Goal: Task Accomplishment & Management: Manage account settings

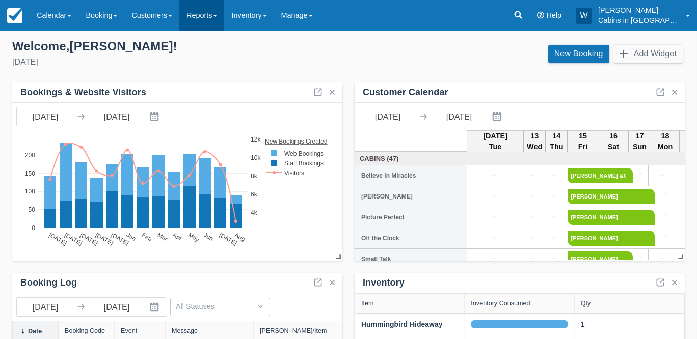
click at [224, 9] on link "Reports" at bounding box center [201, 15] width 45 height 31
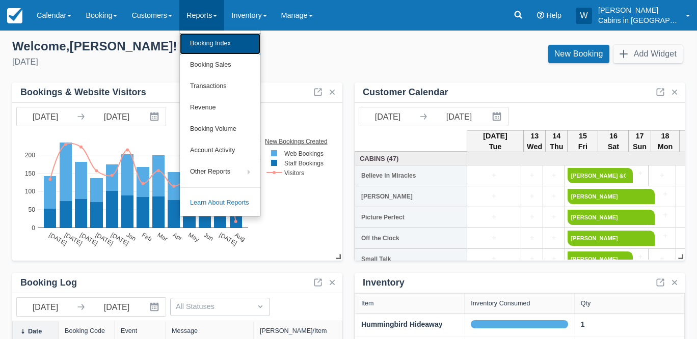
click at [216, 38] on link "Booking Index" at bounding box center [220, 43] width 81 height 21
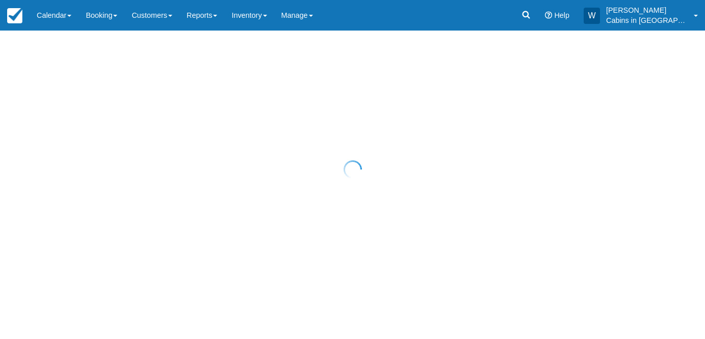
select select "25"
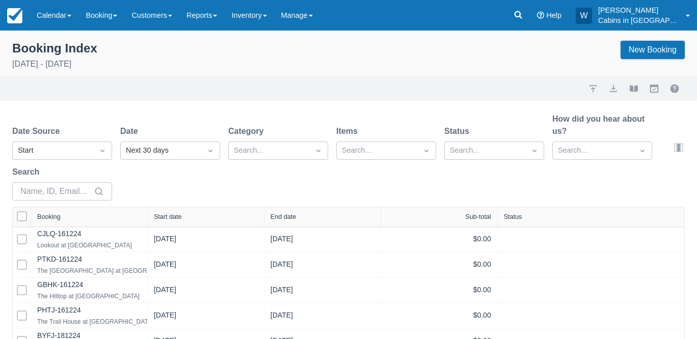
select select "25"
click at [70, 154] on div "Start" at bounding box center [53, 150] width 70 height 11
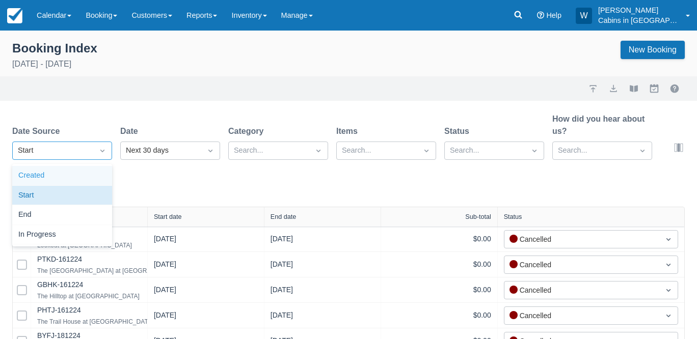
click at [65, 176] on div "Created" at bounding box center [62, 176] width 100 height 20
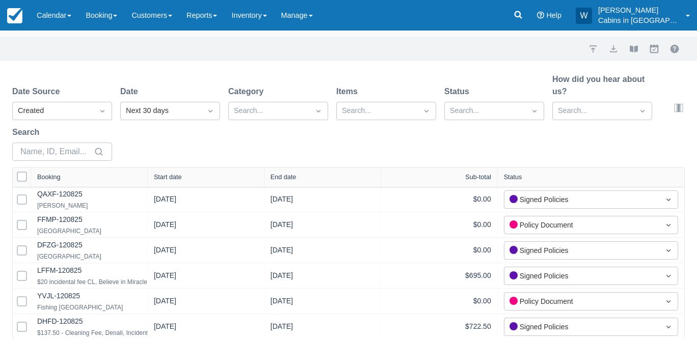
scroll to position [40, 0]
click at [177, 176] on div "Start date" at bounding box center [168, 176] width 28 height 7
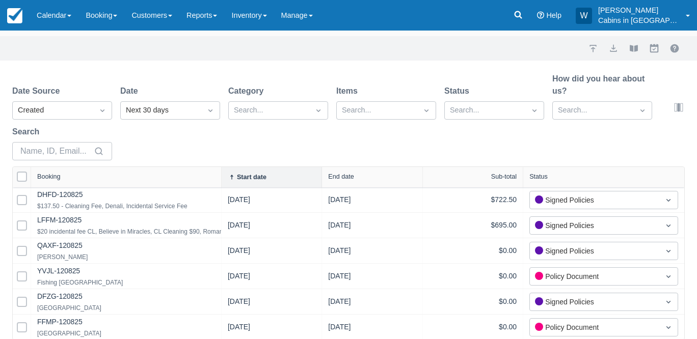
drag, startPoint x: 141, startPoint y: 176, endPoint x: 240, endPoint y: 175, distance: 98.9
click at [230, 175] on div at bounding box center [221, 177] width 18 height 20
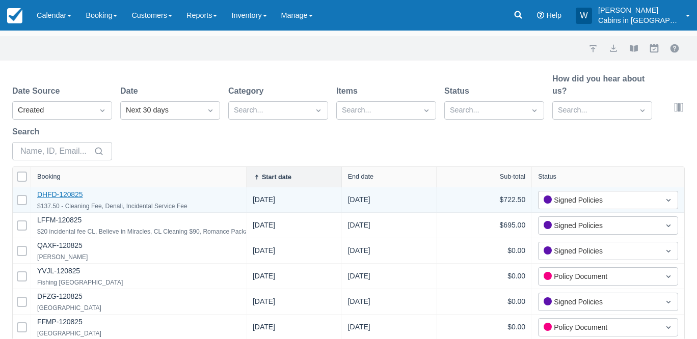
click at [66, 194] on link "DHFD-120825" at bounding box center [60, 195] width 46 height 8
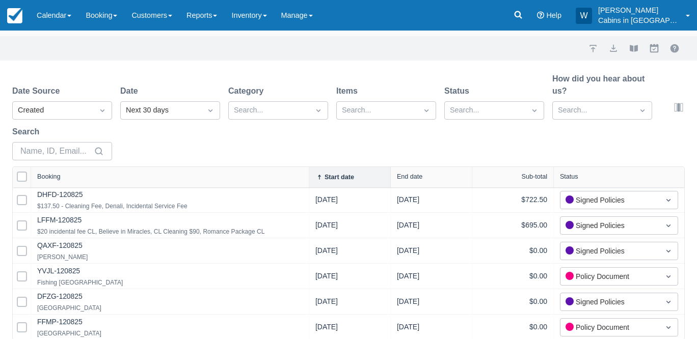
drag, startPoint x: 245, startPoint y: 177, endPoint x: 308, endPoint y: 175, distance: 63.7
click at [308, 175] on div at bounding box center [309, 177] width 18 height 20
click at [62, 17] on link "Calendar" at bounding box center [54, 15] width 49 height 31
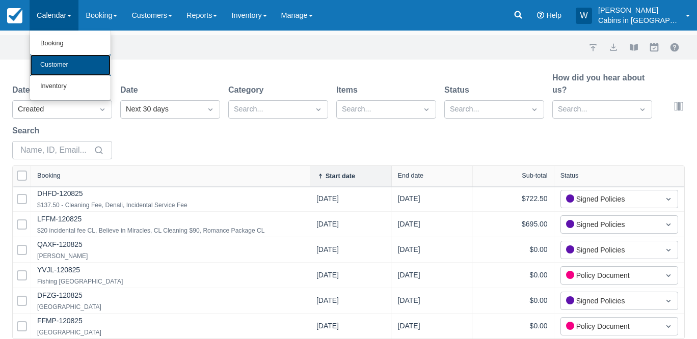
click at [59, 59] on link "Customer" at bounding box center [70, 65] width 81 height 21
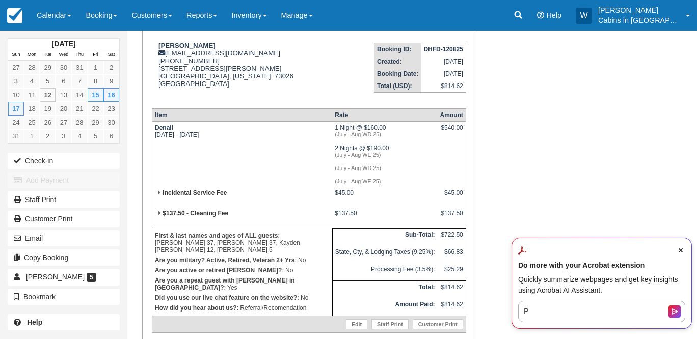
scroll to position [141, 0]
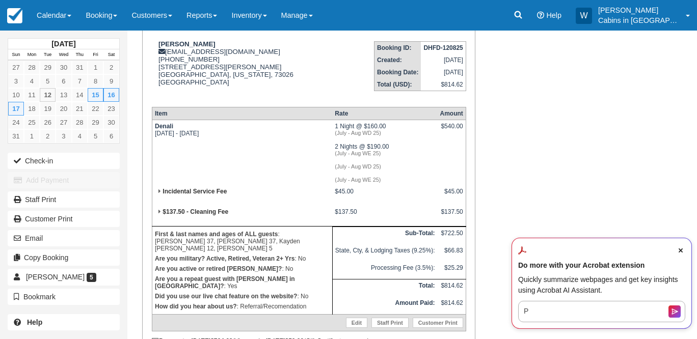
click at [683, 249] on icon "Close Acrobat AI Assistant Dialog" at bounding box center [681, 251] width 4 height 4
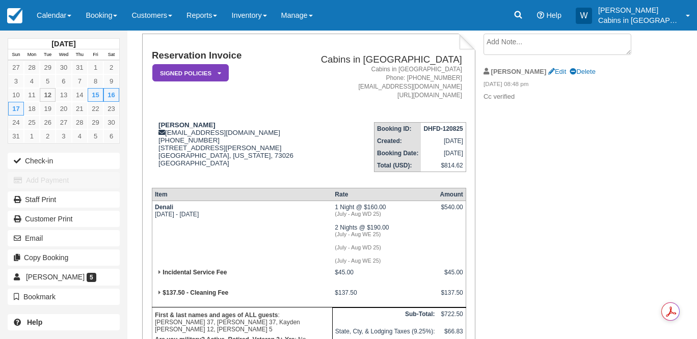
scroll to position [53, 0]
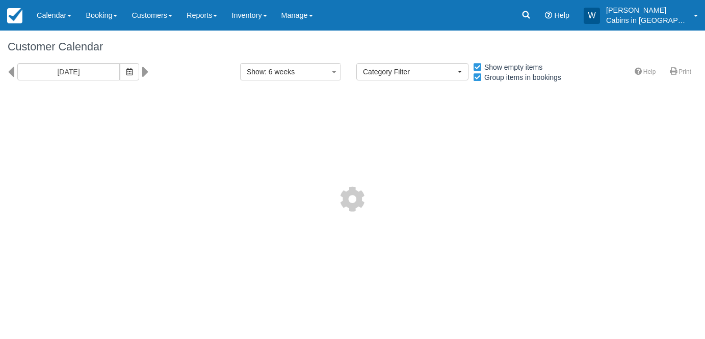
select select
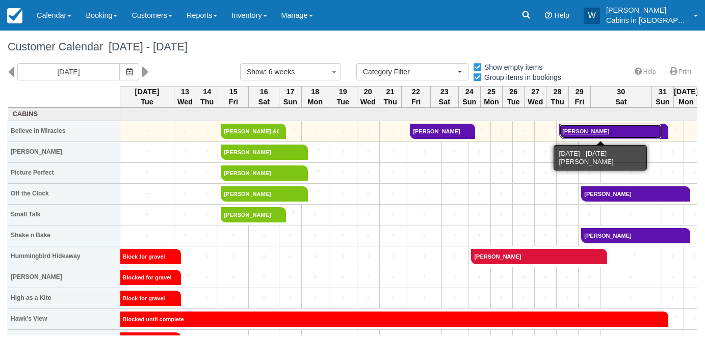
click at [591, 130] on link "John" at bounding box center [610, 131] width 102 height 15
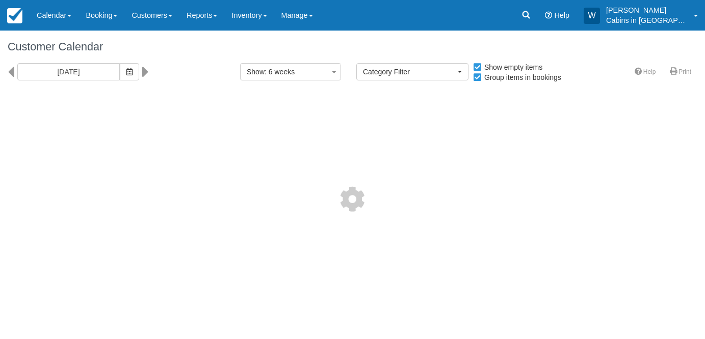
select select
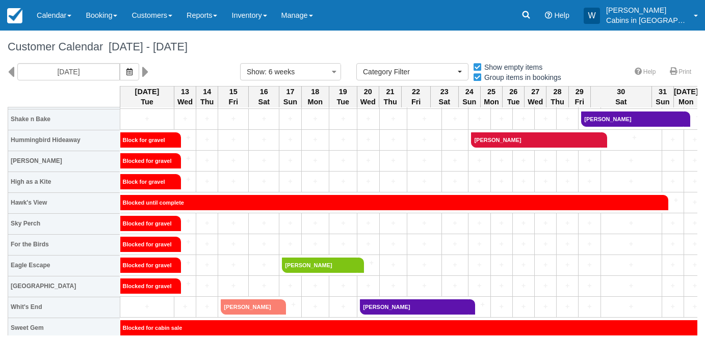
scroll to position [116, 0]
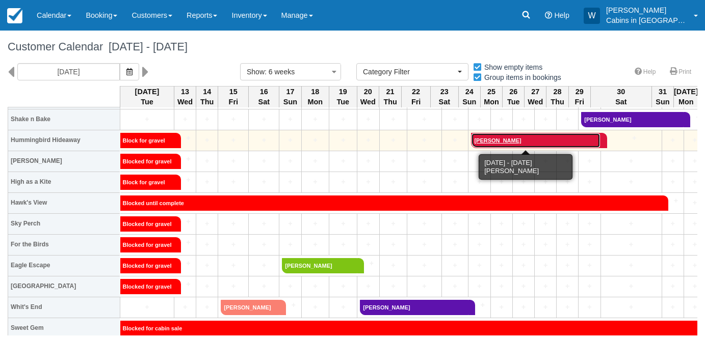
click at [501, 136] on link "[PERSON_NAME]" at bounding box center [535, 140] width 129 height 15
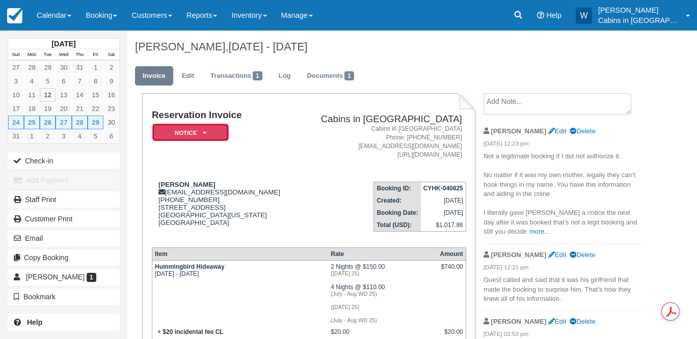
click at [207, 139] on em "Notice" at bounding box center [190, 133] width 76 height 18
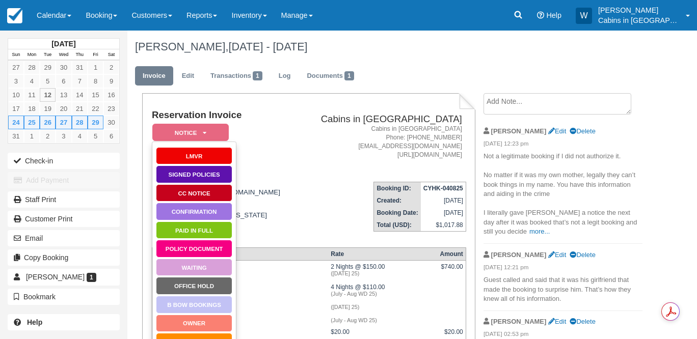
click at [514, 110] on textarea at bounding box center [558, 103] width 148 height 21
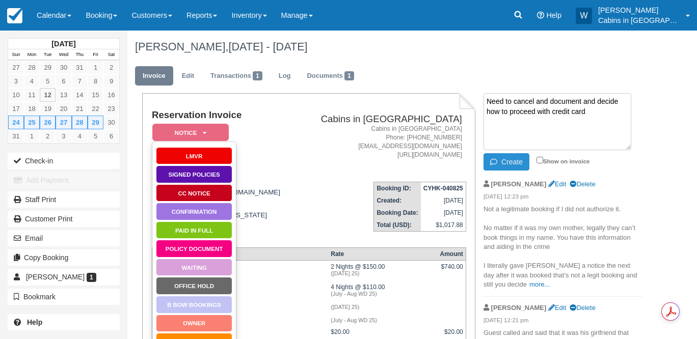
type textarea "Need to cancel and document and decide how to proceed with credit card"
click at [515, 166] on button "Create" at bounding box center [507, 161] width 46 height 17
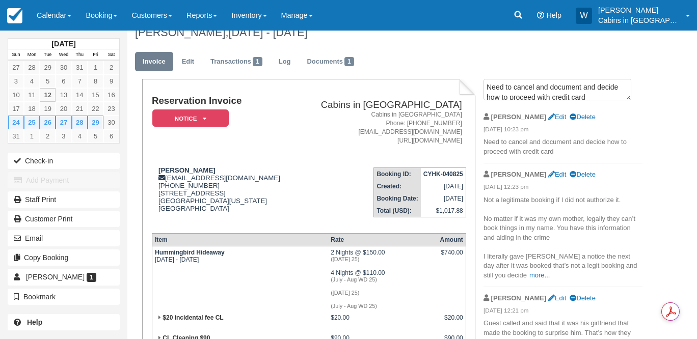
scroll to position [22, 0]
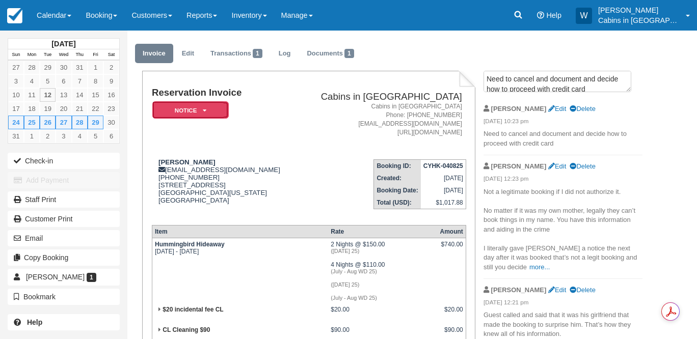
click at [206, 104] on em "Notice" at bounding box center [190, 110] width 76 height 18
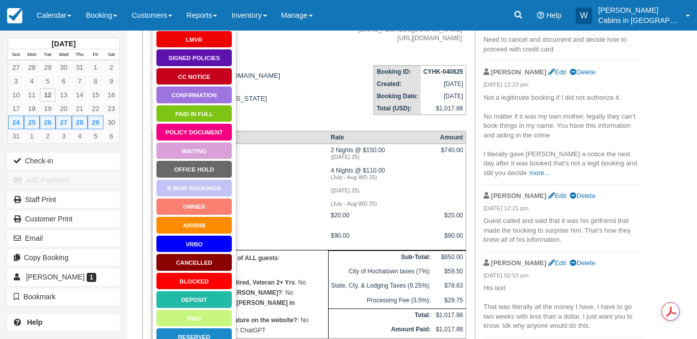
scroll to position [119, 0]
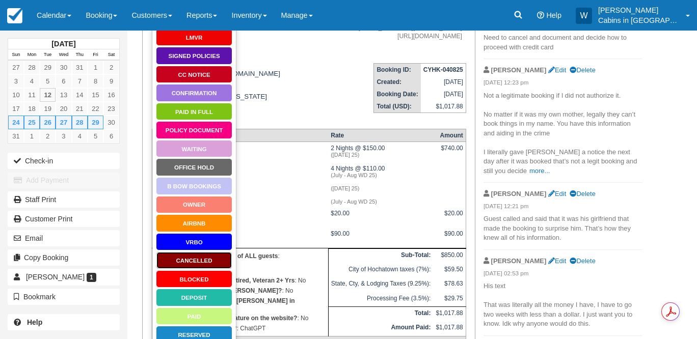
click at [194, 256] on link "Cancelled" at bounding box center [194, 261] width 76 height 18
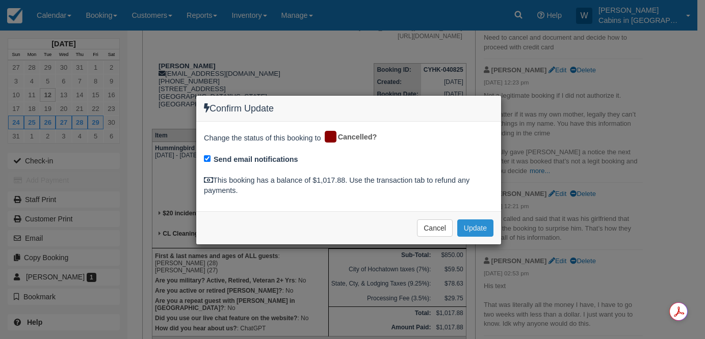
click at [480, 228] on button "Update" at bounding box center [475, 228] width 36 height 17
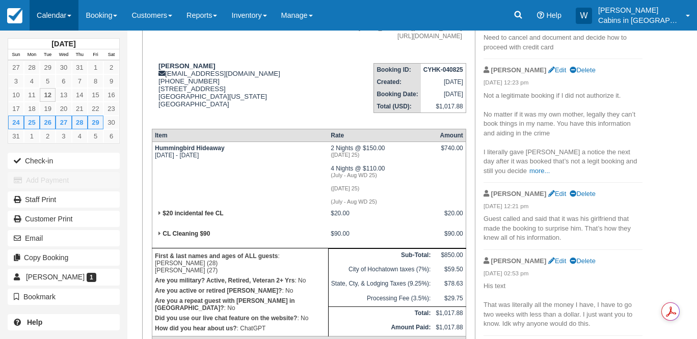
click at [66, 9] on link "Calendar" at bounding box center [54, 15] width 49 height 31
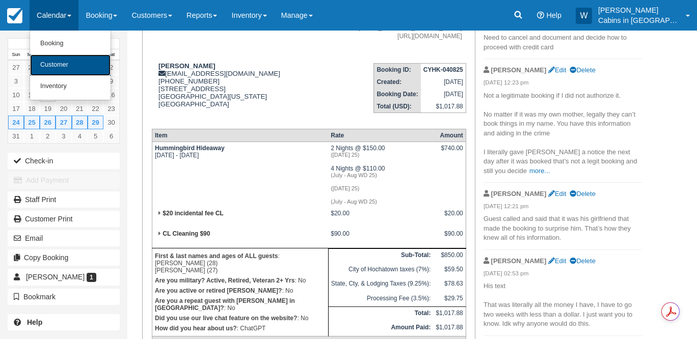
click at [71, 65] on link "Customer" at bounding box center [70, 65] width 81 height 21
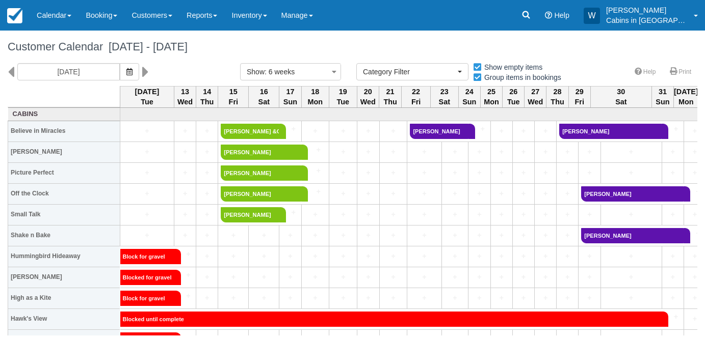
select select
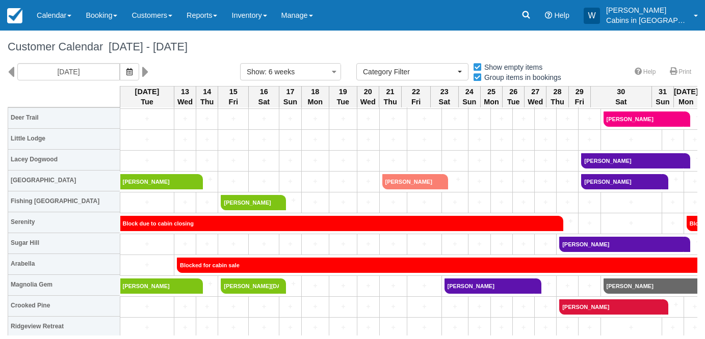
scroll to position [682, 0]
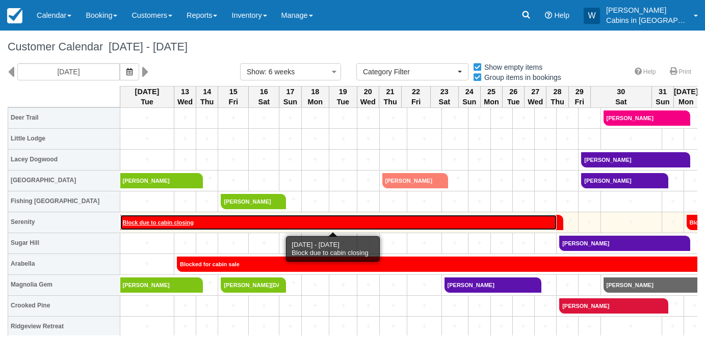
click at [503, 218] on link "Block due to cabin closing" at bounding box center [338, 222] width 436 height 15
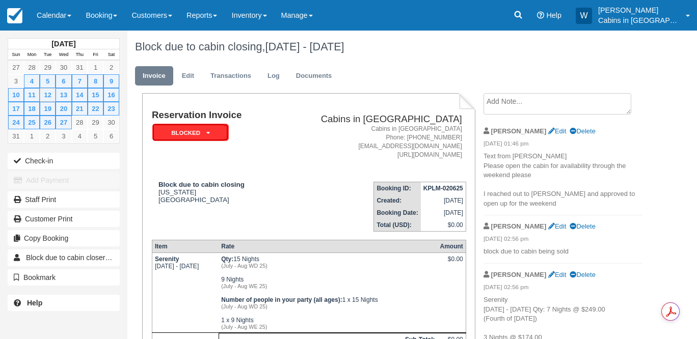
click at [208, 133] on icon at bounding box center [208, 133] width 4 height 6
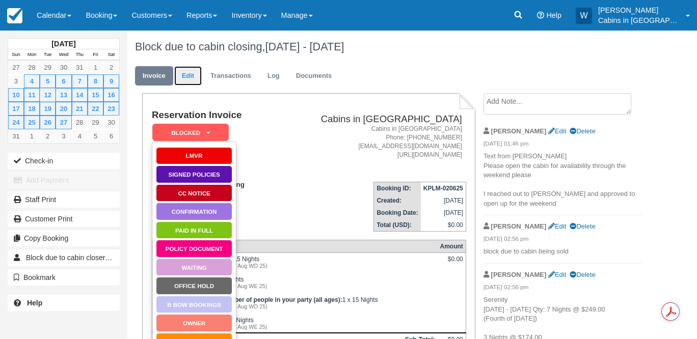
click at [188, 75] on link "Edit" at bounding box center [188, 76] width 28 height 20
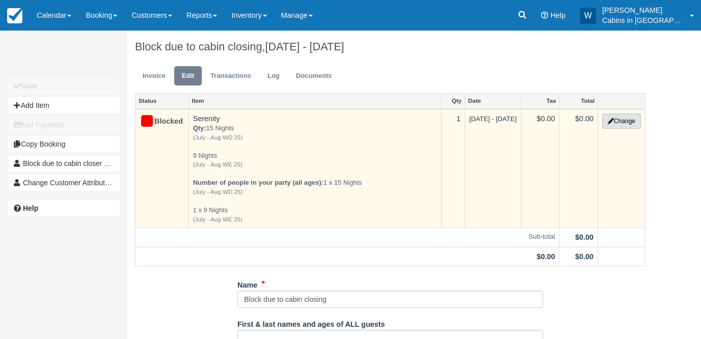
click at [624, 117] on button "Change" at bounding box center [621, 121] width 39 height 15
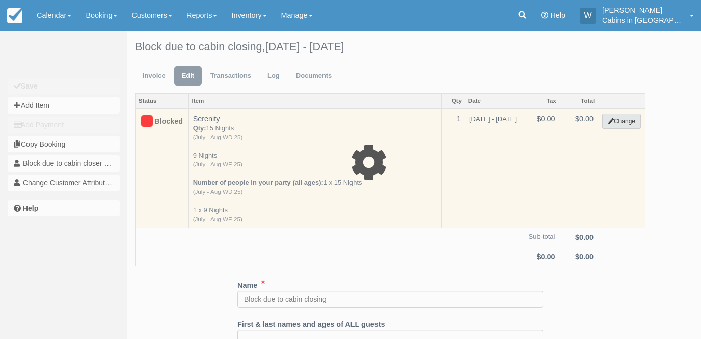
select select "1"
type input "0.00"
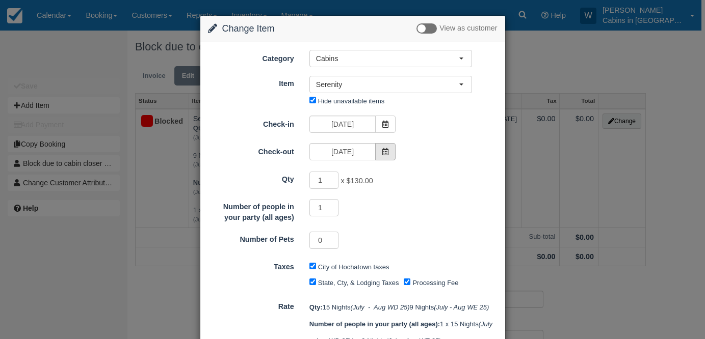
click at [382, 151] on icon at bounding box center [385, 151] width 7 height 7
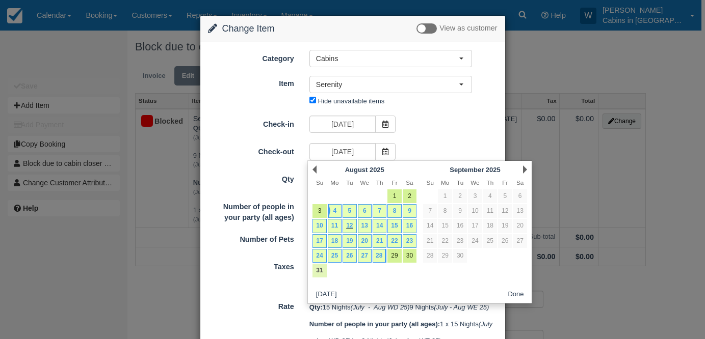
click at [320, 269] on link "31" at bounding box center [319, 271] width 14 height 14
type input "[DATE]"
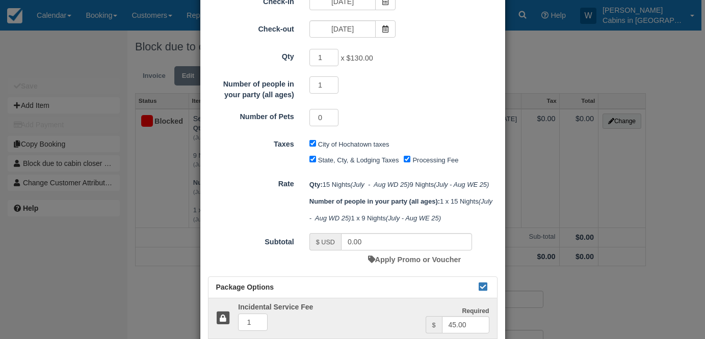
type input "3897.00"
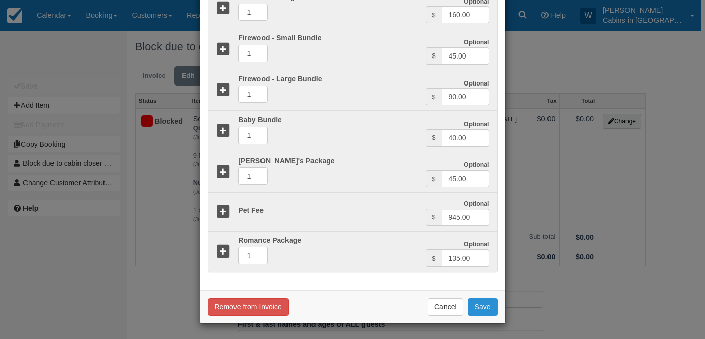
click at [482, 305] on button "Save" at bounding box center [483, 307] width 30 height 17
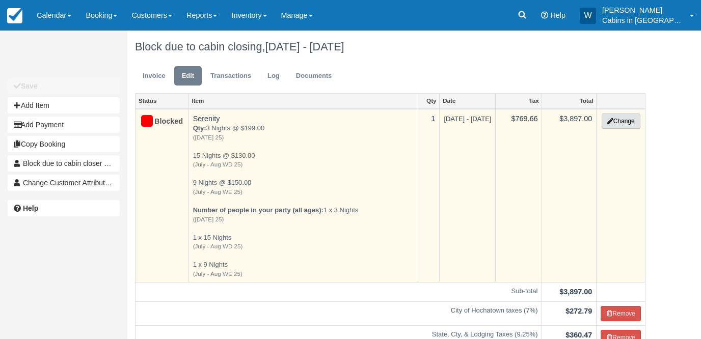
click at [618, 126] on button "Change" at bounding box center [621, 121] width 39 height 15
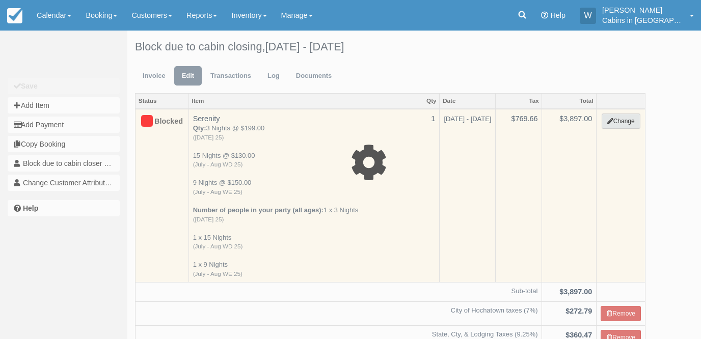
select select "1"
type input "3897.00"
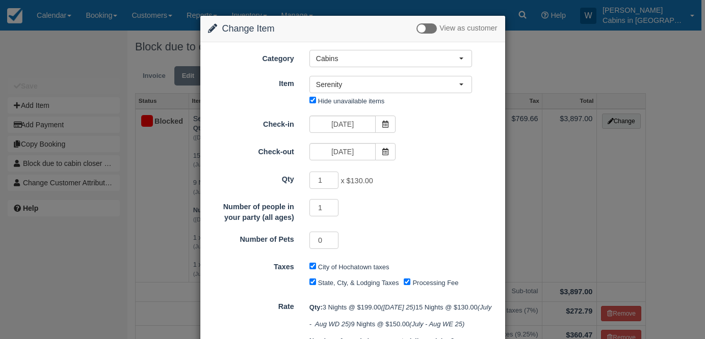
scroll to position [542, 0]
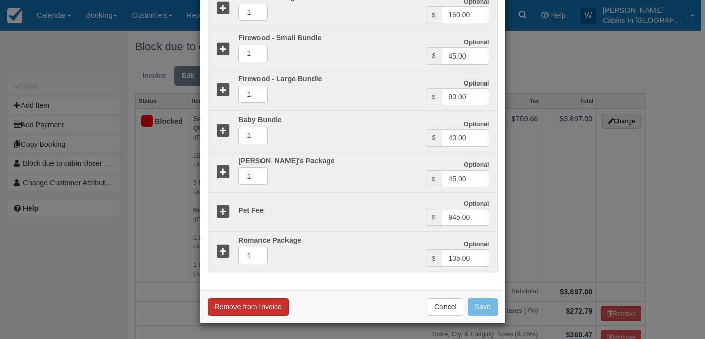
click at [261, 308] on button "Remove from Invoice" at bounding box center [248, 307] width 81 height 17
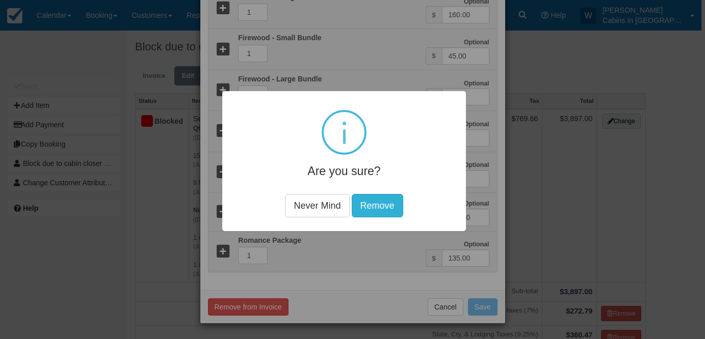
click at [389, 200] on button "Remove" at bounding box center [376, 205] width 51 height 23
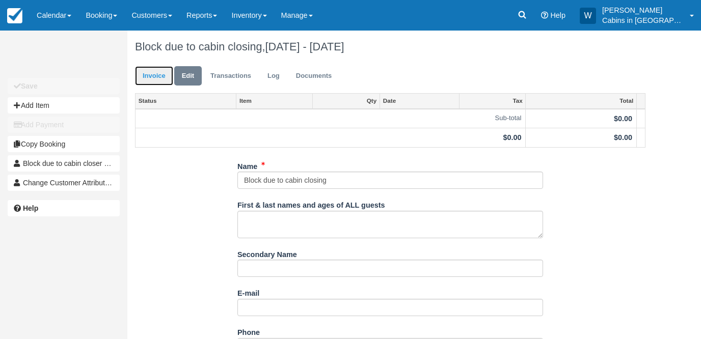
click at [161, 74] on link "Invoice" at bounding box center [154, 76] width 38 height 20
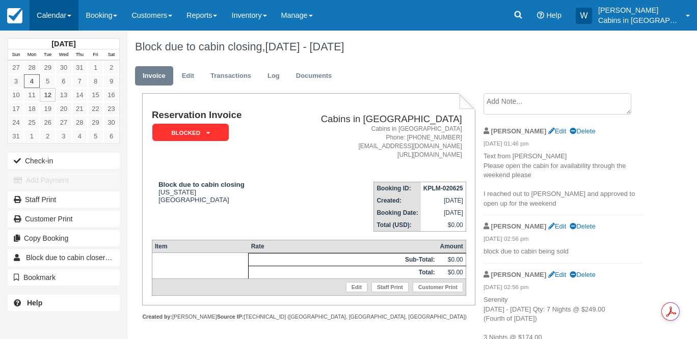
click at [60, 7] on link "Calendar" at bounding box center [54, 15] width 49 height 31
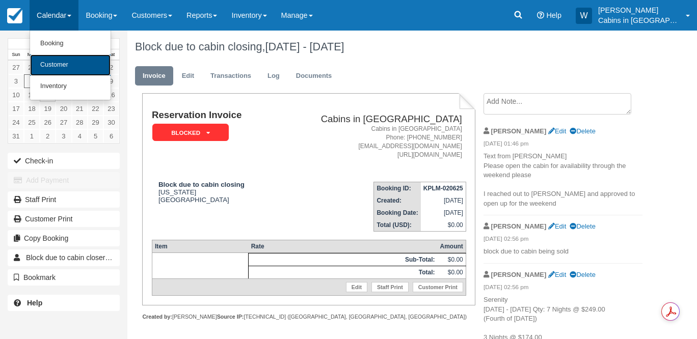
click at [57, 65] on link "Customer" at bounding box center [70, 65] width 81 height 21
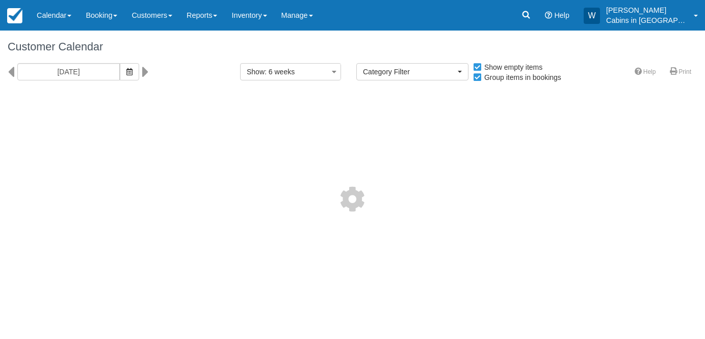
select select
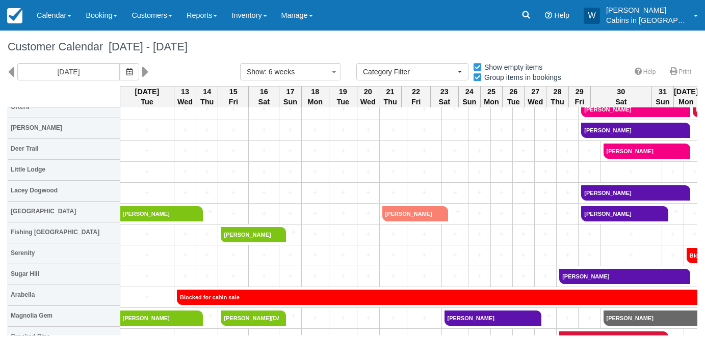
scroll to position [651, 0]
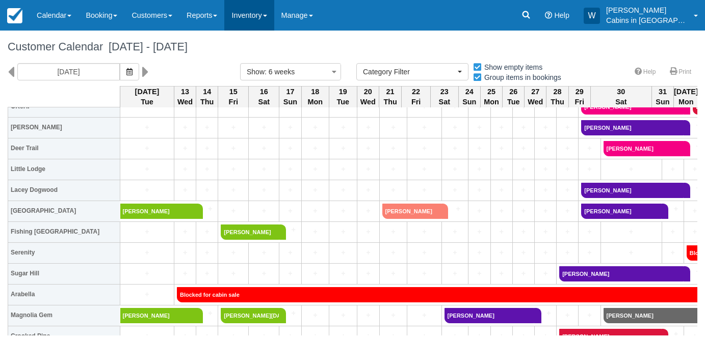
click at [273, 11] on link "Inventory" at bounding box center [248, 15] width 49 height 31
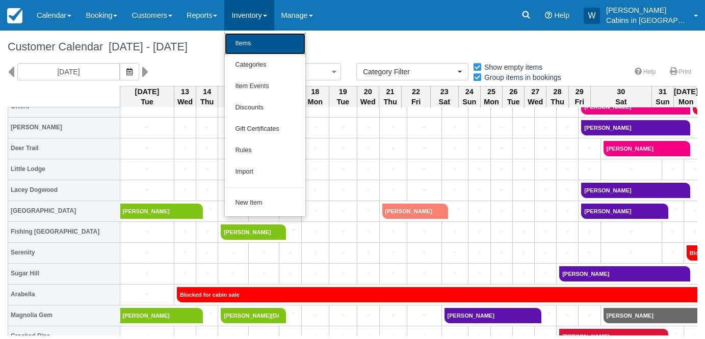
click at [265, 42] on link "Items" at bounding box center [265, 43] width 81 height 21
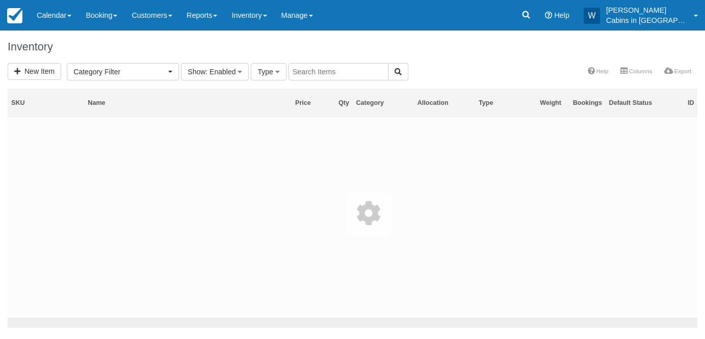
select select
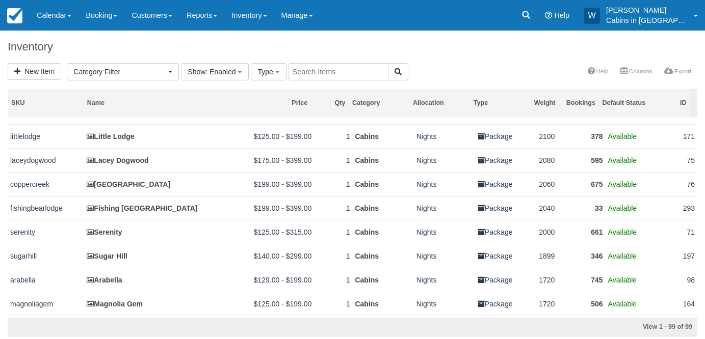
scroll to position [784, 0]
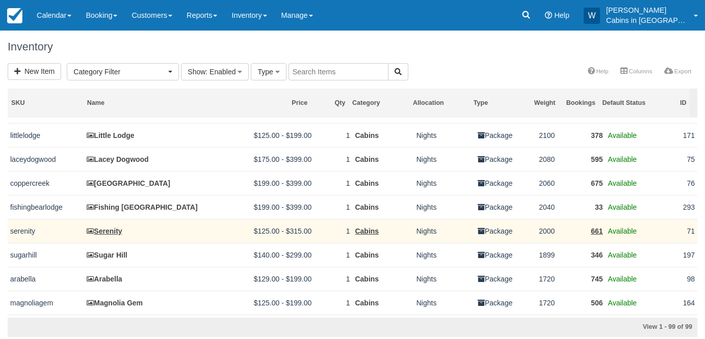
click at [618, 235] on span "Available" at bounding box center [622, 231] width 29 height 8
click at [116, 243] on td "Serenity" at bounding box center [160, 231] width 153 height 24
click at [111, 235] on link "Serenity" at bounding box center [104, 231] width 35 height 8
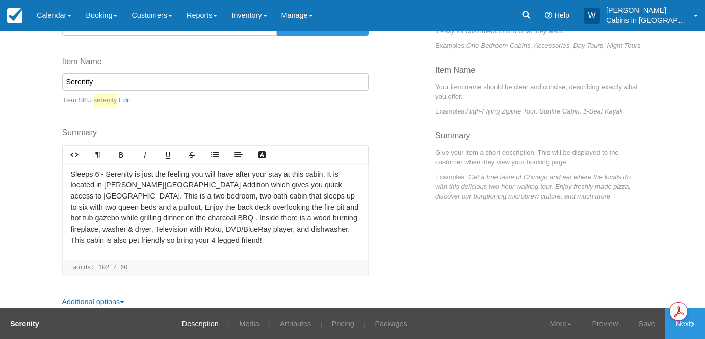
scroll to position [557, 0]
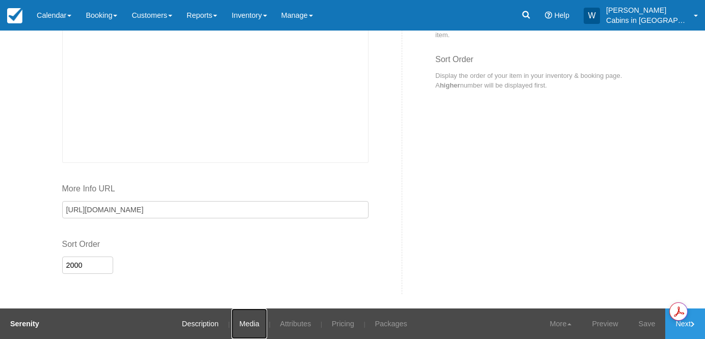
click at [246, 322] on link "Media" at bounding box center [248, 324] width 35 height 31
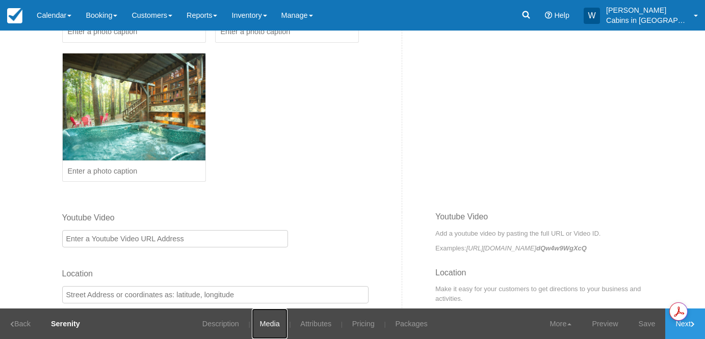
scroll to position [408, 0]
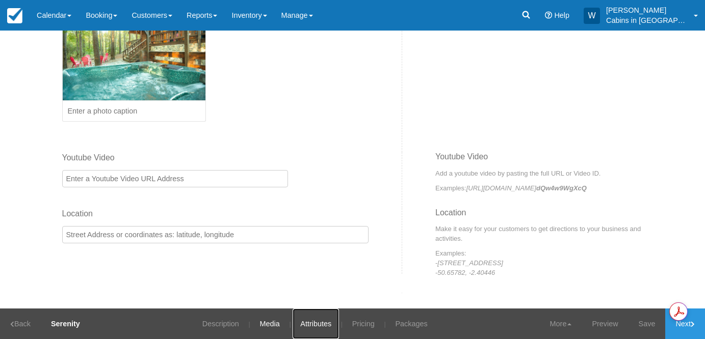
click at [318, 322] on link "Attributes" at bounding box center [316, 324] width 46 height 31
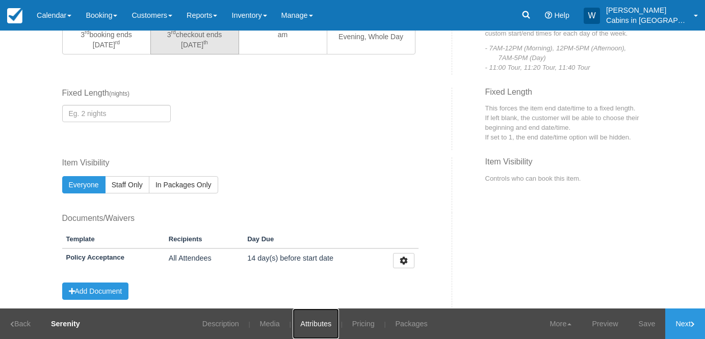
scroll to position [441, 0]
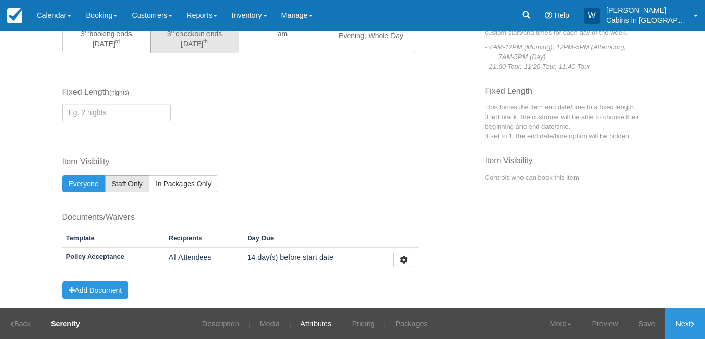
click at [129, 183] on span "Staff Only" at bounding box center [127, 184] width 31 height 8
radio input "true"
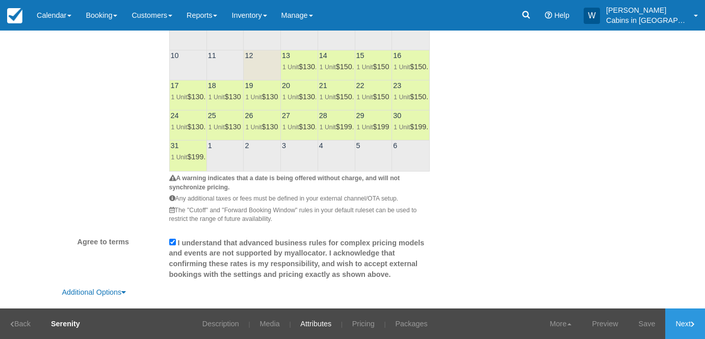
scroll to position [948, 0]
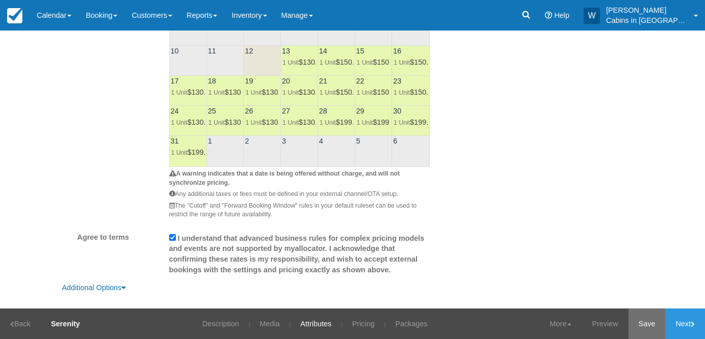
click at [644, 324] on link "Save" at bounding box center [646, 324] width 37 height 31
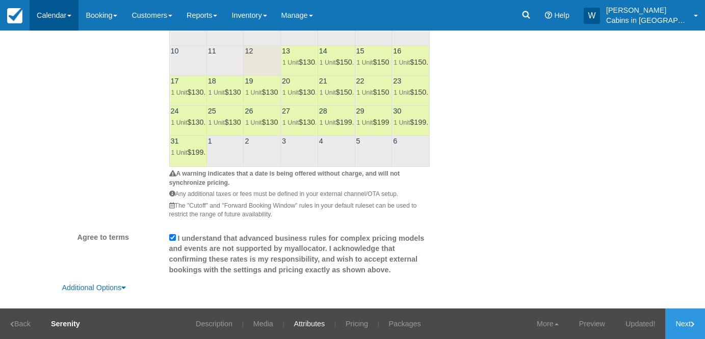
click at [66, 13] on link "Calendar" at bounding box center [54, 15] width 49 height 31
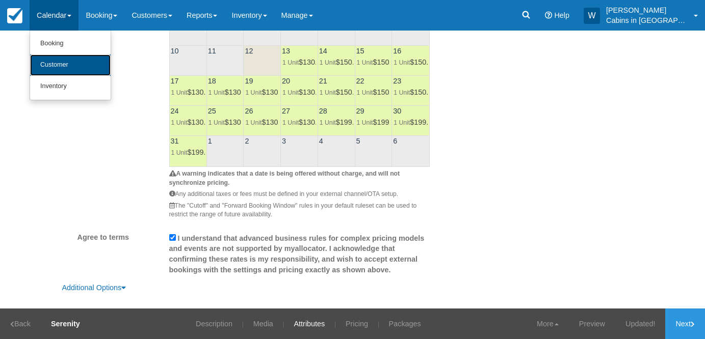
click at [63, 67] on link "Customer" at bounding box center [70, 65] width 81 height 21
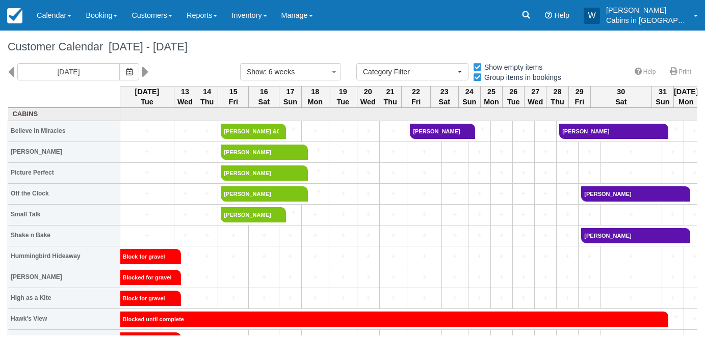
select select
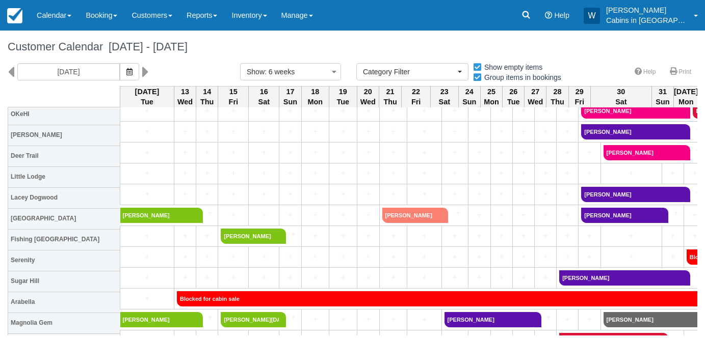
scroll to position [648, 0]
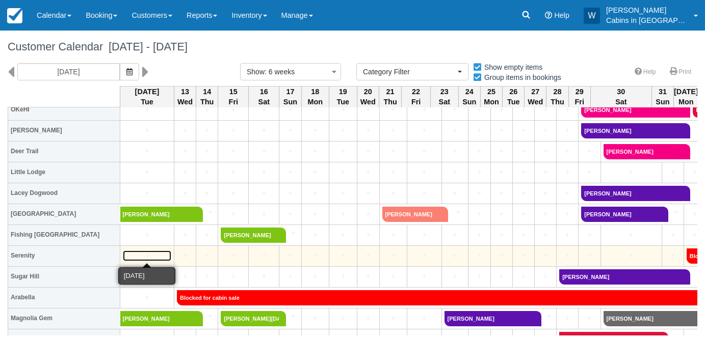
click at [139, 253] on link "+" at bounding box center [147, 256] width 48 height 11
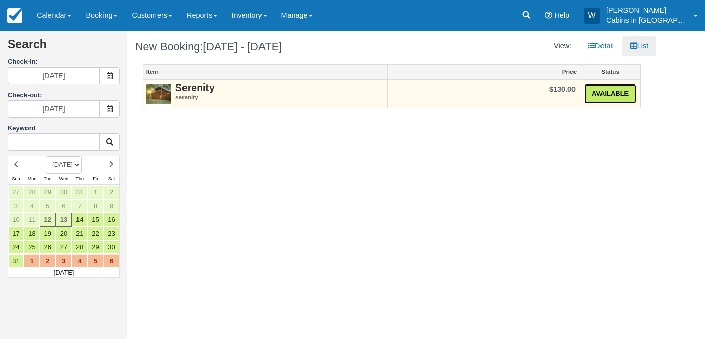
click at [612, 91] on link "Available" at bounding box center [610, 94] width 52 height 20
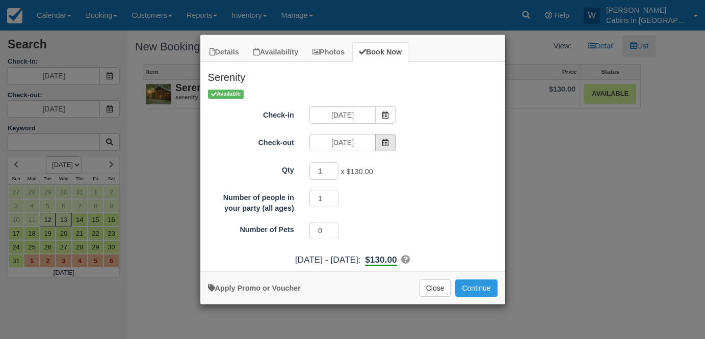
click at [388, 139] on icon "Item Modal" at bounding box center [385, 142] width 7 height 7
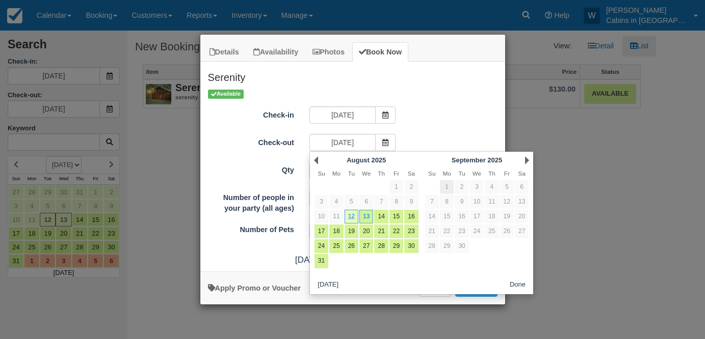
click at [446, 182] on link "1" at bounding box center [447, 187] width 14 height 14
type input "[DATE]"
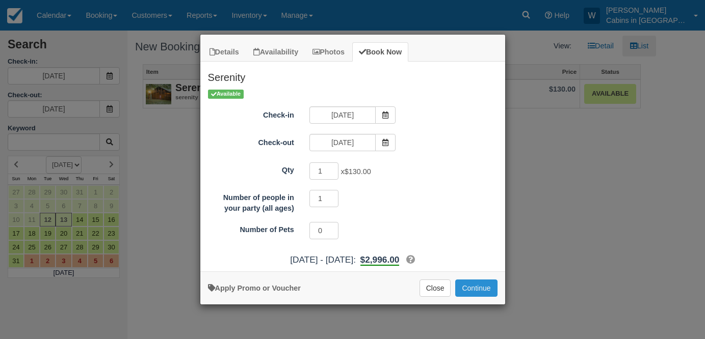
click at [482, 288] on button "Continue" at bounding box center [476, 288] width 42 height 17
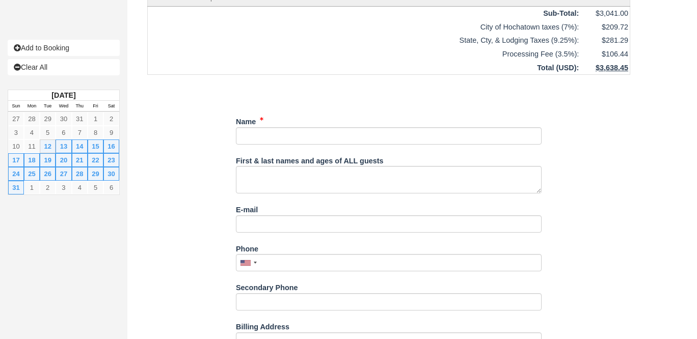
scroll to position [621, 0]
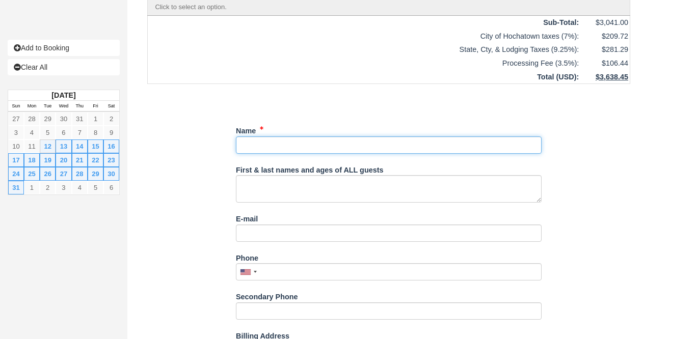
click at [318, 139] on input "Name" at bounding box center [389, 145] width 306 height 17
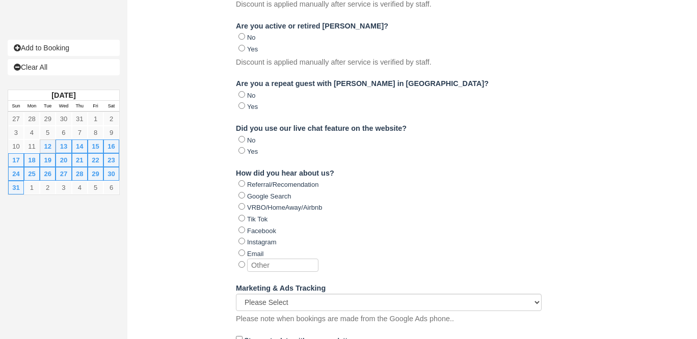
scroll to position [1294, 0]
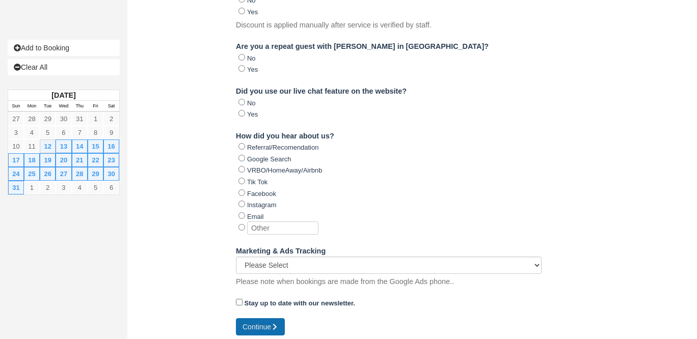
type input "sold"
click at [247, 326] on button "Continue" at bounding box center [260, 327] width 49 height 17
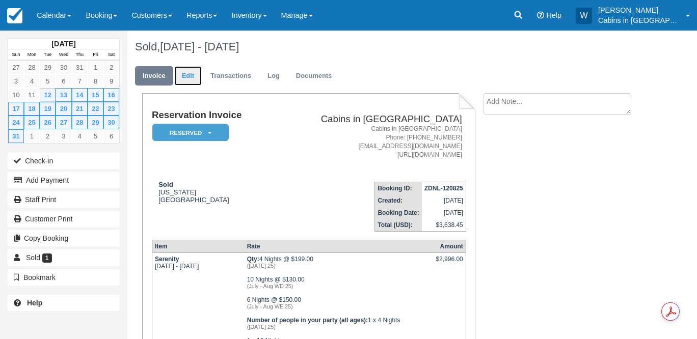
click at [189, 73] on link "Edit" at bounding box center [188, 76] width 28 height 20
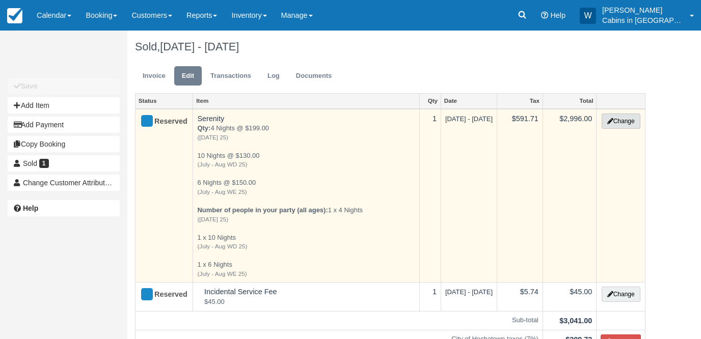
click at [632, 117] on button "Change" at bounding box center [621, 121] width 39 height 15
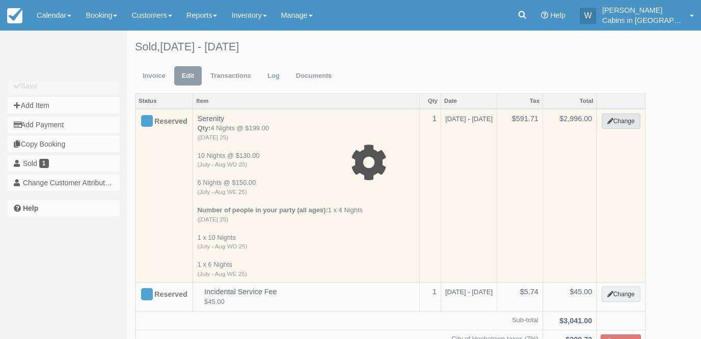
select select "1"
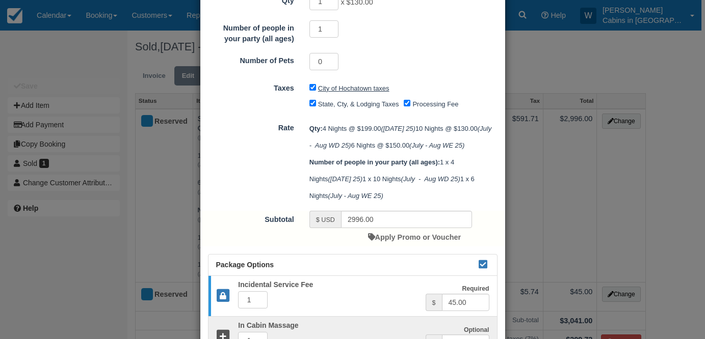
scroll to position [187, 0]
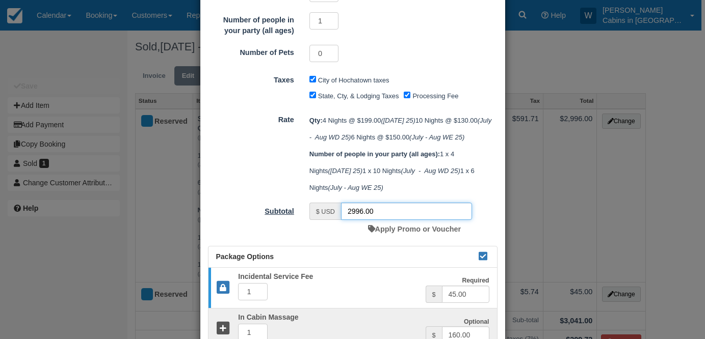
drag, startPoint x: 387, startPoint y: 245, endPoint x: 282, endPoint y: 246, distance: 105.0
click at [282, 239] on div "Subtotal $ USD 2996.00 Apply Promo or Voucher" at bounding box center [352, 221] width 305 height 36
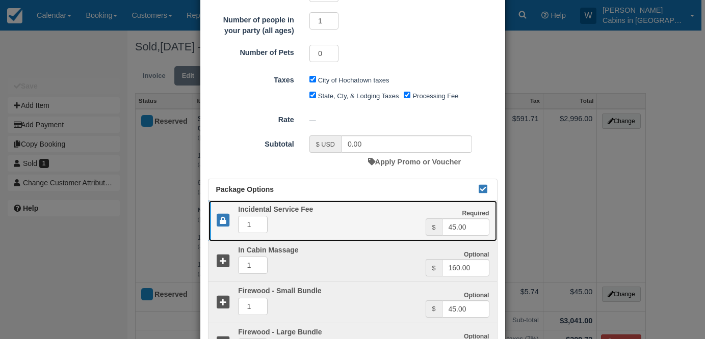
click at [216, 222] on icon at bounding box center [223, 221] width 15 height 15
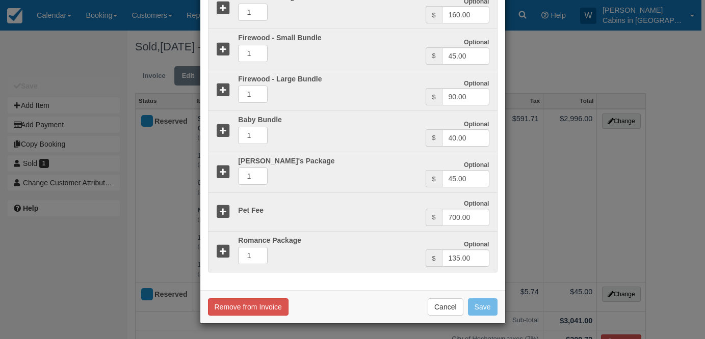
type input "2996.00"
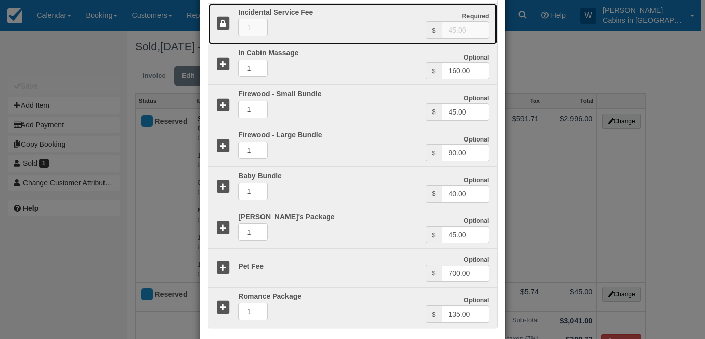
scroll to position [451, 0]
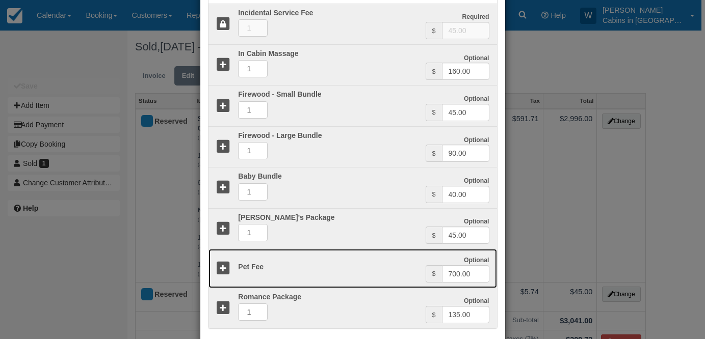
click at [223, 276] on icon at bounding box center [223, 268] width 15 height 15
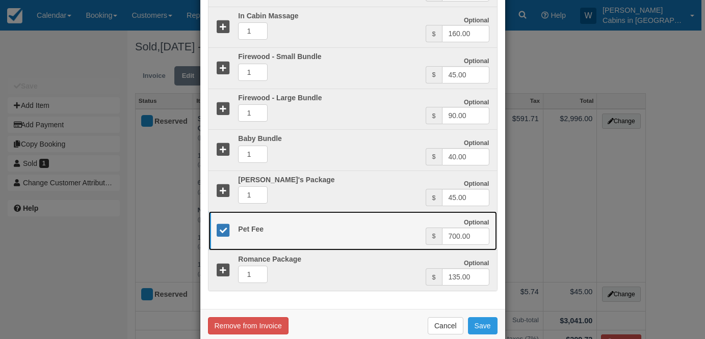
scroll to position [542, 0]
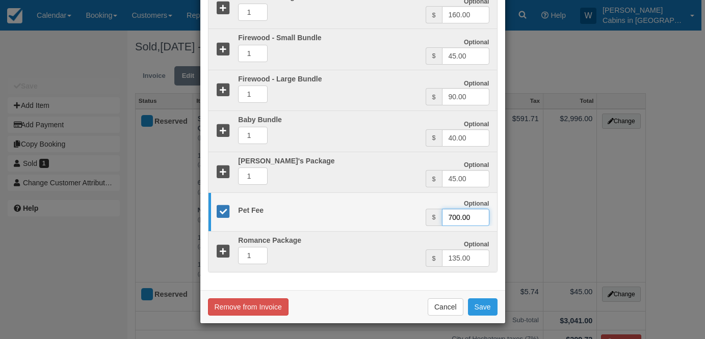
drag, startPoint x: 478, startPoint y: 216, endPoint x: 403, endPoint y: 214, distance: 74.4
click at [404, 214] on div "Optional Pet Fee Optional $ 700.00" at bounding box center [352, 212] width 288 height 28
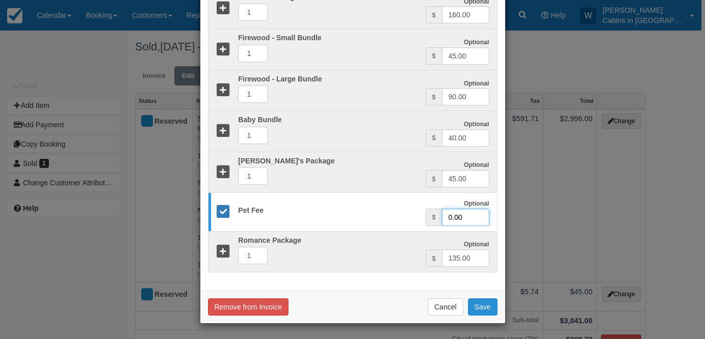
type input "0.00"
click at [484, 312] on button "Save" at bounding box center [483, 307] width 30 height 17
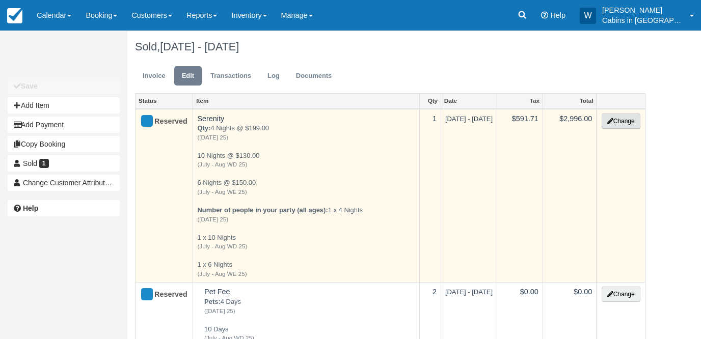
click at [624, 120] on button "Change" at bounding box center [621, 121] width 39 height 15
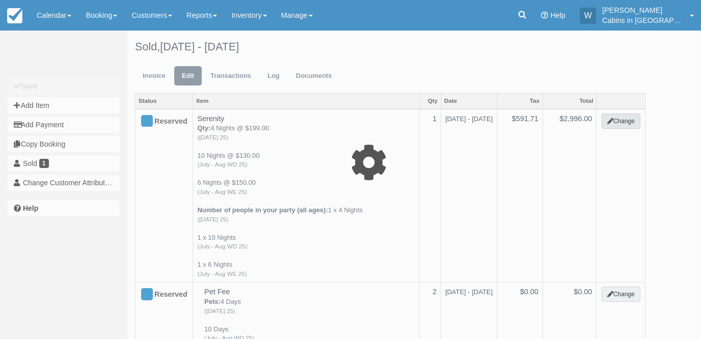
select select "1"
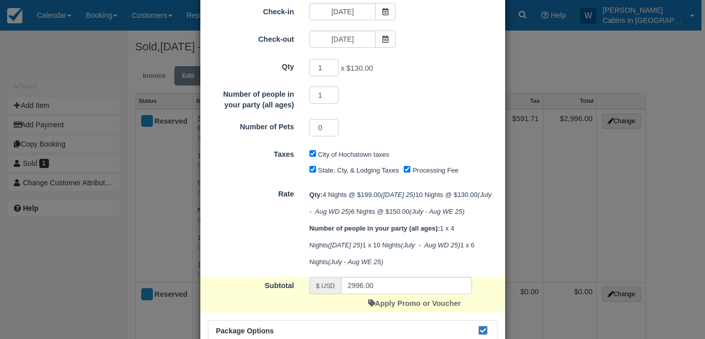
scroll to position [211, 0]
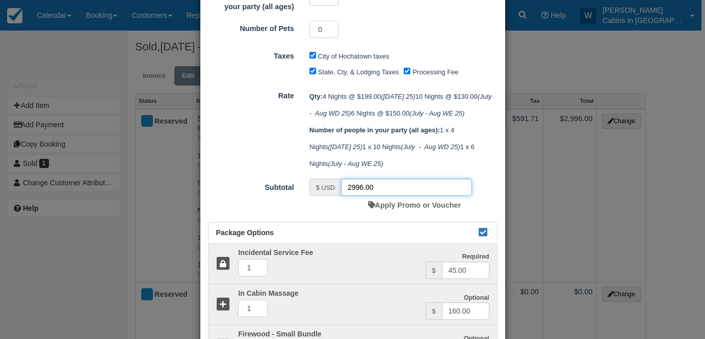
drag, startPoint x: 389, startPoint y: 222, endPoint x: 291, endPoint y: 229, distance: 98.1
click at [291, 215] on div "Subtotal $ USD 2996.00 Apply Promo or Voucher" at bounding box center [352, 197] width 305 height 36
drag, startPoint x: 383, startPoint y: 216, endPoint x: 335, endPoint y: 219, distance: 48.5
click at [334, 196] on div "$ USD 2996.00" at bounding box center [390, 187] width 163 height 17
drag, startPoint x: 377, startPoint y: 224, endPoint x: 332, endPoint y: 224, distance: 45.4
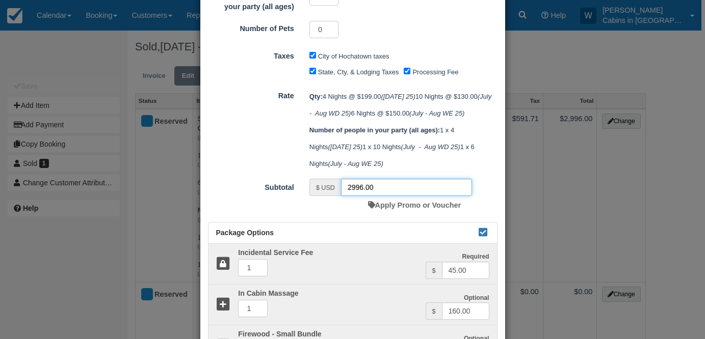
click at [332, 196] on div "$ USD 2996.00" at bounding box center [390, 187] width 163 height 17
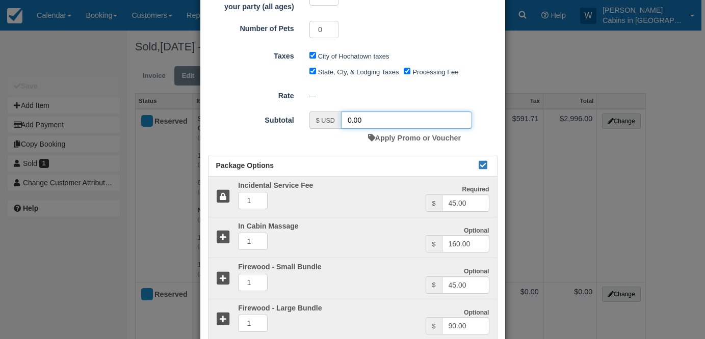
scroll to position [441, 0]
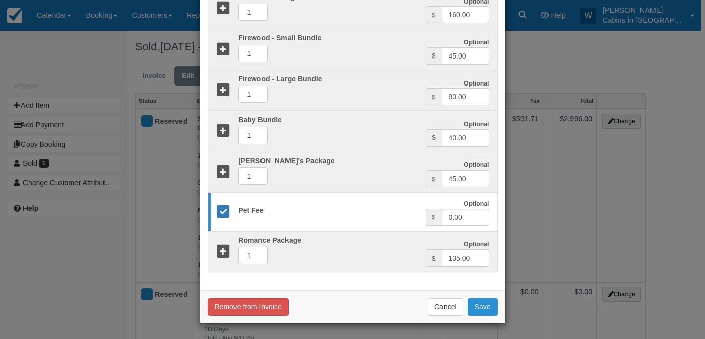
type input "0.00"
click at [484, 303] on button "Save" at bounding box center [483, 307] width 30 height 17
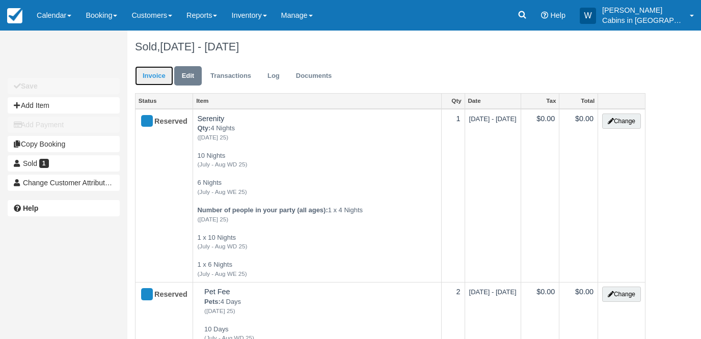
click at [155, 69] on link "Invoice" at bounding box center [154, 76] width 38 height 20
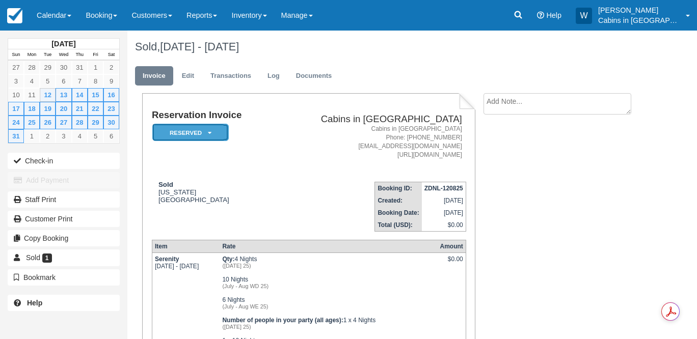
click at [205, 136] on em "Reserved" at bounding box center [190, 133] width 76 height 18
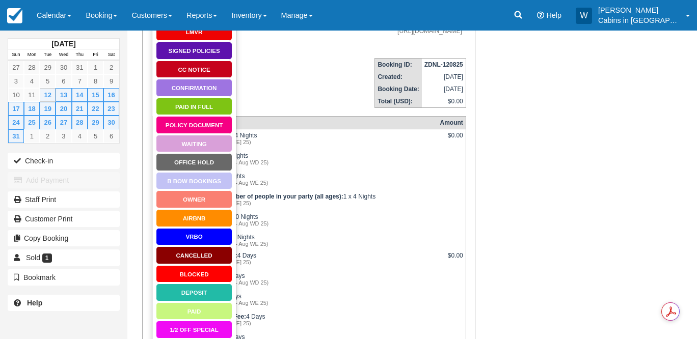
scroll to position [124, 0]
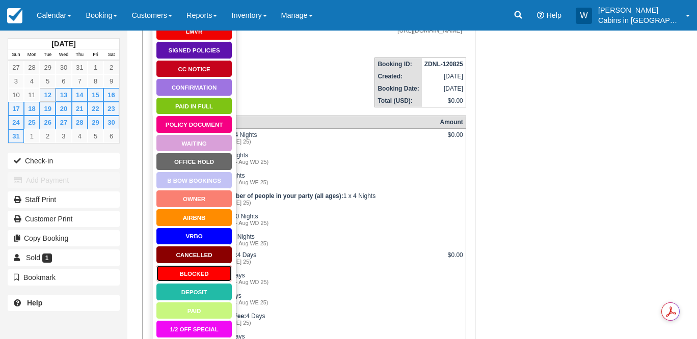
click at [195, 269] on link "Blocked" at bounding box center [194, 274] width 76 height 18
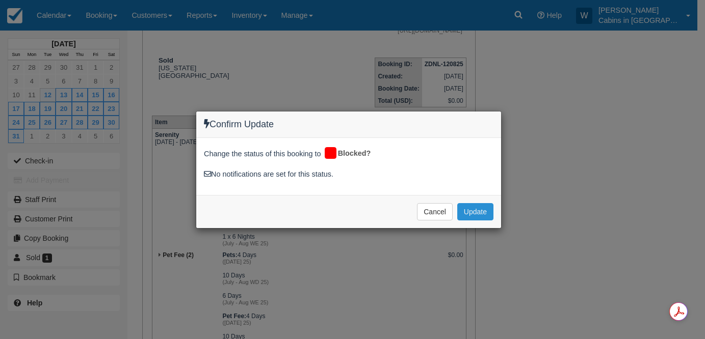
click at [474, 213] on button "Update" at bounding box center [475, 211] width 36 height 17
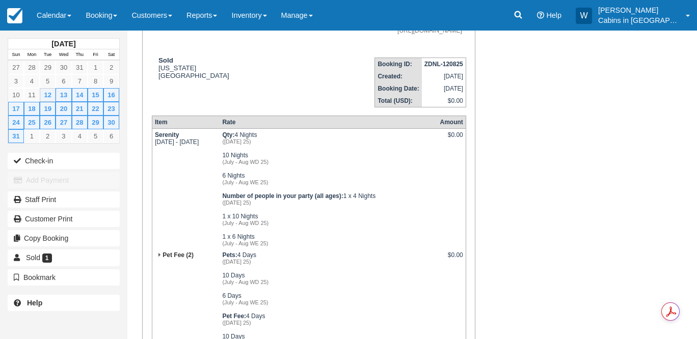
scroll to position [287, 0]
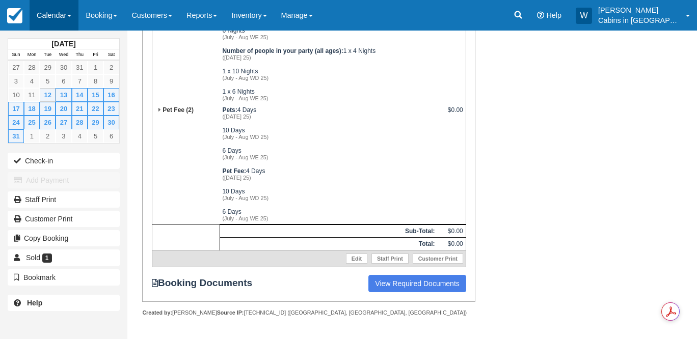
click at [59, 14] on link "Calendar" at bounding box center [54, 15] width 49 height 31
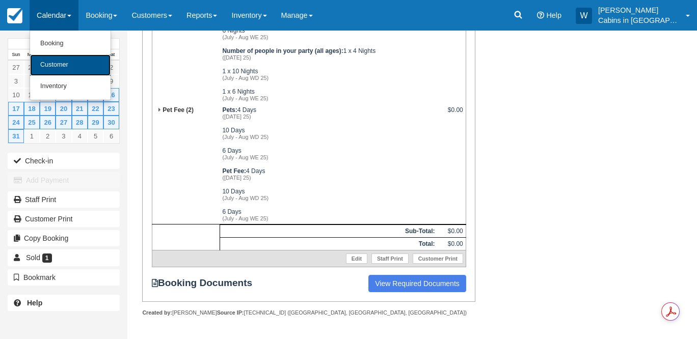
click at [59, 65] on link "Customer" at bounding box center [70, 65] width 81 height 21
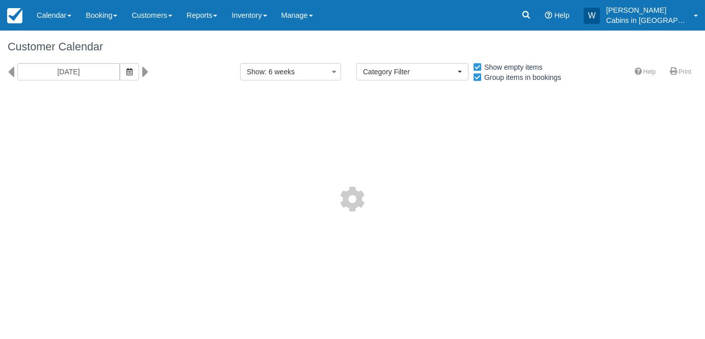
select select
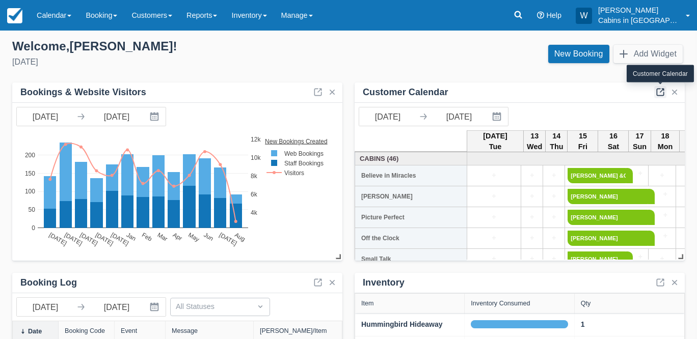
click at [661, 90] on link at bounding box center [660, 92] width 12 height 12
click at [662, 93] on link at bounding box center [660, 92] width 12 height 12
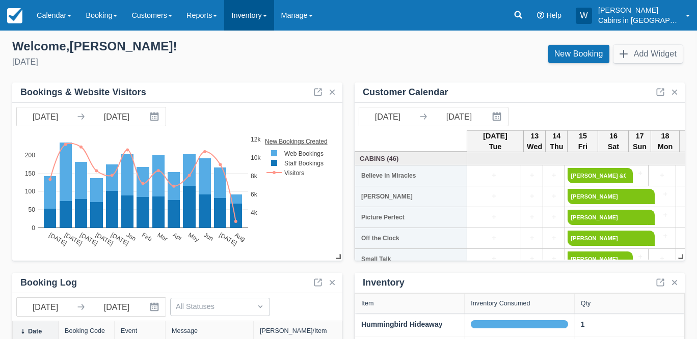
click at [274, 17] on link "Inventory" at bounding box center [248, 15] width 49 height 31
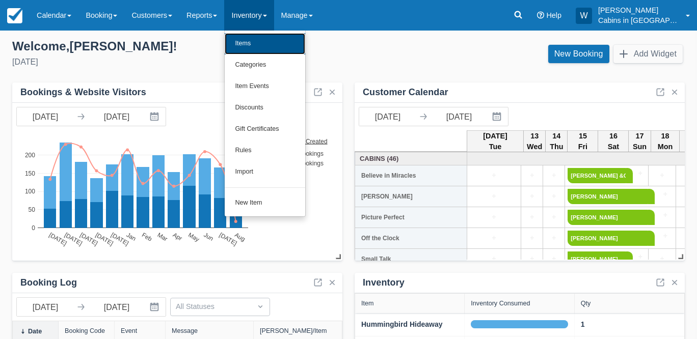
click at [271, 40] on link "Items" at bounding box center [265, 43] width 81 height 21
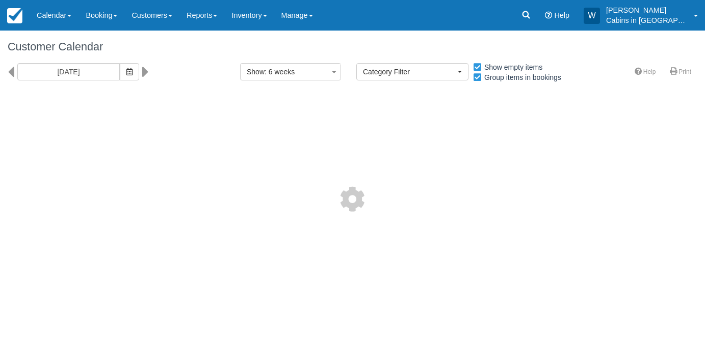
select select
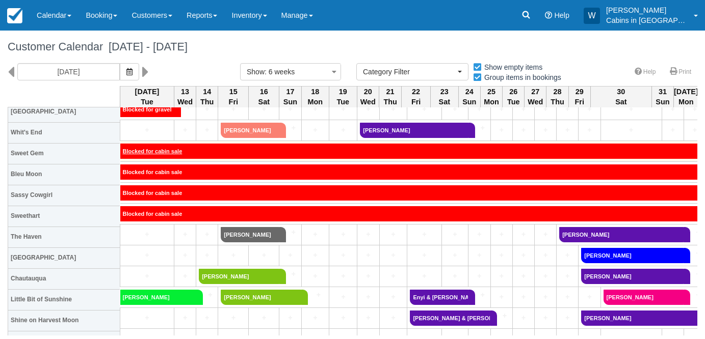
scroll to position [296, 0]
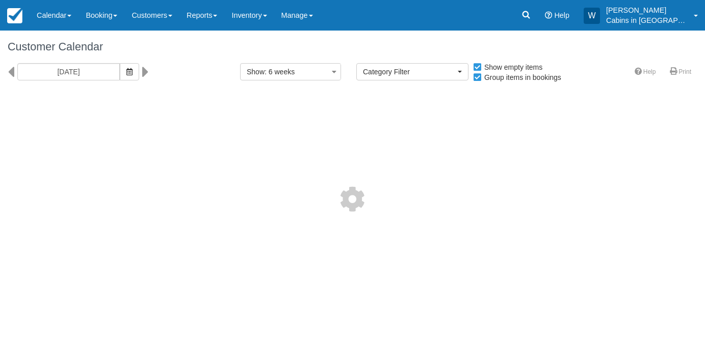
select select
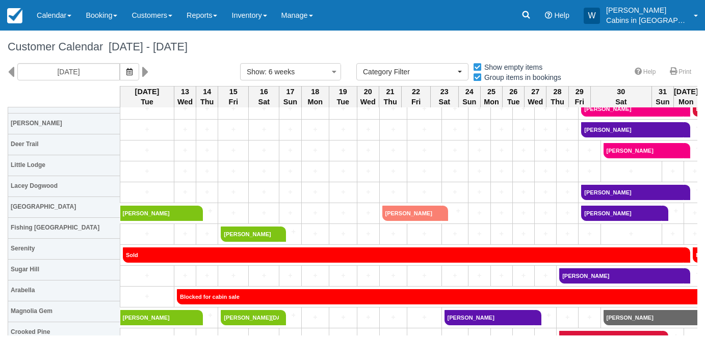
scroll to position [688, 0]
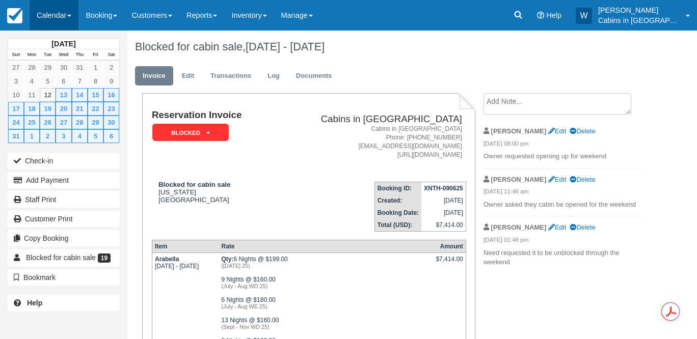
click at [68, 16] on link "Calendar" at bounding box center [54, 15] width 49 height 31
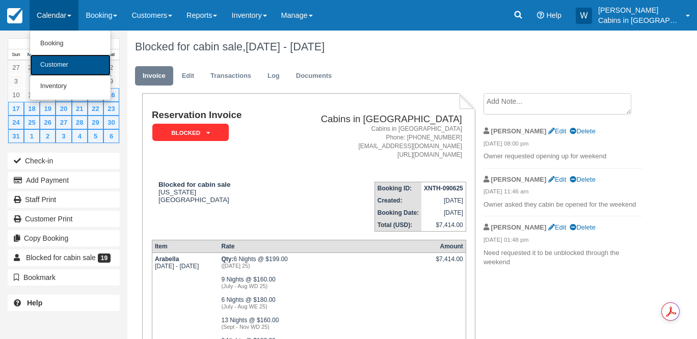
click at [72, 64] on link "Customer" at bounding box center [70, 65] width 81 height 21
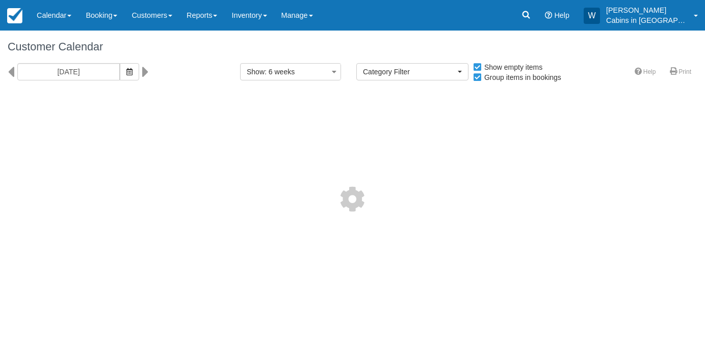
select select
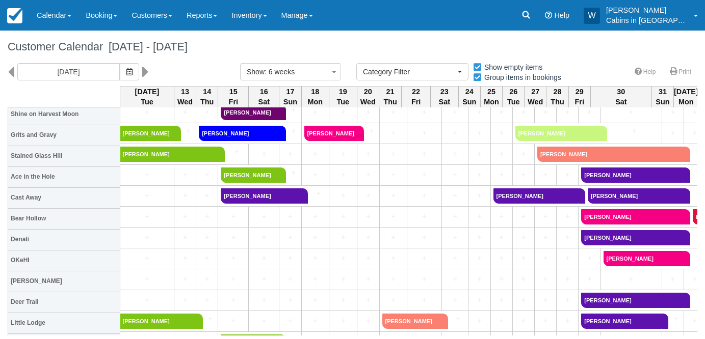
scroll to position [491, 0]
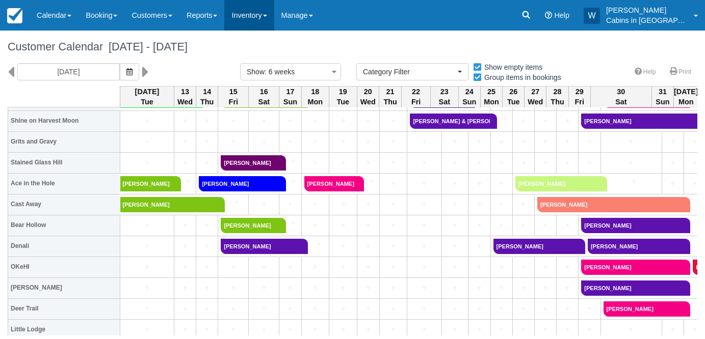
click at [272, 16] on link "Inventory" at bounding box center [248, 15] width 49 height 31
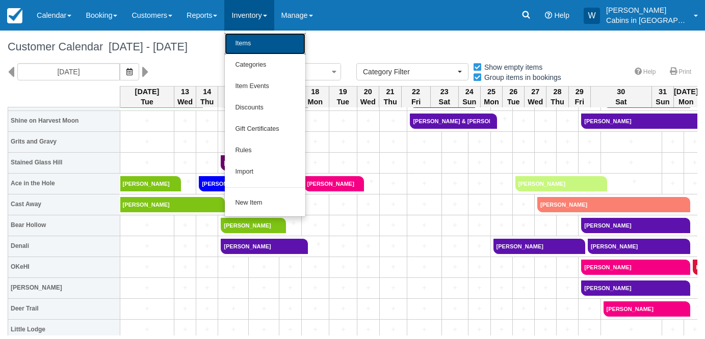
click at [268, 37] on link "Items" at bounding box center [265, 43] width 81 height 21
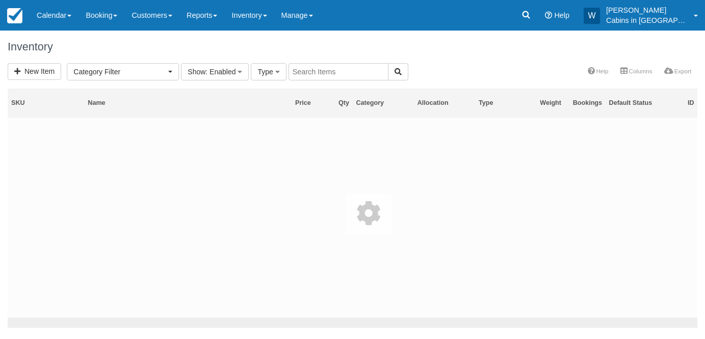
select select
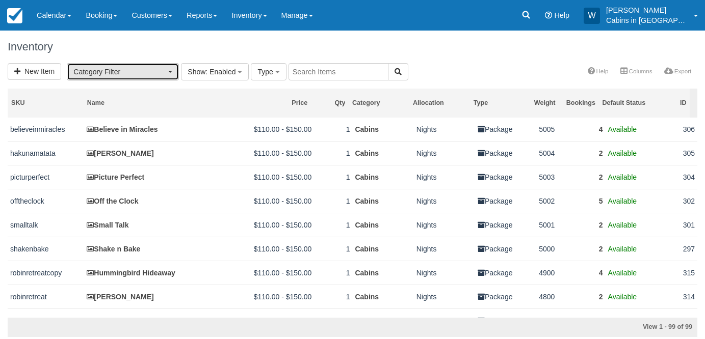
click at [148, 72] on span "Category Filter" at bounding box center [119, 72] width 92 height 10
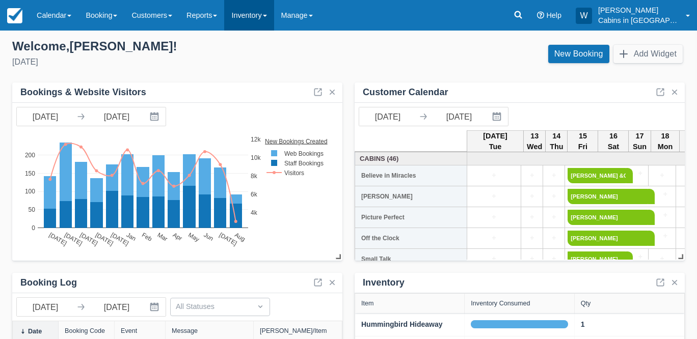
click at [267, 21] on link "Inventory" at bounding box center [248, 15] width 49 height 31
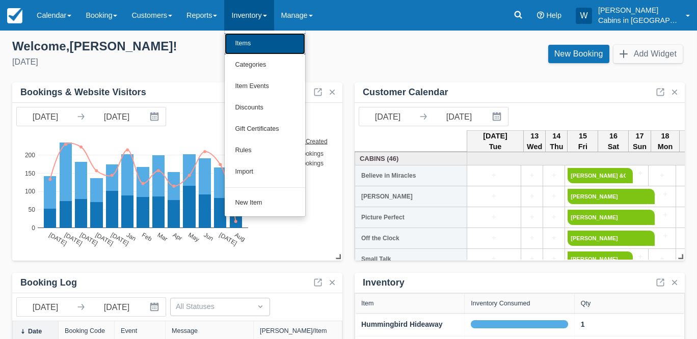
click at [267, 40] on link "Items" at bounding box center [265, 43] width 81 height 21
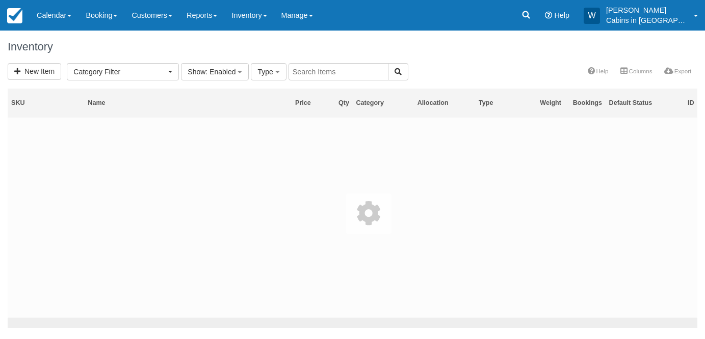
select select
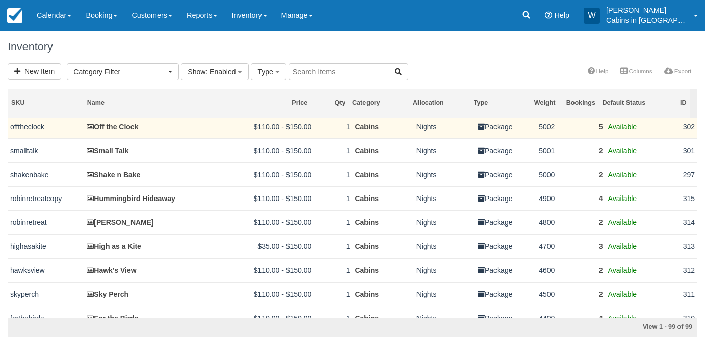
scroll to position [75, 0]
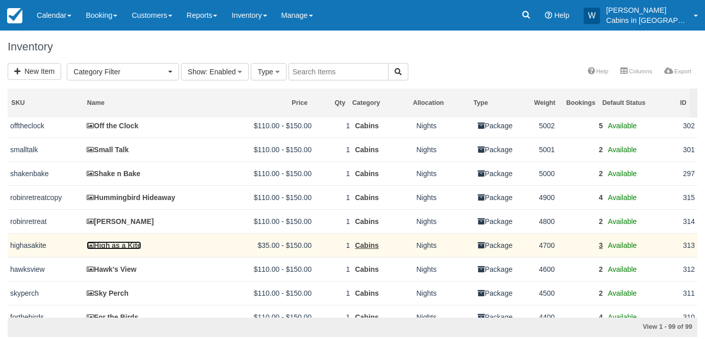
click at [111, 250] on link "High as a Kite" at bounding box center [114, 246] width 55 height 8
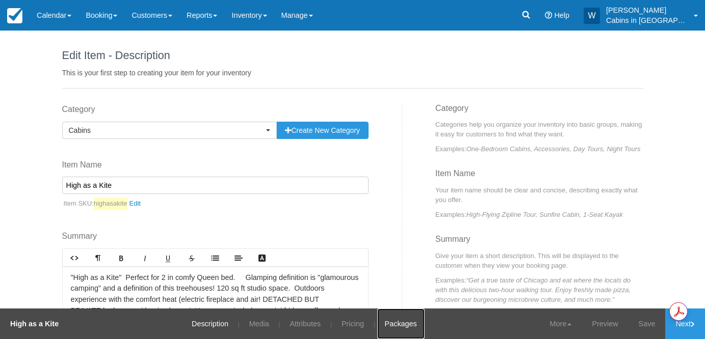
click at [398, 319] on link "Packages" at bounding box center [400, 324] width 47 height 31
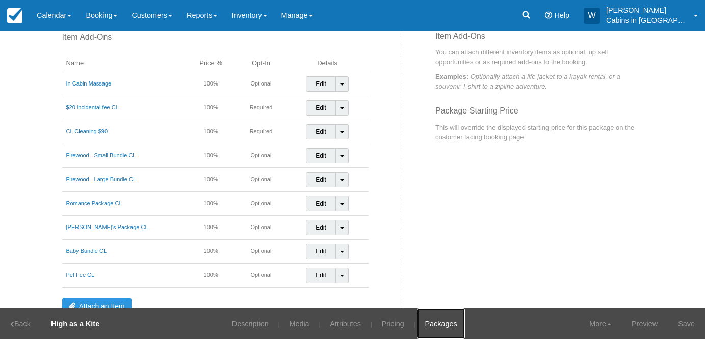
scroll to position [74, 0]
click at [689, 320] on link "Save" at bounding box center [686, 324] width 37 height 31
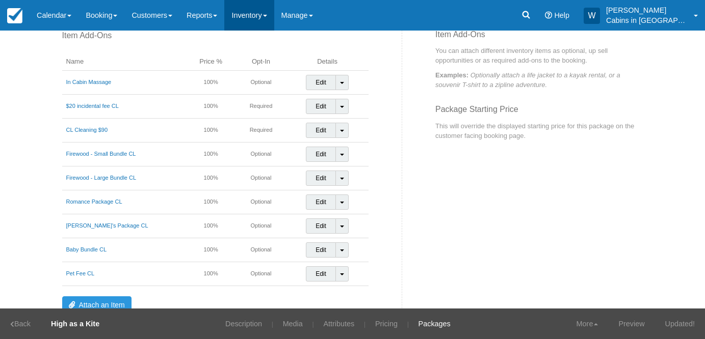
click at [269, 17] on link "Inventory" at bounding box center [248, 15] width 49 height 31
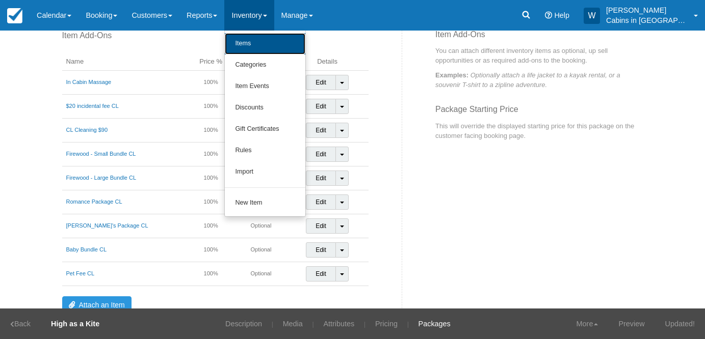
click at [269, 39] on link "Items" at bounding box center [265, 43] width 81 height 21
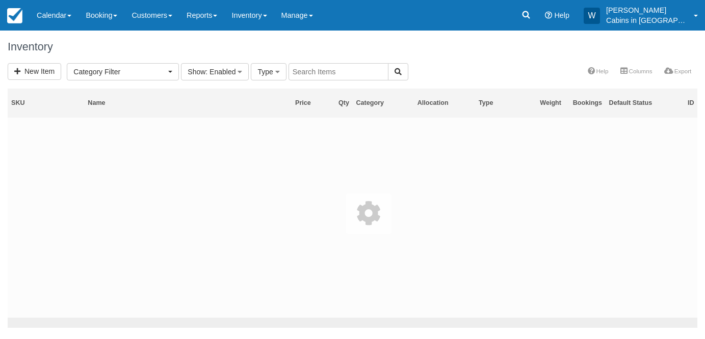
select select
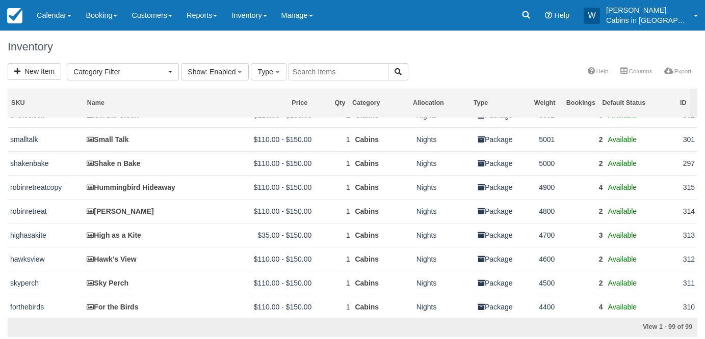
scroll to position [104, 0]
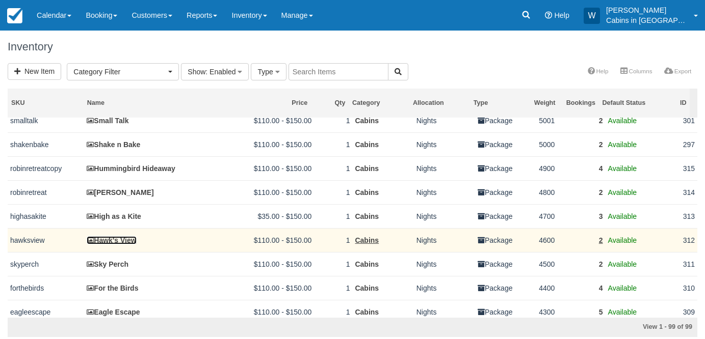
click at [122, 244] on link "Hawk's View" at bounding box center [111, 241] width 49 height 8
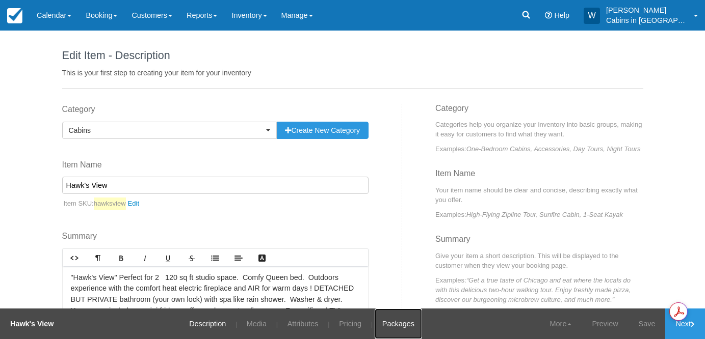
click at [393, 318] on link "Packages" at bounding box center [398, 324] width 47 height 31
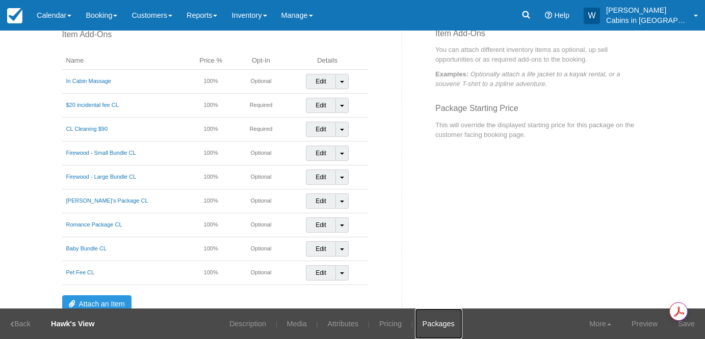
scroll to position [75, 0]
click at [686, 318] on link "Save" at bounding box center [686, 324] width 37 height 31
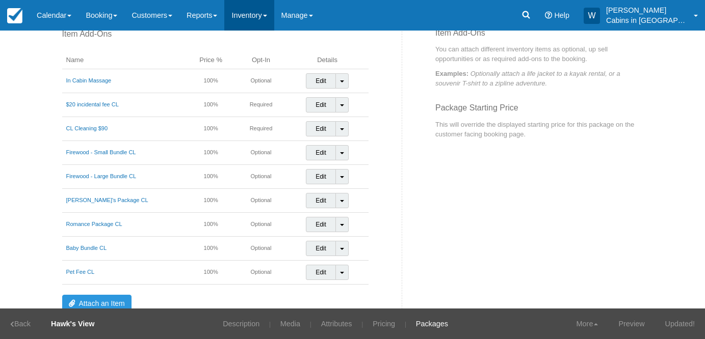
click at [272, 24] on link "Inventory" at bounding box center [248, 15] width 49 height 31
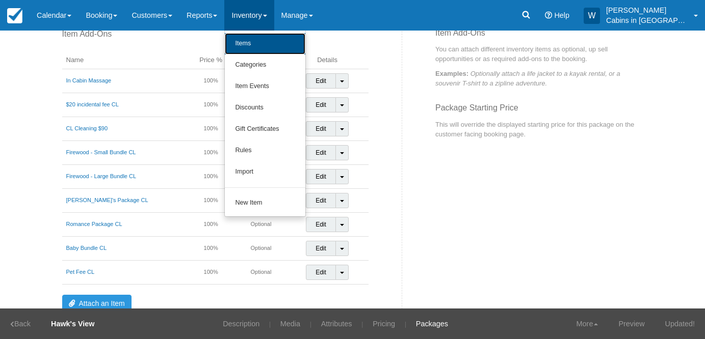
click at [266, 49] on link "Items" at bounding box center [265, 43] width 81 height 21
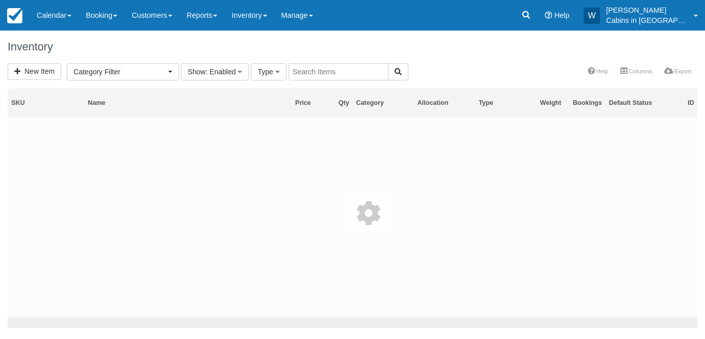
select select
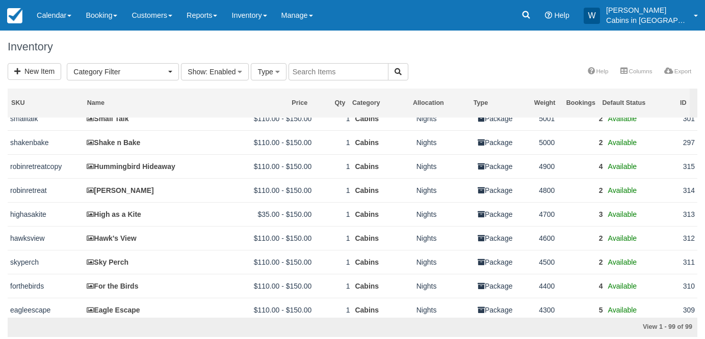
scroll to position [113, 0]
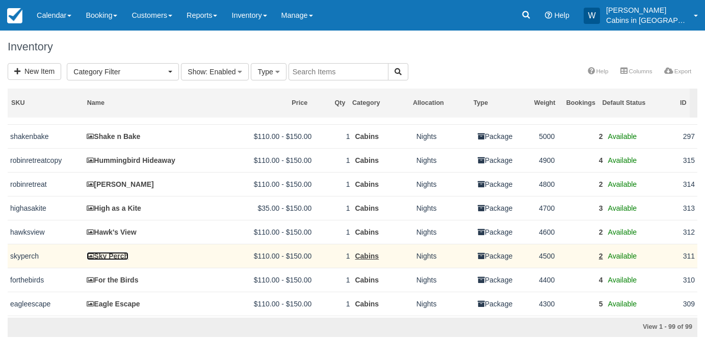
click at [120, 260] on link "Sky Perch" at bounding box center [108, 256] width 42 height 8
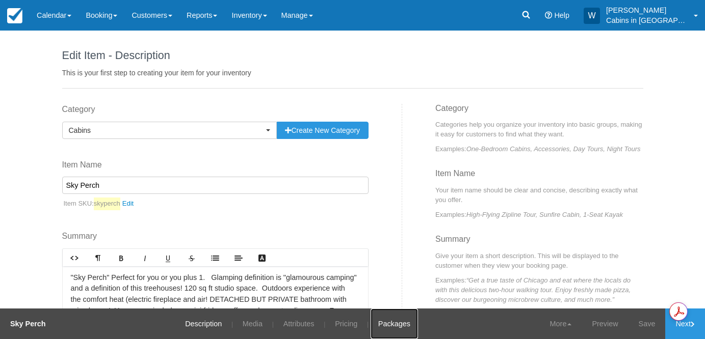
click at [386, 322] on link "Packages" at bounding box center [394, 324] width 47 height 31
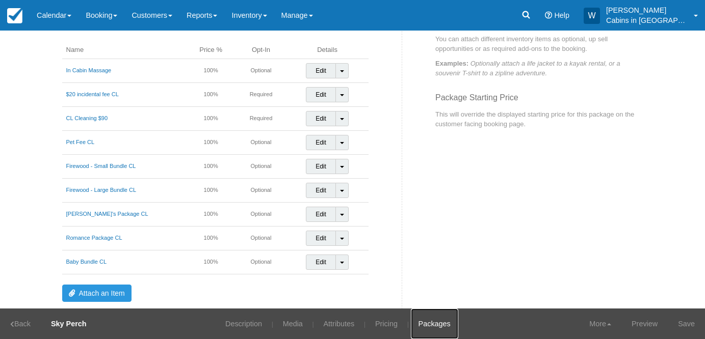
scroll to position [88, 0]
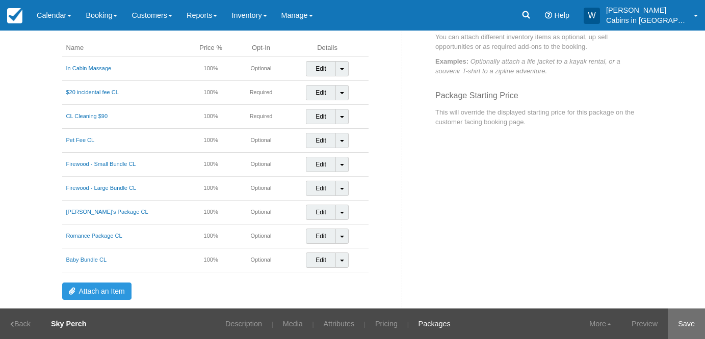
click at [680, 329] on link "Save" at bounding box center [686, 324] width 37 height 31
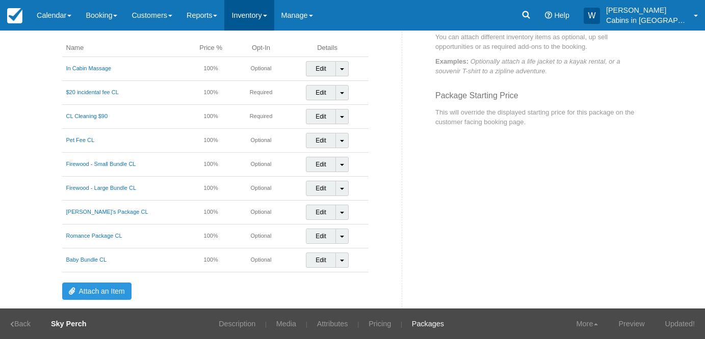
click at [273, 9] on link "Inventory" at bounding box center [248, 15] width 49 height 31
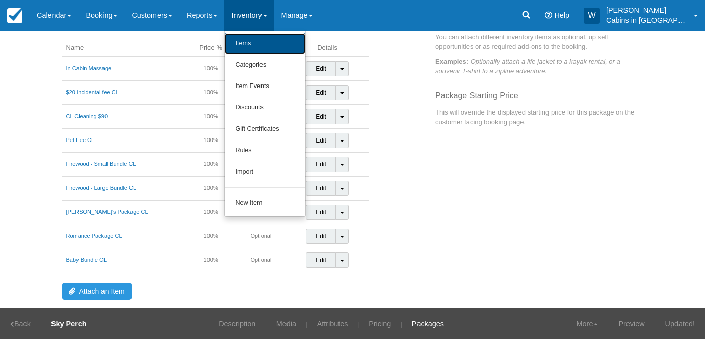
click at [264, 50] on link "Items" at bounding box center [265, 43] width 81 height 21
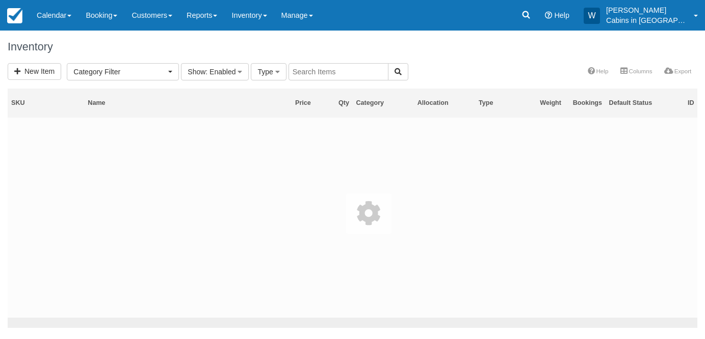
select select
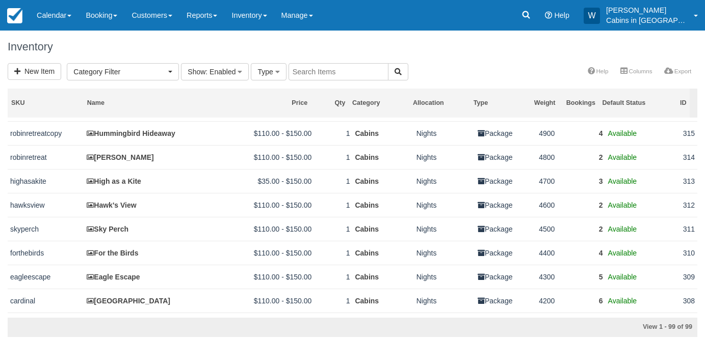
scroll to position [141, 0]
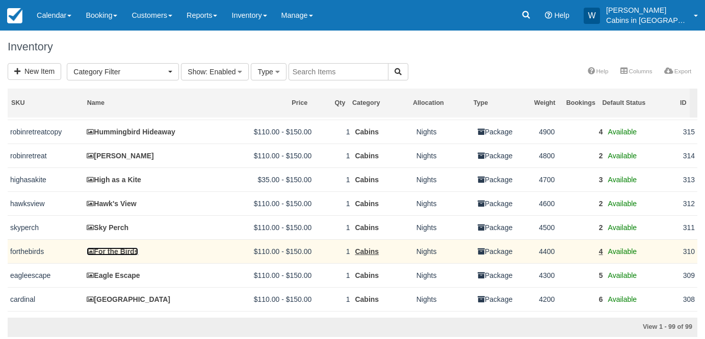
click at [121, 256] on link "For the Birds" at bounding box center [112, 252] width 51 height 8
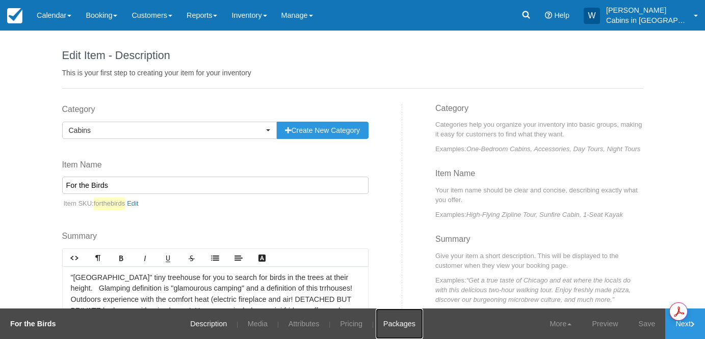
click at [400, 330] on link "Packages" at bounding box center [399, 324] width 47 height 31
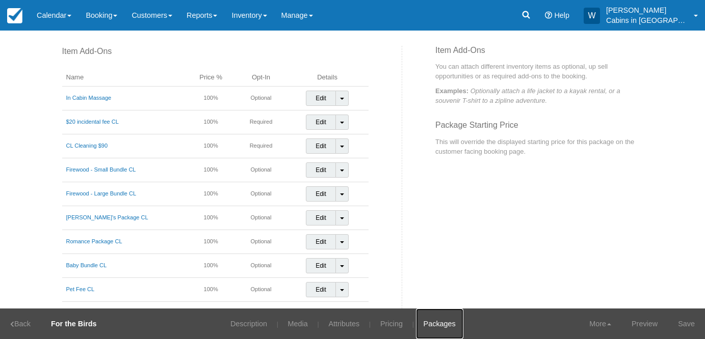
scroll to position [61, 0]
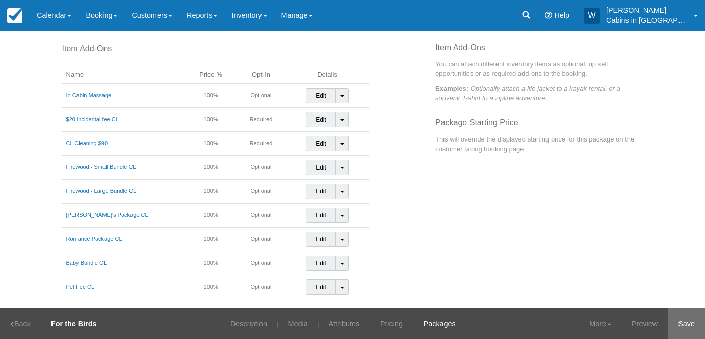
click at [695, 321] on link "Save" at bounding box center [686, 324] width 37 height 31
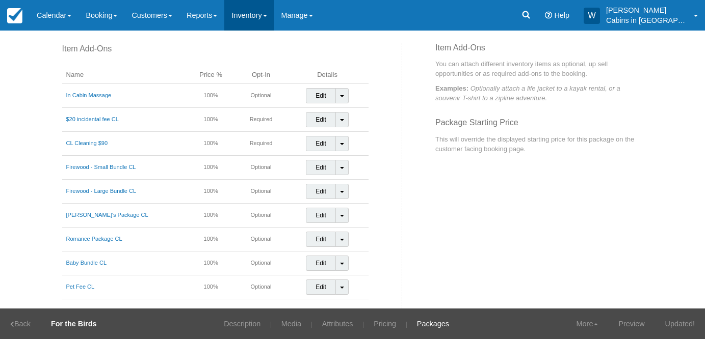
click at [274, 20] on link "Inventory" at bounding box center [248, 15] width 49 height 31
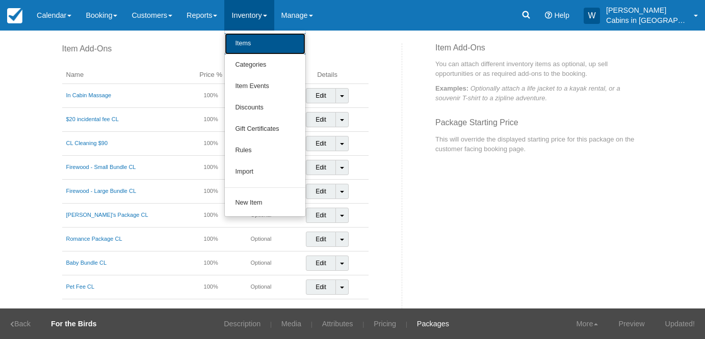
click at [274, 39] on link "Items" at bounding box center [265, 43] width 81 height 21
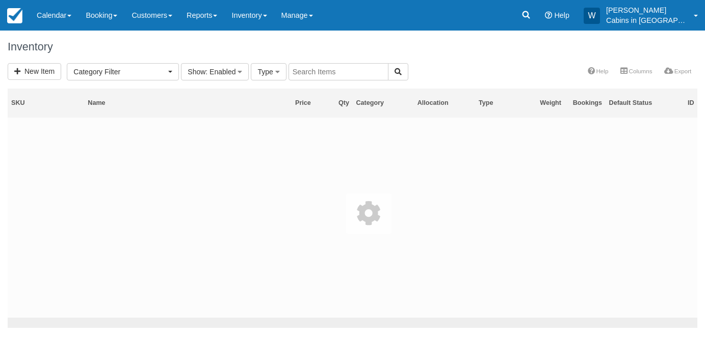
select select
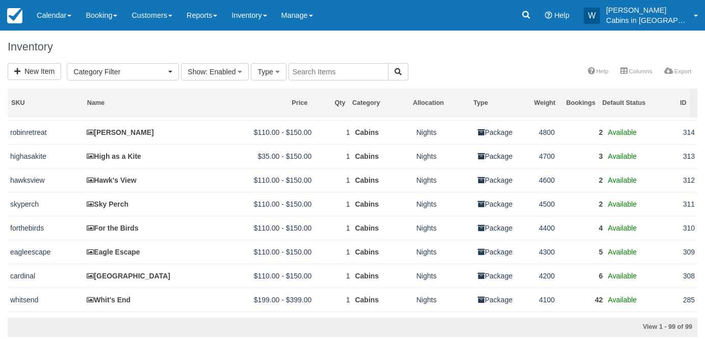
scroll to position [168, 0]
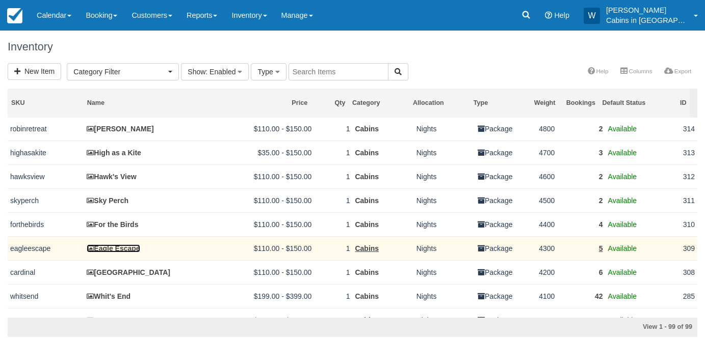
click at [124, 253] on link "Eagle Escape" at bounding box center [113, 249] width 53 height 8
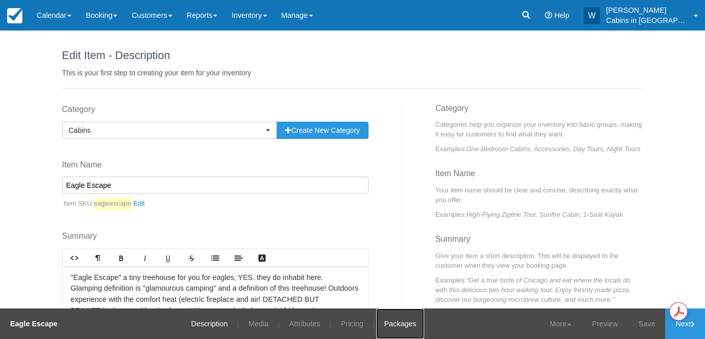
click at [403, 315] on link "Packages" at bounding box center [399, 324] width 47 height 31
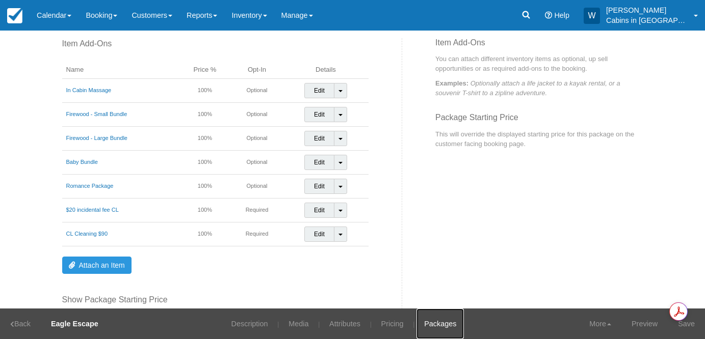
scroll to position [61, 0]
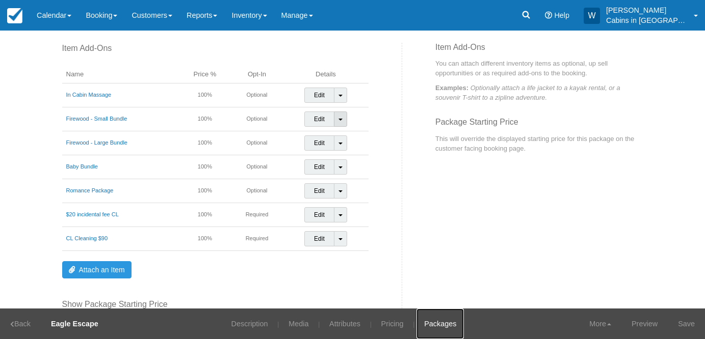
click at [337, 116] on link "Toggle Dropdown" at bounding box center [340, 119] width 13 height 15
click at [334, 137] on link "Detach Item" at bounding box center [331, 140] width 53 height 24
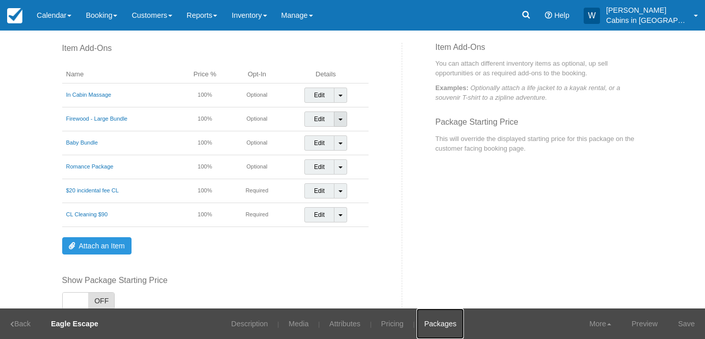
click at [338, 120] on span at bounding box center [340, 120] width 4 height 2
click at [336, 134] on link "Detach Item" at bounding box center [331, 140] width 53 height 24
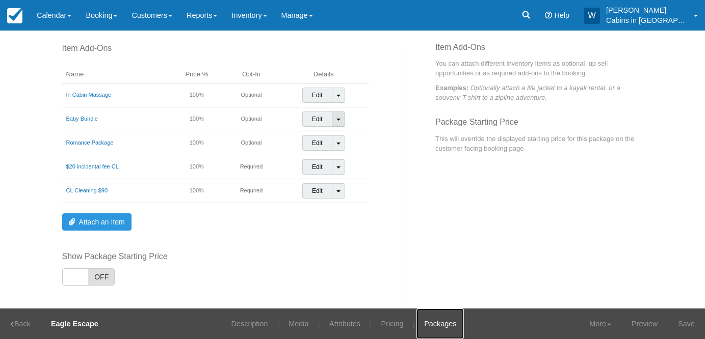
click at [335, 123] on link "Toggle Dropdown" at bounding box center [338, 119] width 13 height 15
click at [335, 137] on link "Detach Item" at bounding box center [329, 140] width 53 height 24
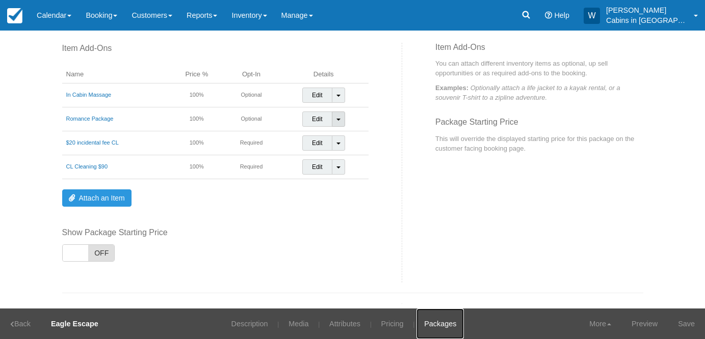
click at [336, 121] on span at bounding box center [338, 120] width 4 height 2
click at [335, 138] on link "Detach Item" at bounding box center [329, 140] width 53 height 24
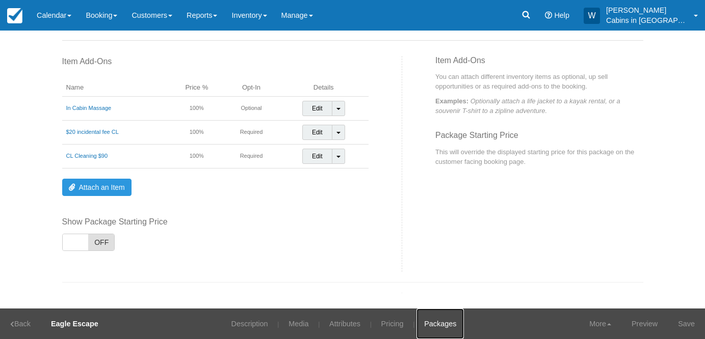
scroll to position [48, 0]
click at [116, 185] on link "Attach an Item" at bounding box center [96, 187] width 69 height 17
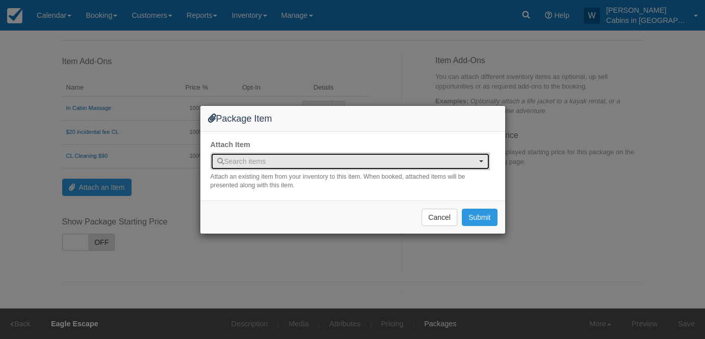
click at [242, 158] on span "Search items" at bounding box center [241, 162] width 49 height 8
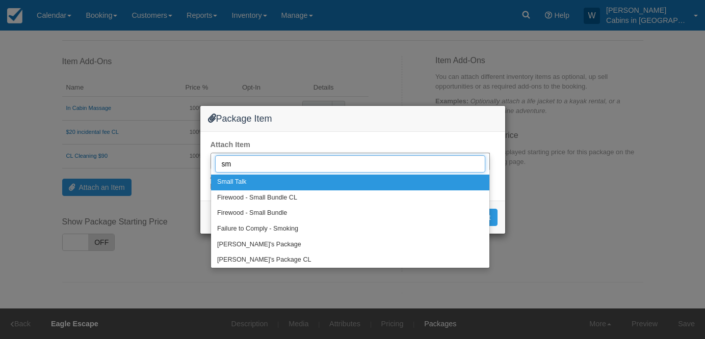
type input "sma"
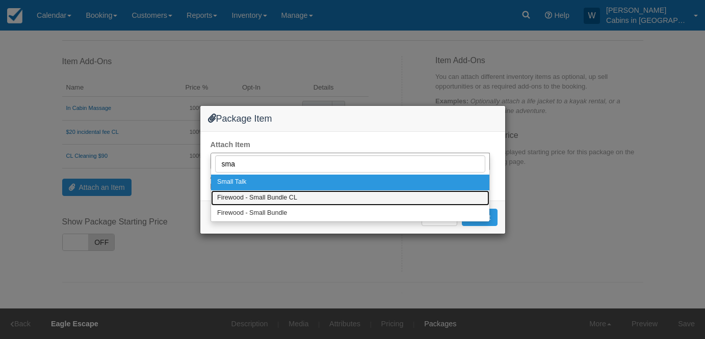
click at [248, 196] on span "Firewood - Small Bundle CL" at bounding box center [257, 198] width 80 height 9
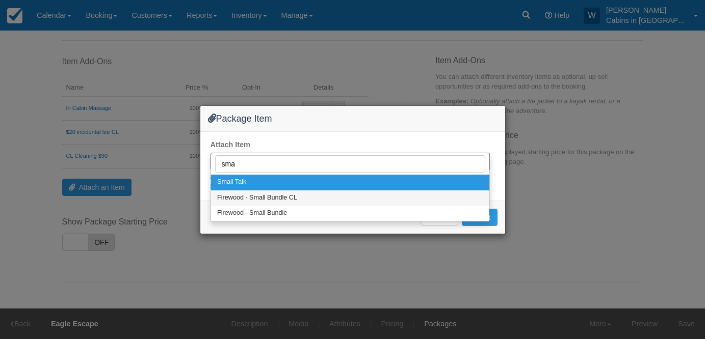
select select "319"
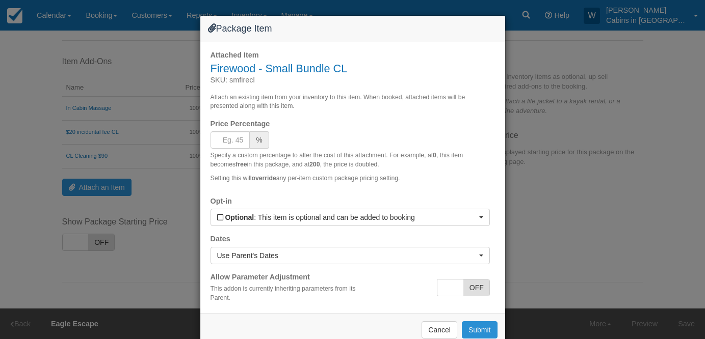
click at [465, 327] on button "Submit" at bounding box center [480, 330] width 36 height 17
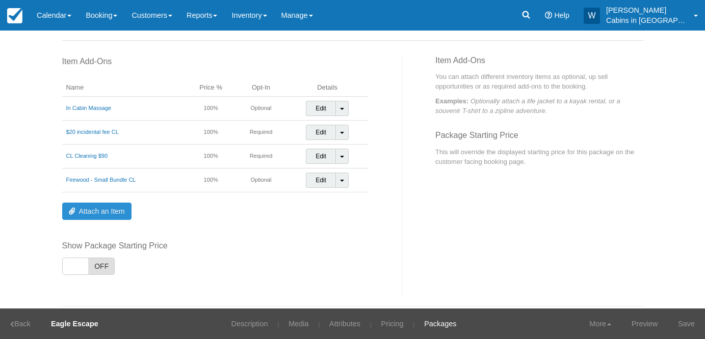
click at [102, 209] on link "Attach an Item" at bounding box center [96, 211] width 69 height 17
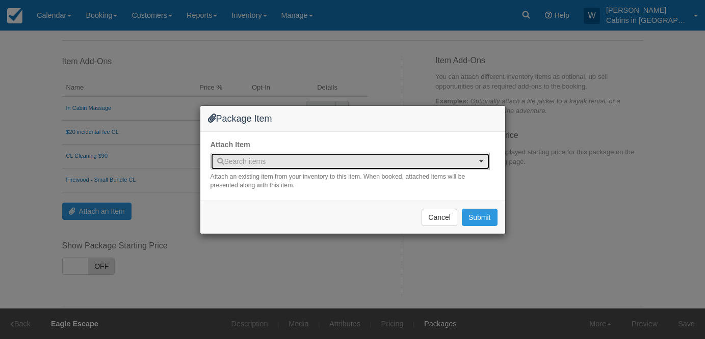
click at [243, 164] on span "Search items" at bounding box center [241, 162] width 49 height 8
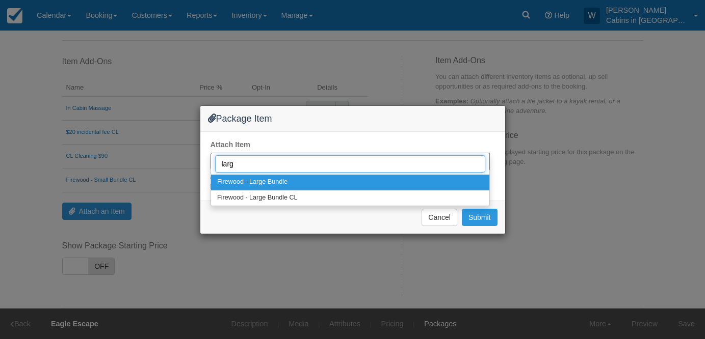
type input "large"
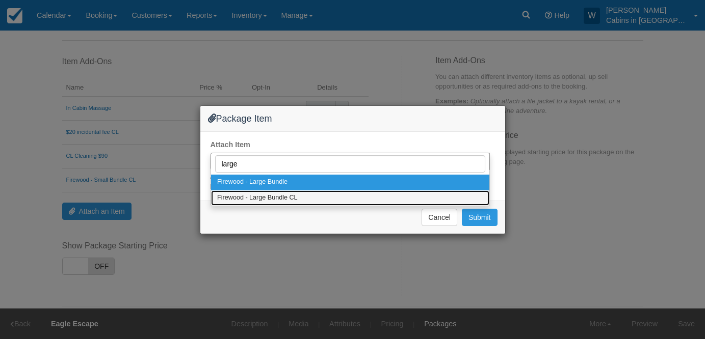
click at [284, 199] on span "Firewood - Large Bundle CL" at bounding box center [257, 198] width 81 height 9
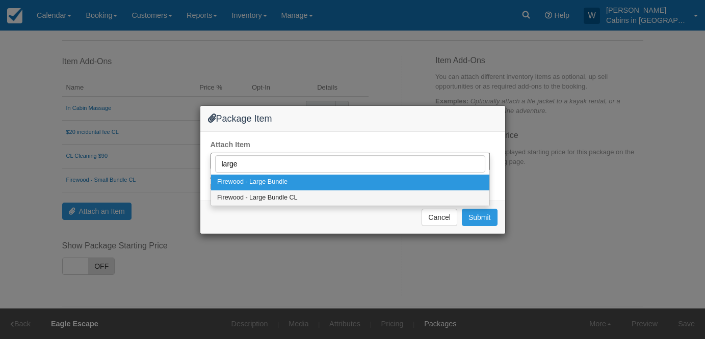
select select "320"
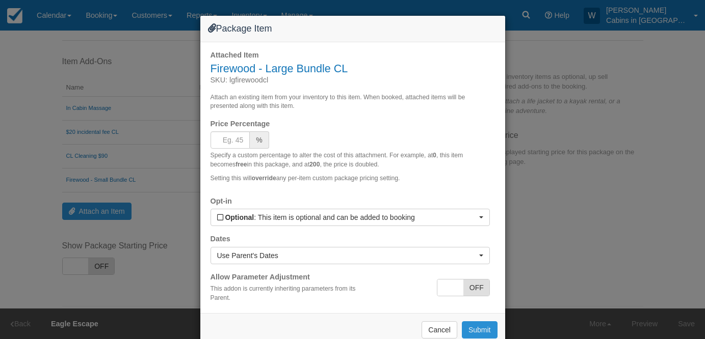
click at [471, 328] on button "Submit" at bounding box center [480, 330] width 36 height 17
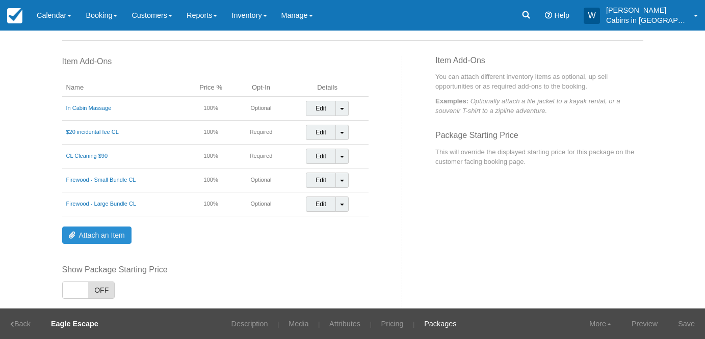
click at [110, 228] on link "Attach an Item" at bounding box center [96, 235] width 69 height 17
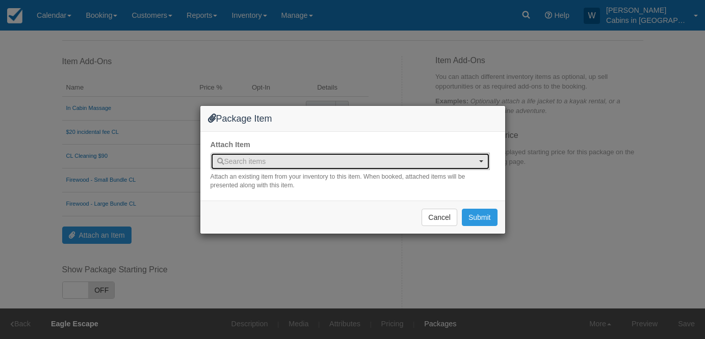
click at [252, 161] on span "Search items" at bounding box center [241, 162] width 49 height 8
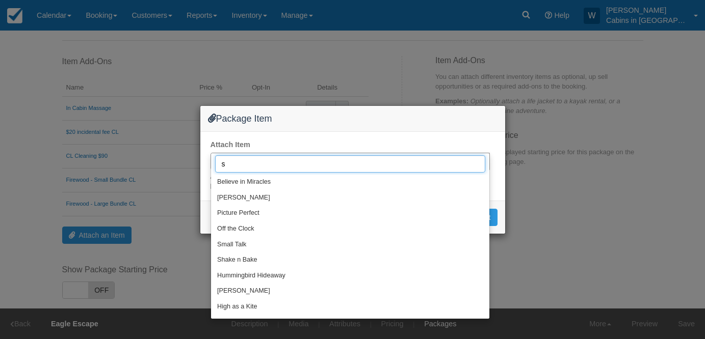
type input "sm"
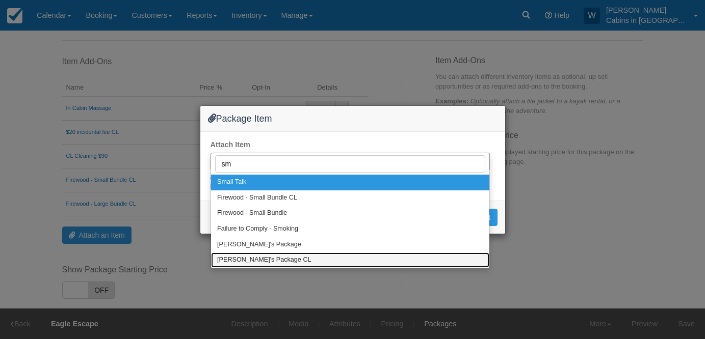
click at [261, 257] on span "[PERSON_NAME]'s Package CL" at bounding box center [264, 260] width 94 height 9
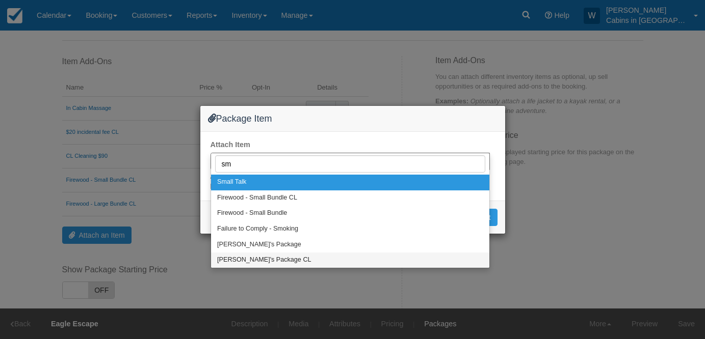
select select "327"
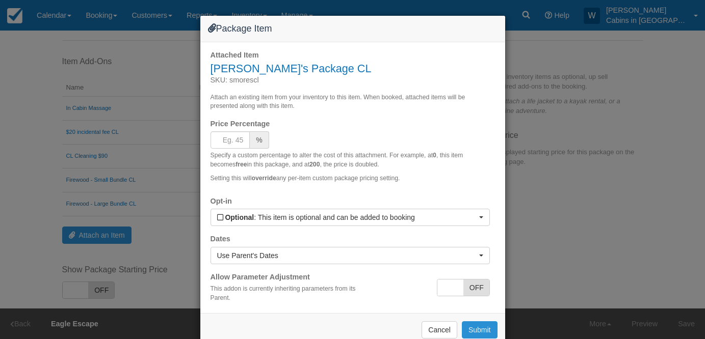
click at [476, 326] on button "Submit" at bounding box center [480, 330] width 36 height 17
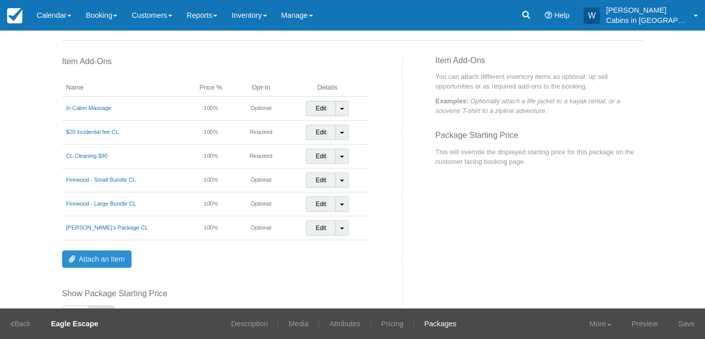
click at [98, 258] on link "Attach an Item" at bounding box center [96, 259] width 69 height 17
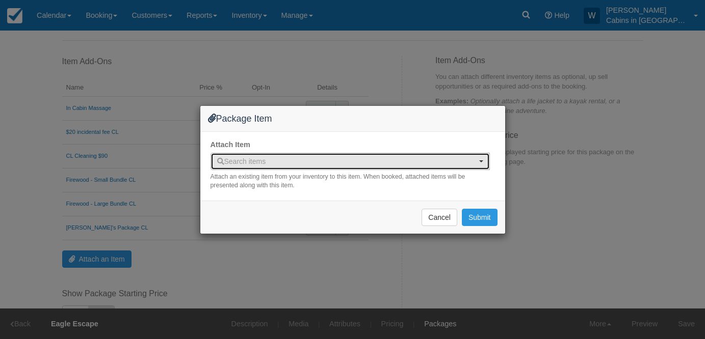
click at [240, 162] on span "Search items" at bounding box center [241, 162] width 49 height 8
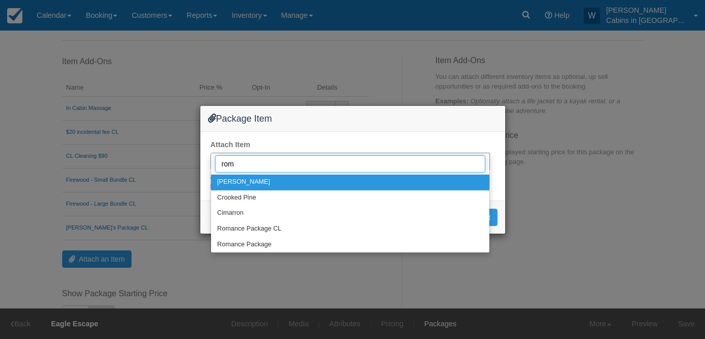
type input "roma"
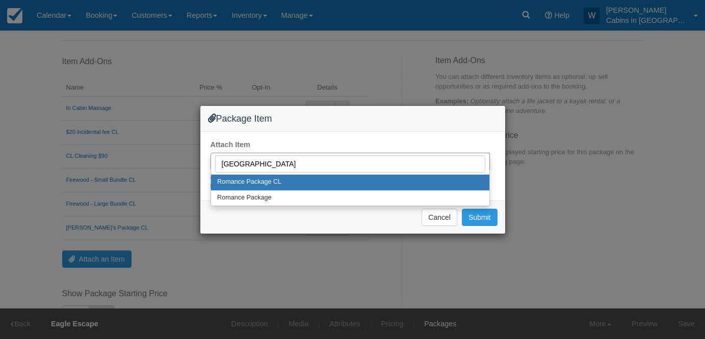
click at [245, 183] on span "Romance Package CL" at bounding box center [249, 182] width 64 height 9
select select "321"
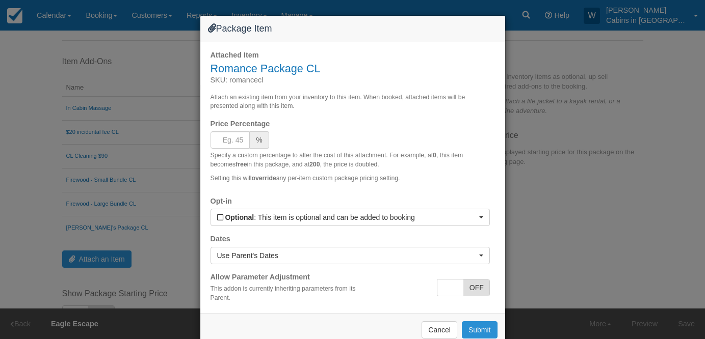
click at [482, 330] on button "Submit" at bounding box center [480, 330] width 36 height 17
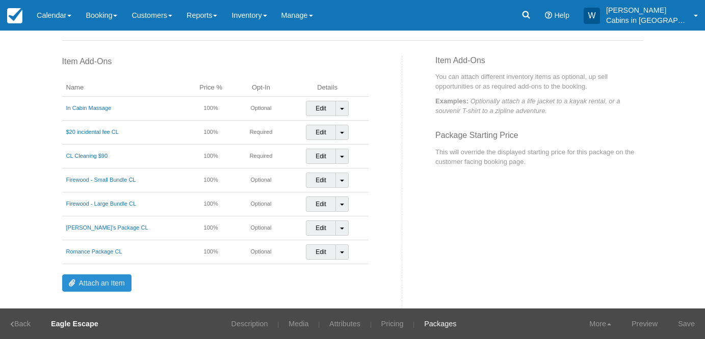
click at [115, 278] on link "Attach an Item" at bounding box center [96, 283] width 69 height 17
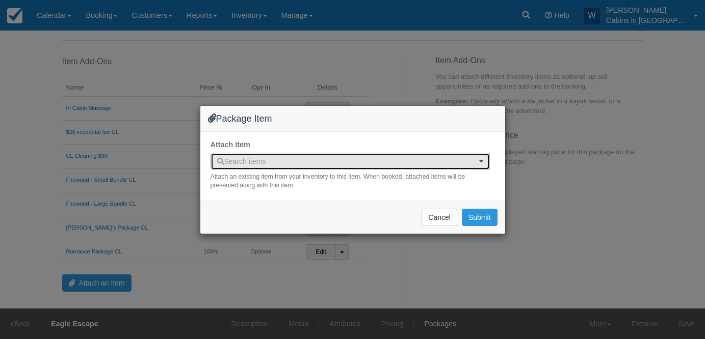
click at [259, 155] on button "Search items" at bounding box center [350, 161] width 279 height 17
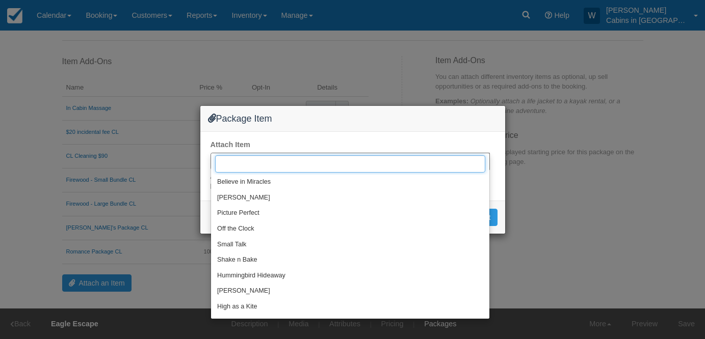
type input "a"
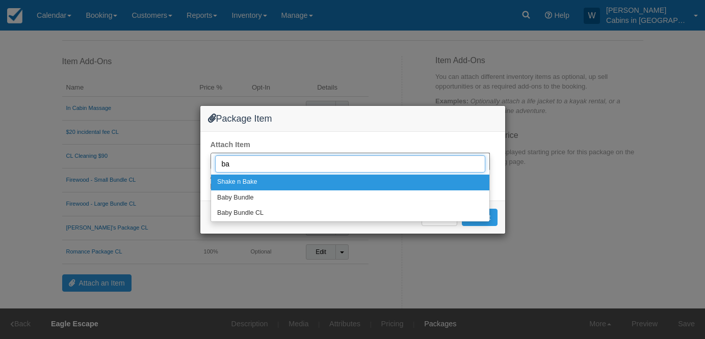
type input "bab"
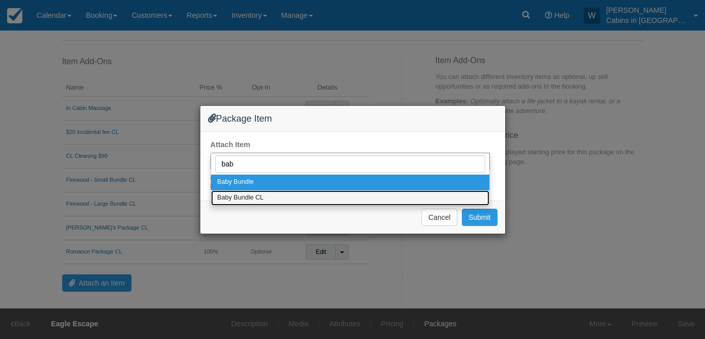
click at [260, 194] on span "Baby Bundle CL" at bounding box center [240, 198] width 46 height 9
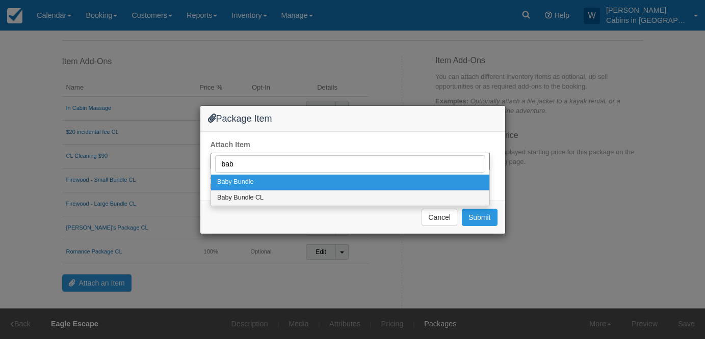
select select "329"
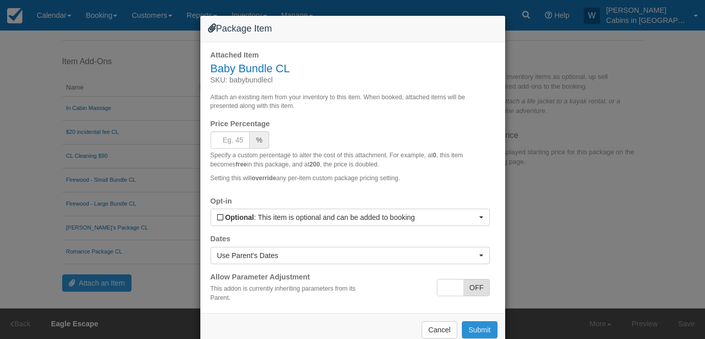
click at [469, 332] on button "Submit" at bounding box center [480, 330] width 36 height 17
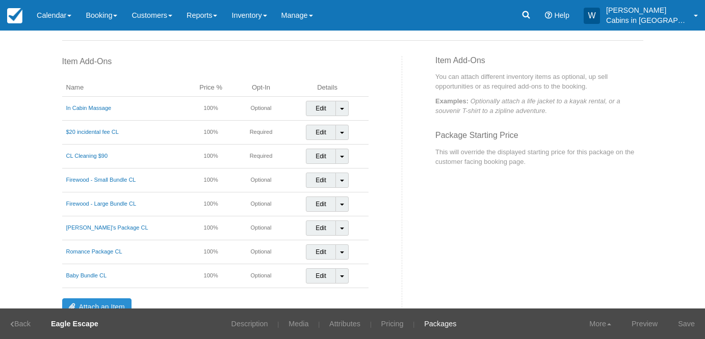
click at [89, 304] on link "Attach an Item" at bounding box center [96, 307] width 69 height 17
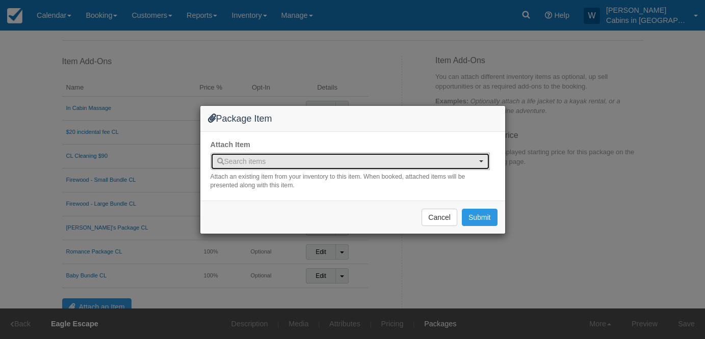
click at [250, 158] on span "Search items" at bounding box center [241, 162] width 49 height 8
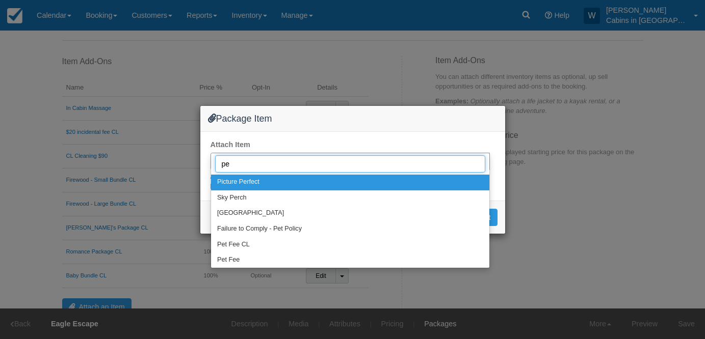
type input "pet"
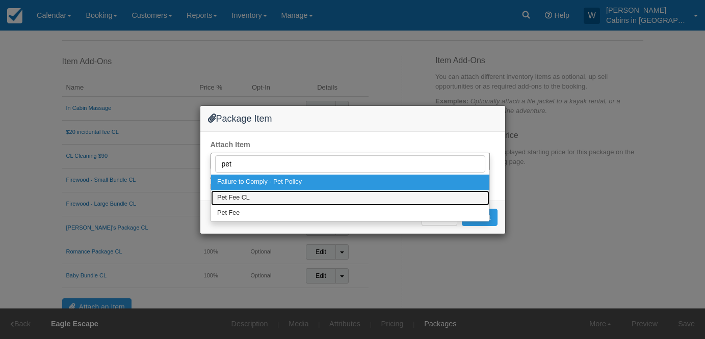
click at [256, 196] on link "Pet Fee CL" at bounding box center [350, 199] width 278 height 16
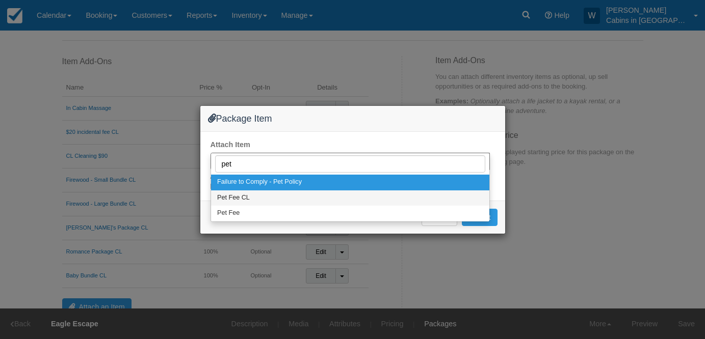
select select "328"
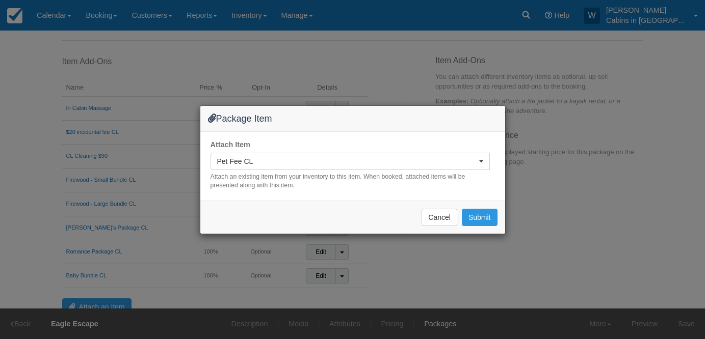
select select
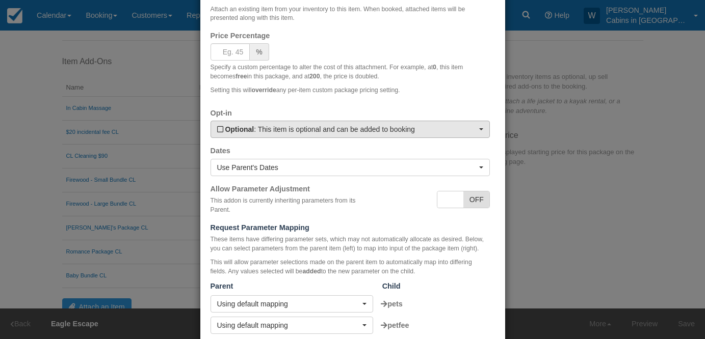
scroll to position [143, 0]
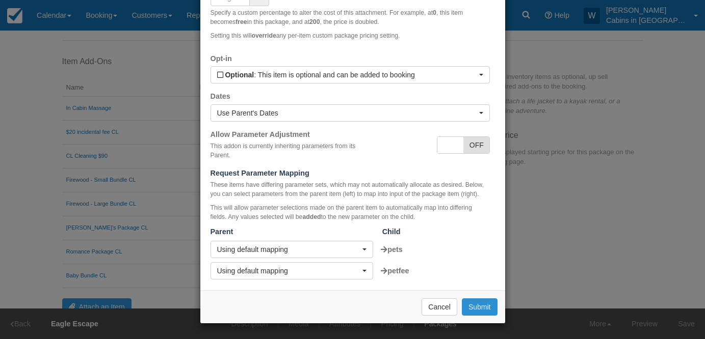
click at [472, 310] on button "Submit" at bounding box center [480, 307] width 36 height 17
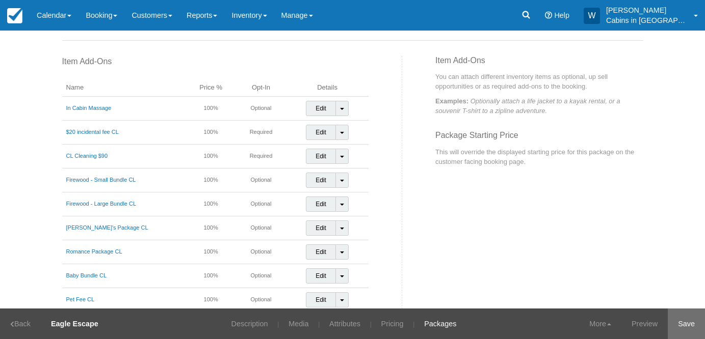
click at [691, 327] on link "Save" at bounding box center [686, 324] width 37 height 31
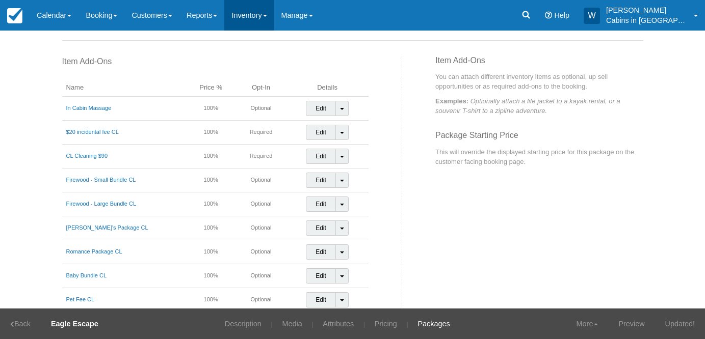
click at [268, 22] on link "Inventory" at bounding box center [248, 15] width 49 height 31
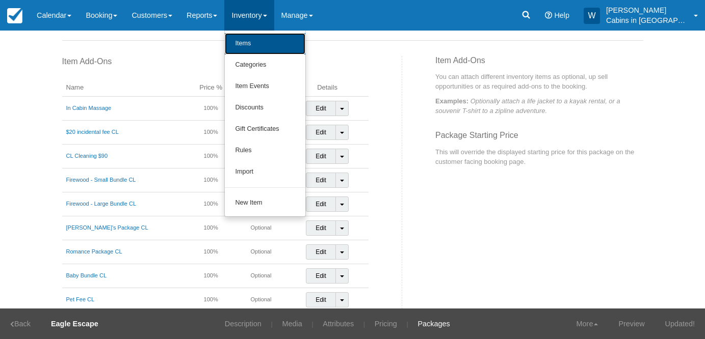
click at [267, 41] on link "Items" at bounding box center [265, 43] width 81 height 21
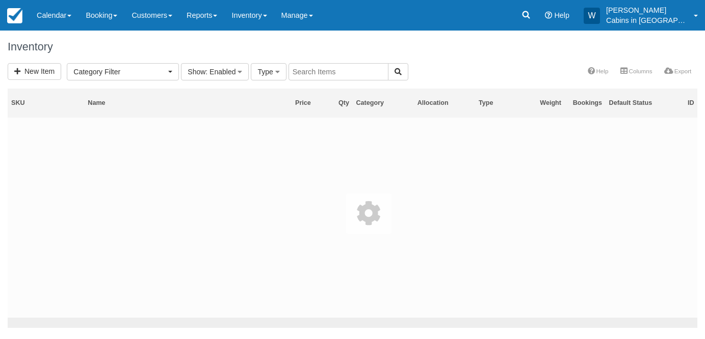
select select
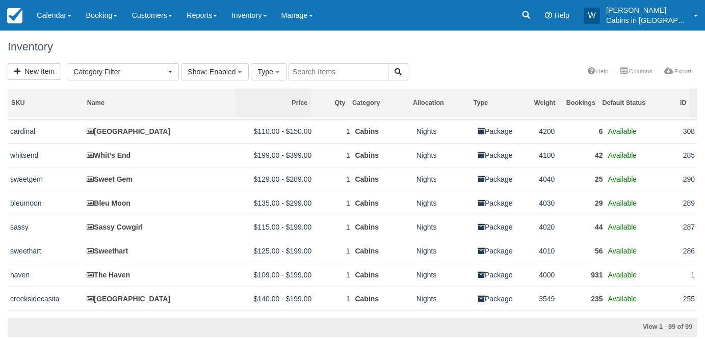
scroll to position [274, 0]
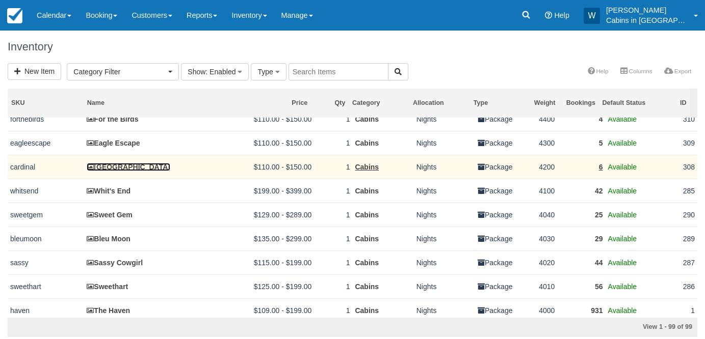
click at [121, 171] on link "[GEOGRAPHIC_DATA]" at bounding box center [129, 167] width 84 height 8
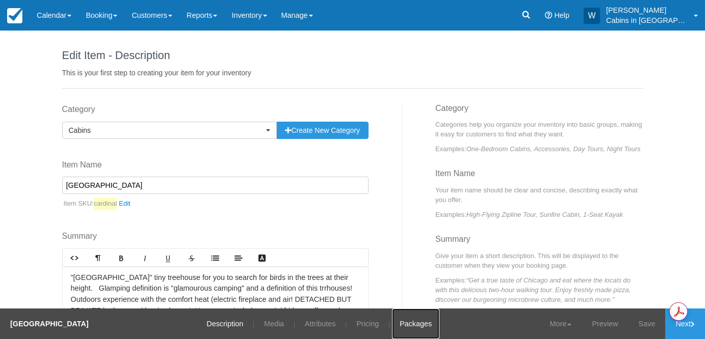
click at [402, 316] on link "Packages" at bounding box center [415, 324] width 47 height 31
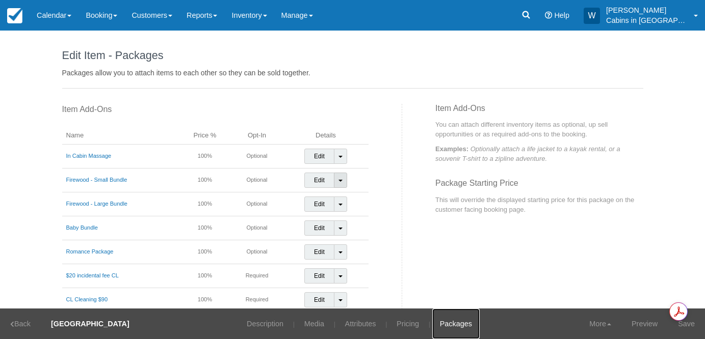
click at [336, 178] on link "Toggle Dropdown" at bounding box center [340, 180] width 13 height 15
click at [335, 195] on link "Detach Item" at bounding box center [331, 202] width 53 height 24
click at [335, 179] on link "Toggle Dropdown" at bounding box center [340, 180] width 13 height 15
click at [335, 199] on link "Detach Item" at bounding box center [331, 202] width 53 height 24
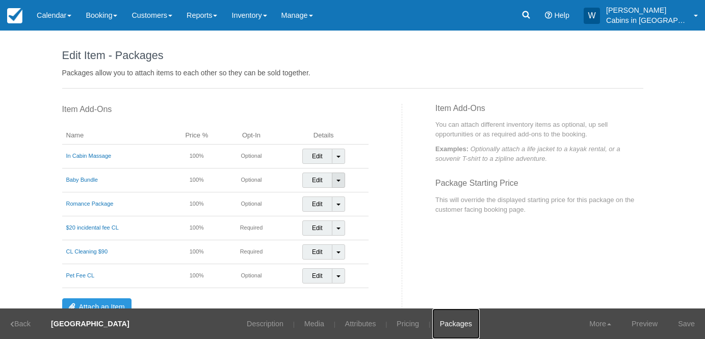
click at [336, 180] on span at bounding box center [338, 181] width 4 height 2
click at [335, 196] on link "Detach Item" at bounding box center [329, 202] width 53 height 24
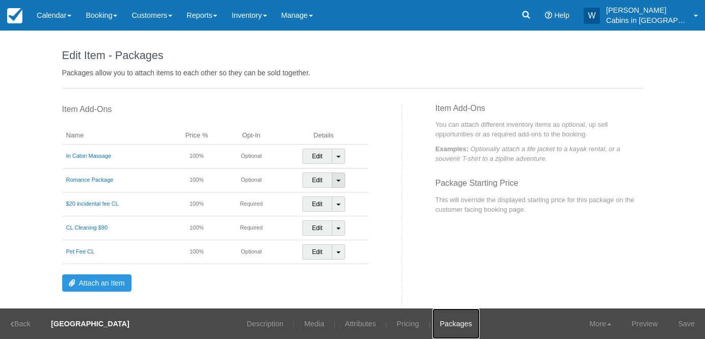
click at [336, 180] on span at bounding box center [338, 181] width 4 height 2
click at [336, 196] on link "Detach Item" at bounding box center [329, 202] width 53 height 24
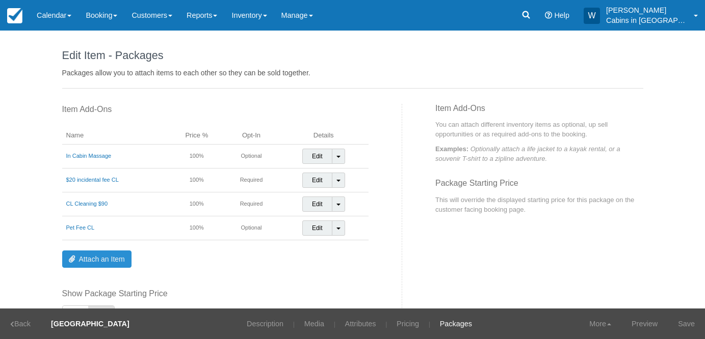
click at [113, 254] on link "Attach an Item" at bounding box center [96, 259] width 69 height 17
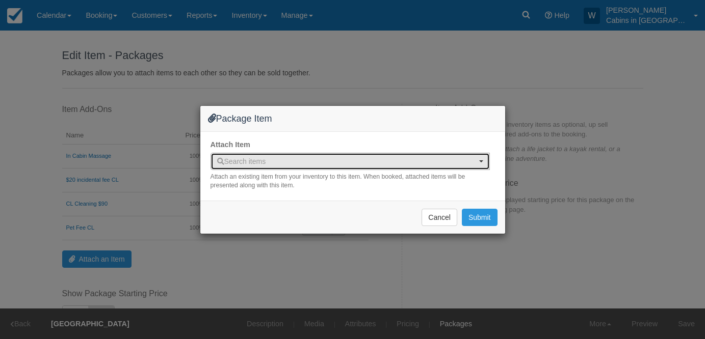
click at [297, 156] on span "Search items" at bounding box center [346, 161] width 259 height 10
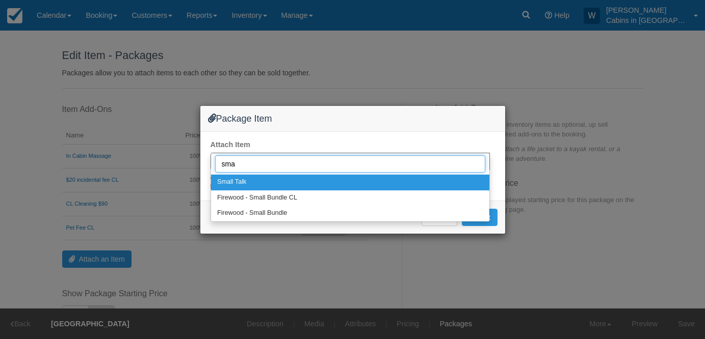
type input "smal"
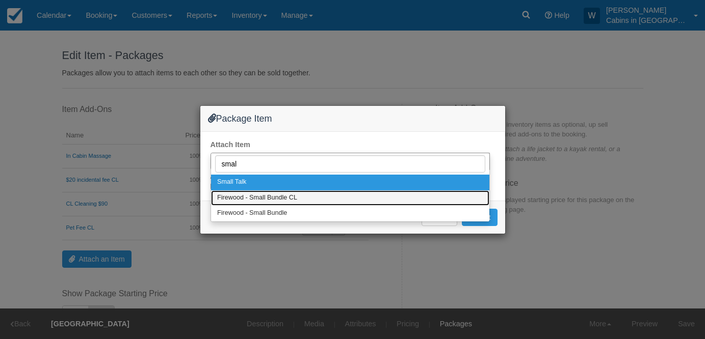
click at [305, 194] on link "Firewood - Small Bundle CL" at bounding box center [350, 199] width 278 height 16
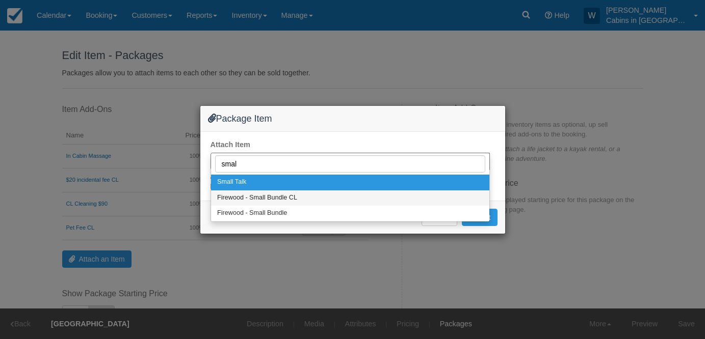
select select "319"
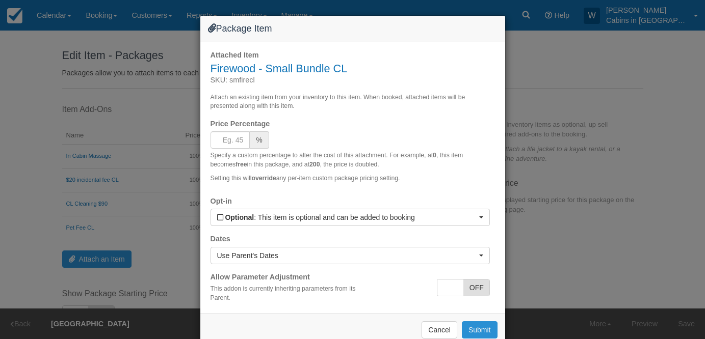
click at [479, 333] on button "Submit" at bounding box center [480, 330] width 36 height 17
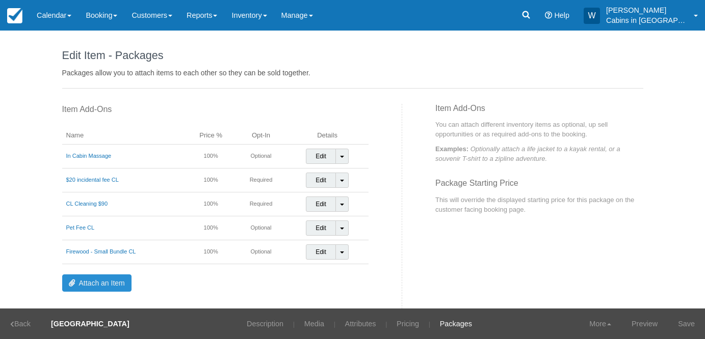
click at [85, 278] on link "Attach an Item" at bounding box center [96, 283] width 69 height 17
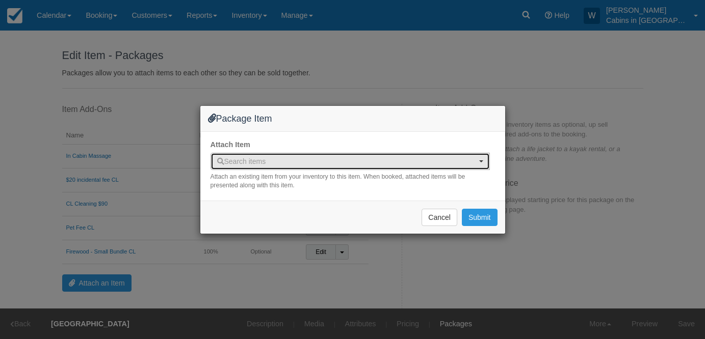
click at [245, 158] on span "Search items" at bounding box center [241, 162] width 49 height 8
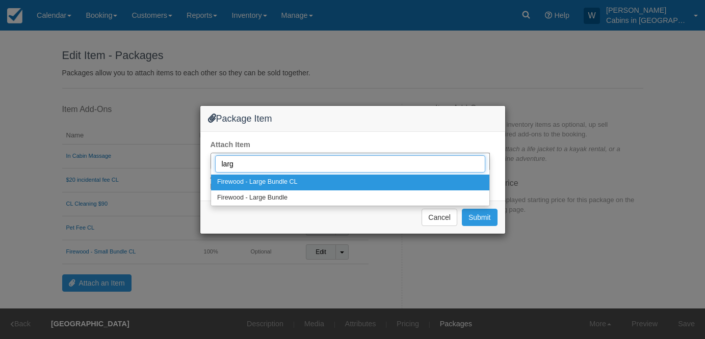
type input "large"
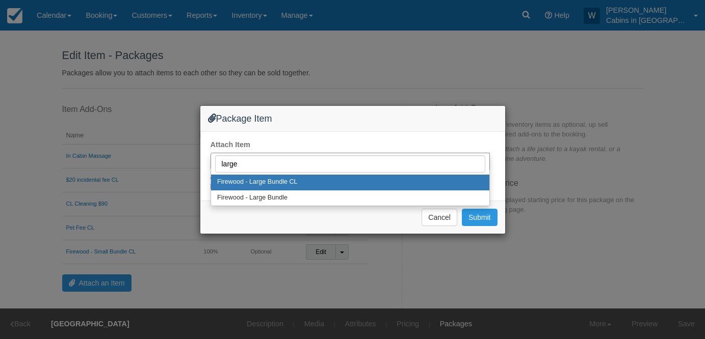
click at [350, 182] on link "Firewood - Large Bundle CL" at bounding box center [350, 183] width 278 height 16
select select "320"
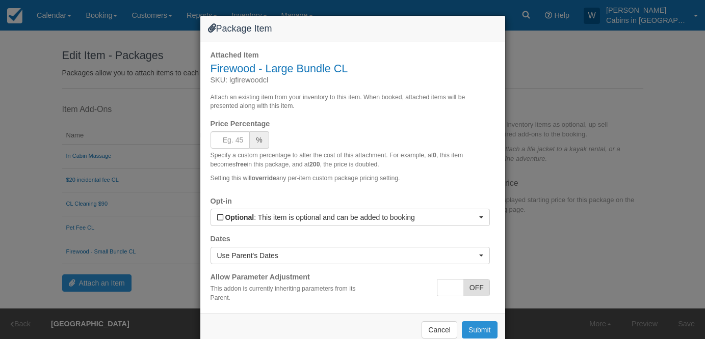
click at [475, 331] on button "Submit" at bounding box center [480, 330] width 36 height 17
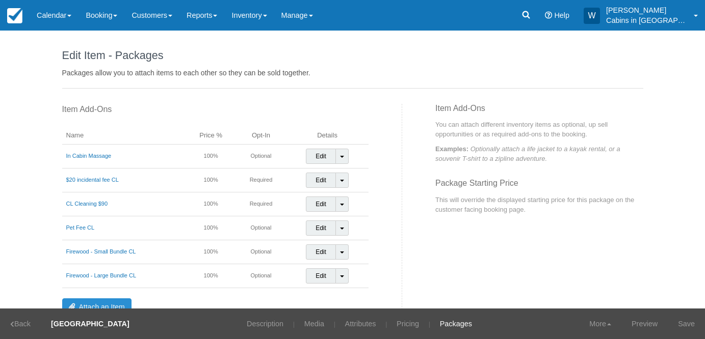
click at [87, 301] on link "Attach an Item" at bounding box center [96, 307] width 69 height 17
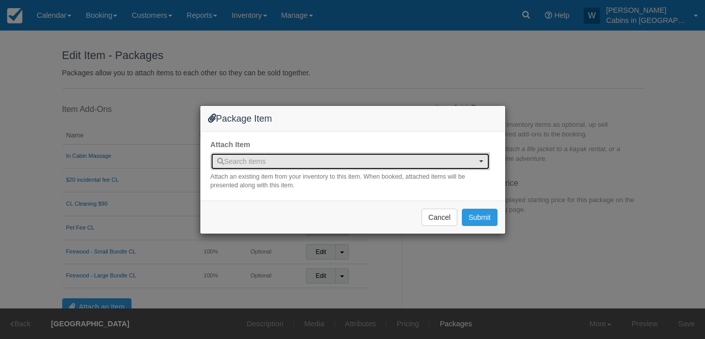
click at [258, 163] on span "Search items" at bounding box center [241, 162] width 49 height 8
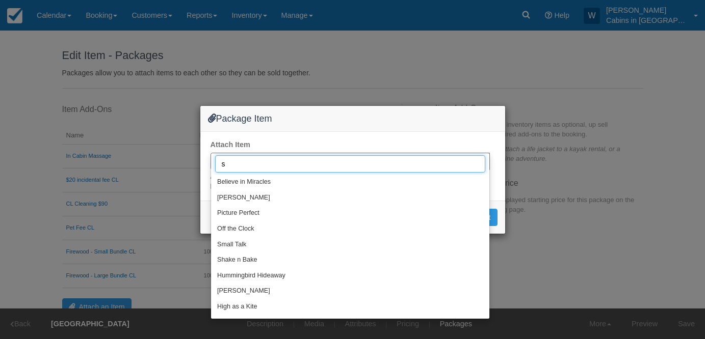
type input "sm"
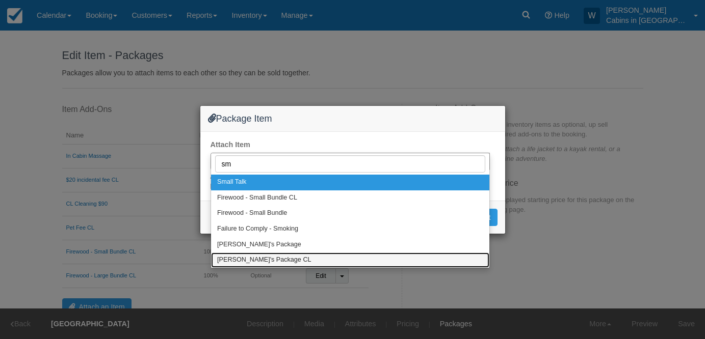
click at [259, 256] on span "[PERSON_NAME]'s Package CL" at bounding box center [264, 260] width 94 height 9
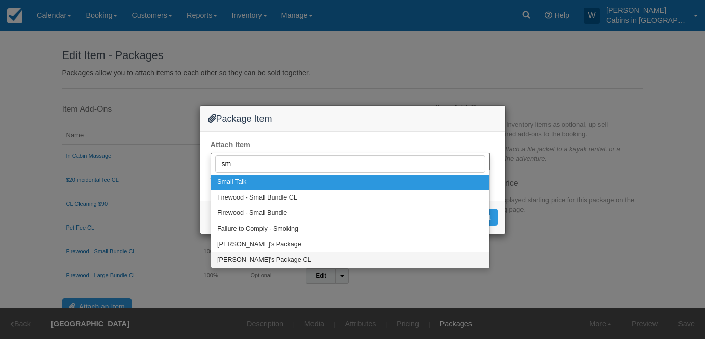
select select "327"
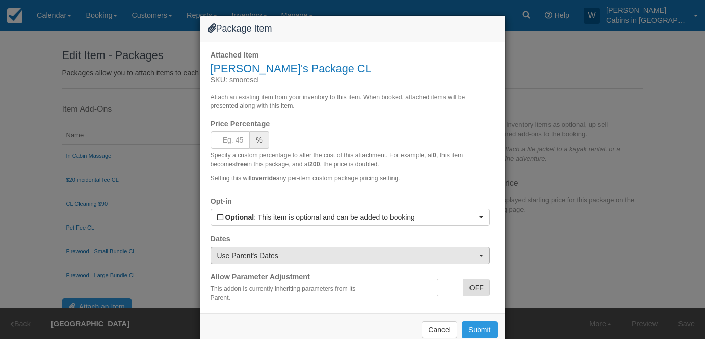
scroll to position [22, 0]
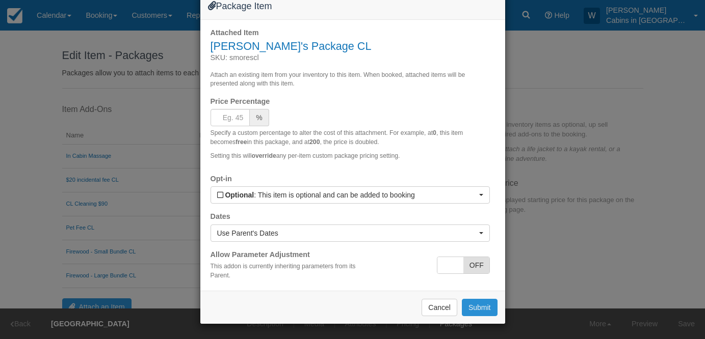
click at [477, 308] on button "Submit" at bounding box center [480, 307] width 36 height 17
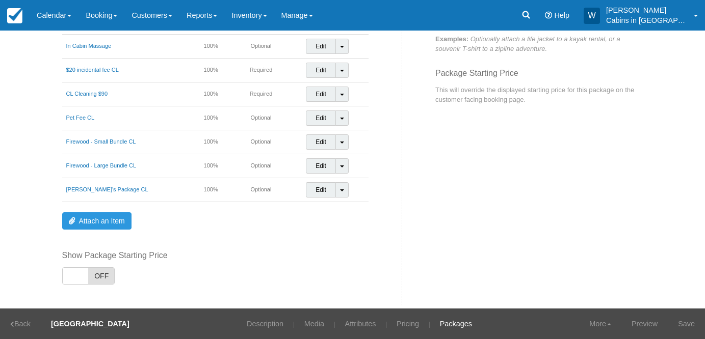
scroll to position [144, 0]
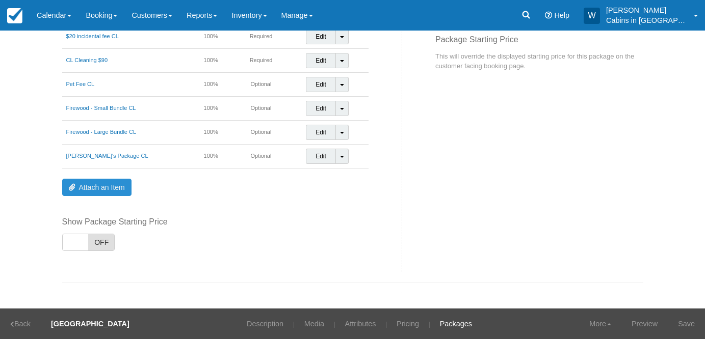
click at [110, 185] on link "Attach an Item" at bounding box center [96, 187] width 69 height 17
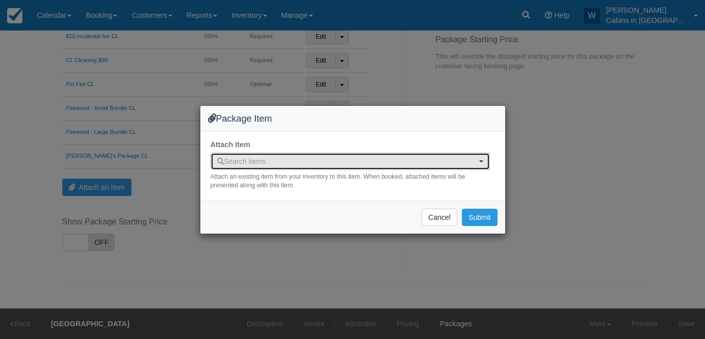
click at [238, 161] on span "Search items" at bounding box center [241, 162] width 49 height 8
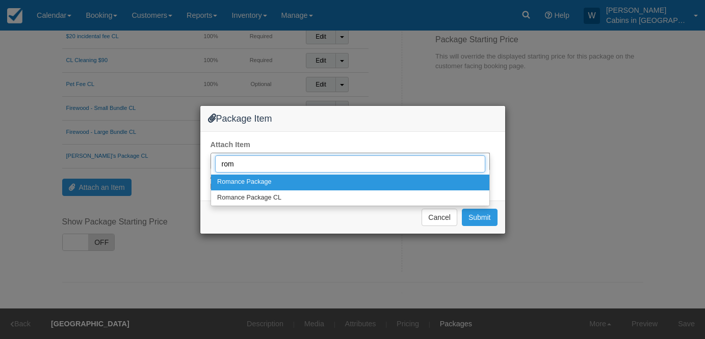
type input "[GEOGRAPHIC_DATA]"
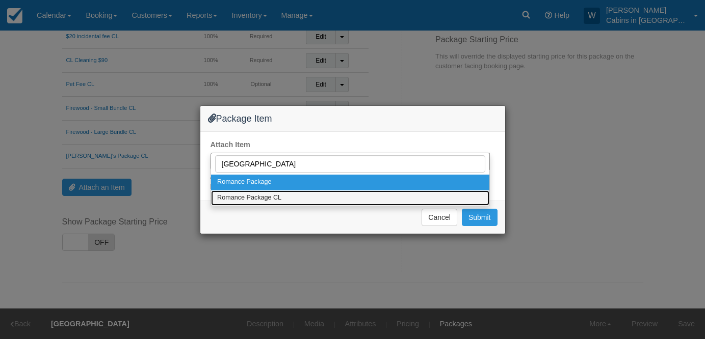
click at [254, 201] on span "Romance Package CL" at bounding box center [249, 198] width 64 height 9
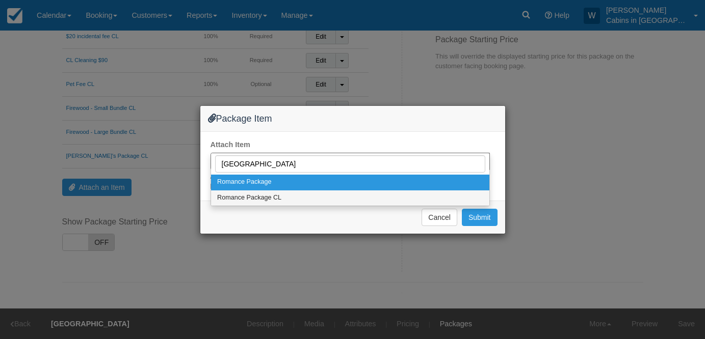
select select "321"
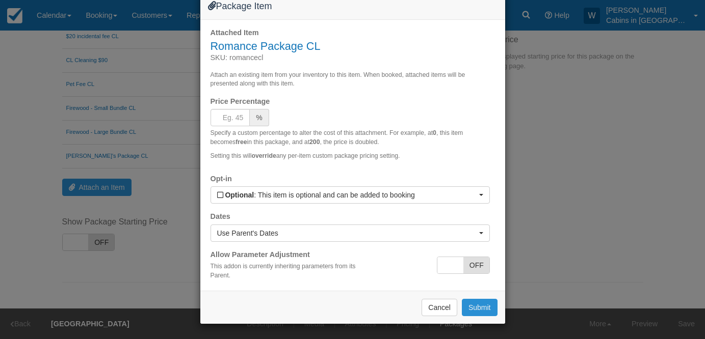
click at [469, 317] on button "Submit" at bounding box center [480, 307] width 36 height 17
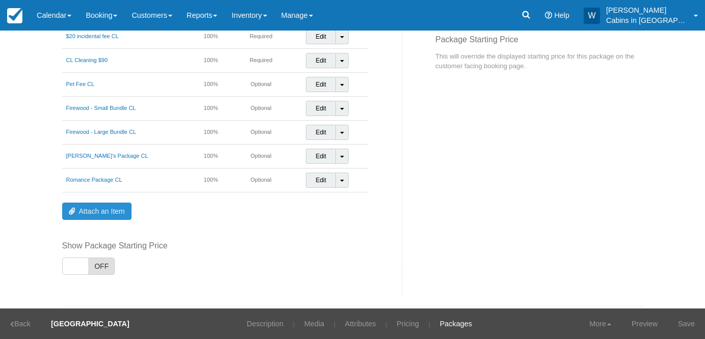
click at [102, 211] on link "Attach an Item" at bounding box center [96, 211] width 69 height 17
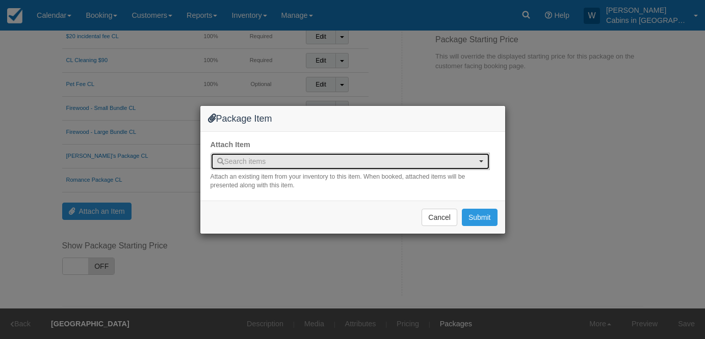
click at [255, 156] on span "Search items" at bounding box center [346, 161] width 259 height 10
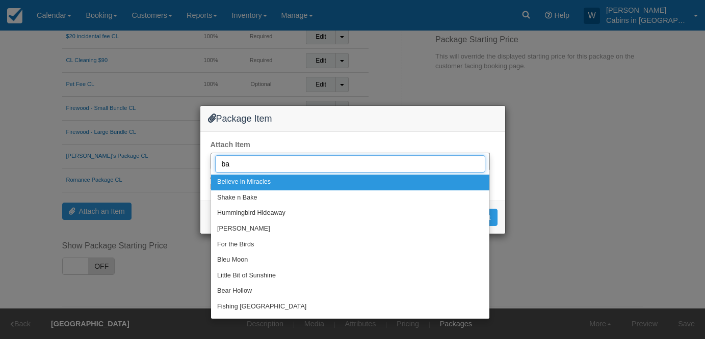
type input "bab"
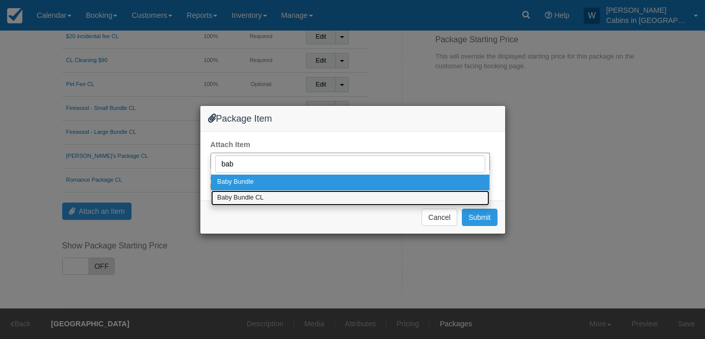
click at [274, 193] on link "Baby Bundle CL" at bounding box center [350, 199] width 278 height 16
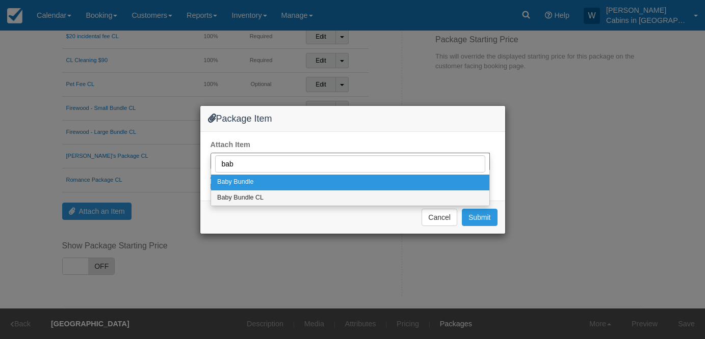
select select "329"
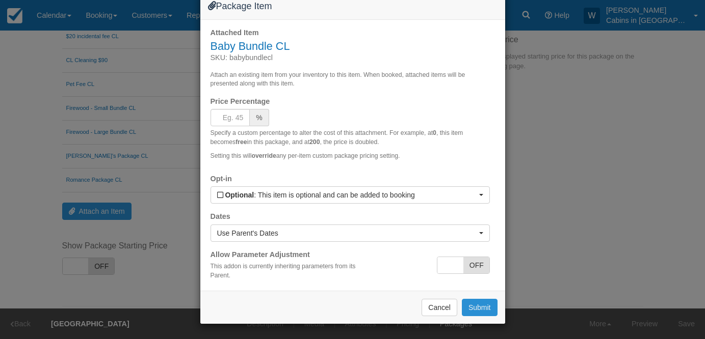
click at [476, 317] on button "Submit" at bounding box center [480, 307] width 36 height 17
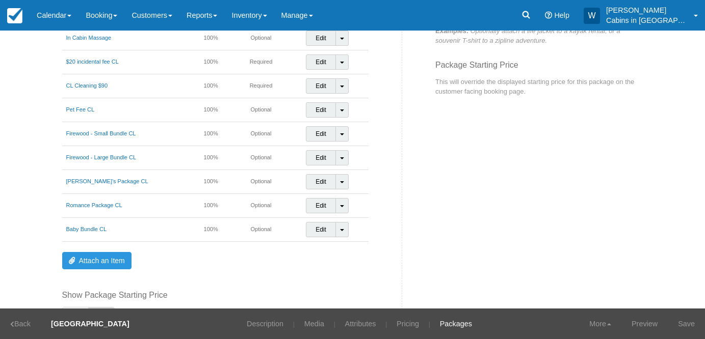
scroll to position [121, 0]
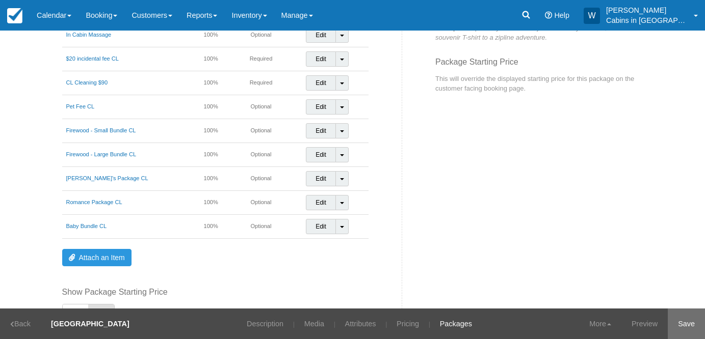
click at [690, 319] on link "Save" at bounding box center [686, 324] width 37 height 31
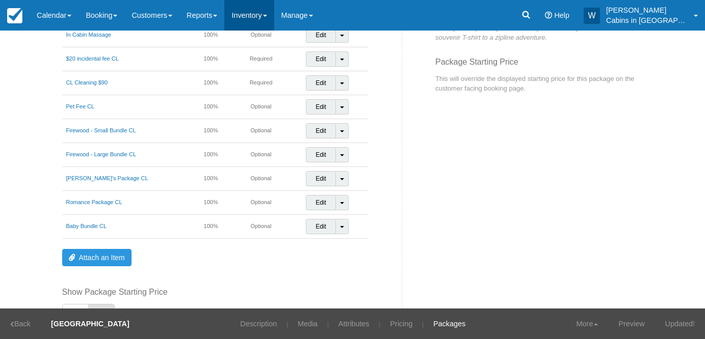
click at [273, 17] on link "Inventory" at bounding box center [248, 15] width 49 height 31
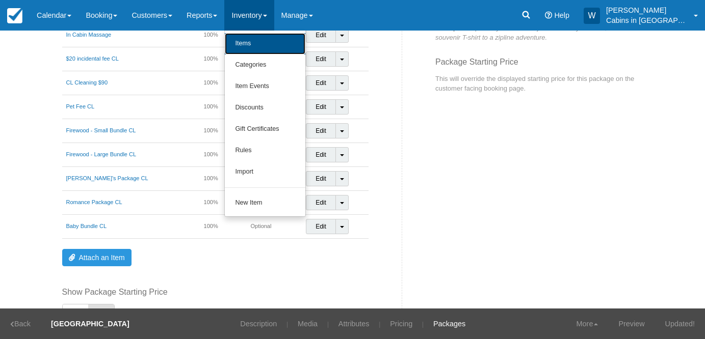
click at [273, 40] on link "Items" at bounding box center [265, 43] width 81 height 21
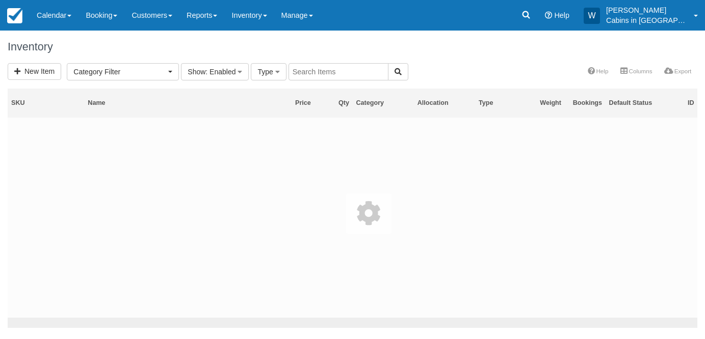
select select
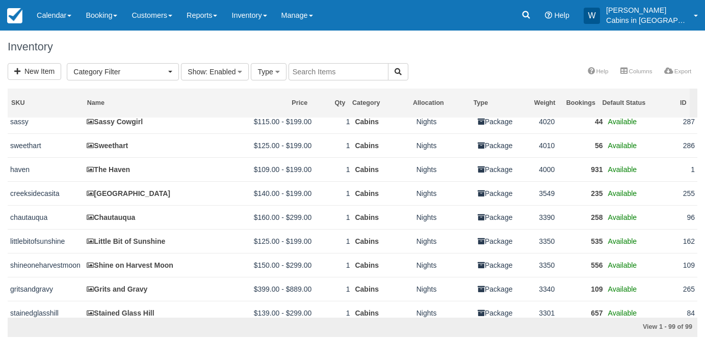
scroll to position [417, 0]
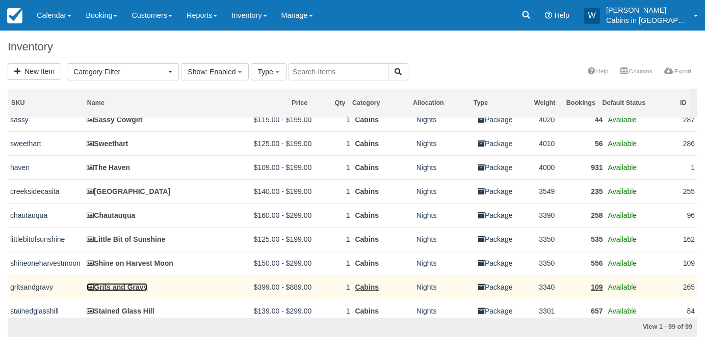
click at [129, 292] on link "Grits and Gravy" at bounding box center [117, 287] width 61 height 8
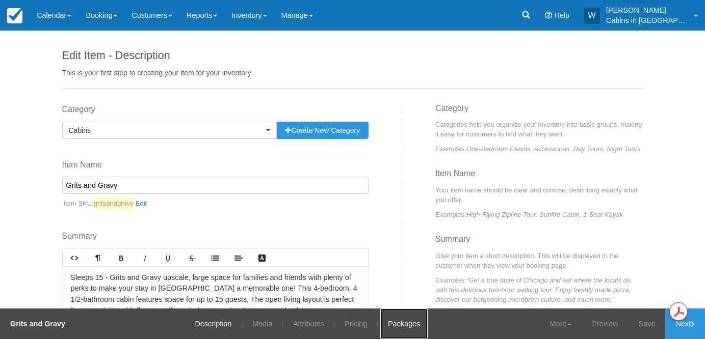
click at [400, 324] on link "Packages" at bounding box center [403, 324] width 47 height 31
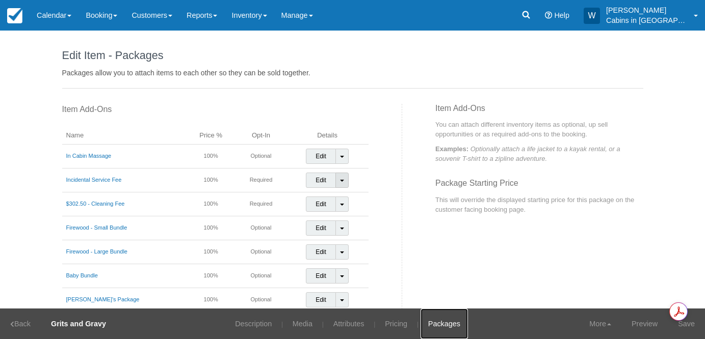
click at [340, 181] on link "Toggle Dropdown" at bounding box center [341, 180] width 13 height 15
click at [340, 202] on link "Detach Item" at bounding box center [332, 202] width 53 height 24
click at [340, 181] on span at bounding box center [342, 181] width 4 height 2
click at [338, 203] on link "Detach Item" at bounding box center [332, 202] width 53 height 24
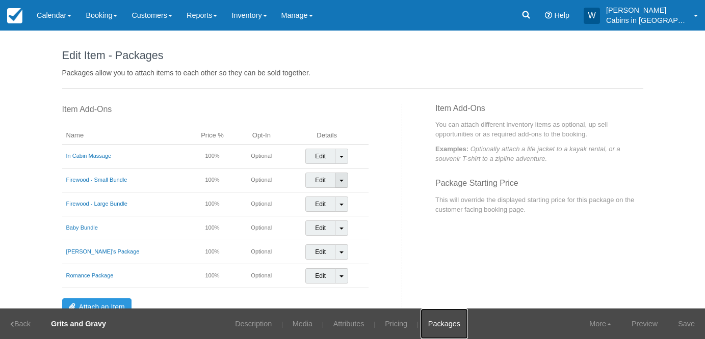
click at [337, 184] on link "Toggle Dropdown" at bounding box center [341, 180] width 13 height 15
click at [338, 198] on link "Detach Item" at bounding box center [332, 202] width 53 height 24
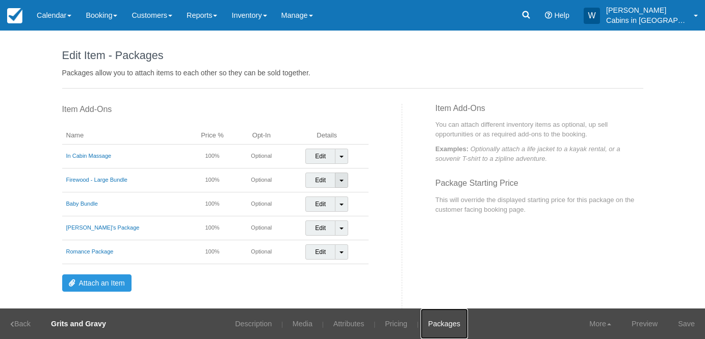
click at [339, 181] on span at bounding box center [341, 181] width 4 height 2
click at [334, 196] on link "Detach Item" at bounding box center [332, 202] width 53 height 24
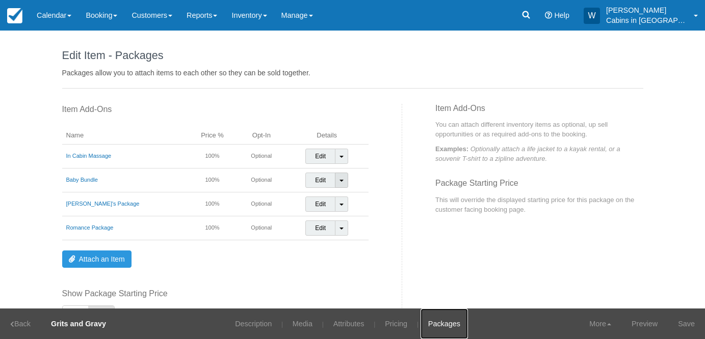
click at [339, 181] on span at bounding box center [341, 181] width 4 height 2
click at [333, 193] on link "Detach Item" at bounding box center [332, 202] width 53 height 24
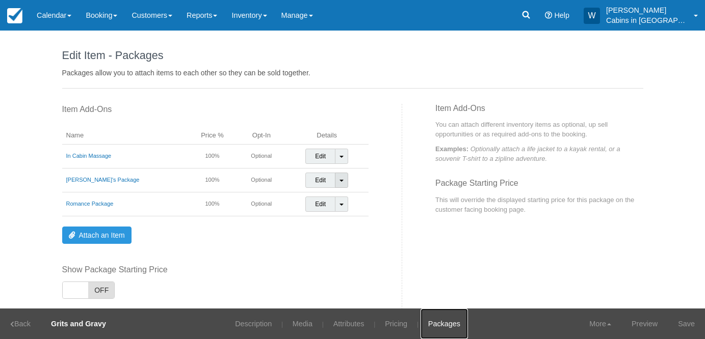
click at [339, 181] on span at bounding box center [341, 181] width 4 height 2
click at [332, 197] on link "Detach Item" at bounding box center [332, 202] width 53 height 24
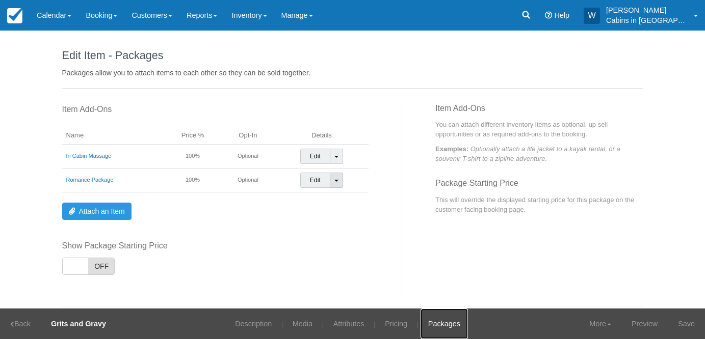
click at [331, 178] on link "Toggle Dropdown" at bounding box center [336, 180] width 13 height 15
click at [331, 201] on link "Detach Item" at bounding box center [327, 202] width 53 height 24
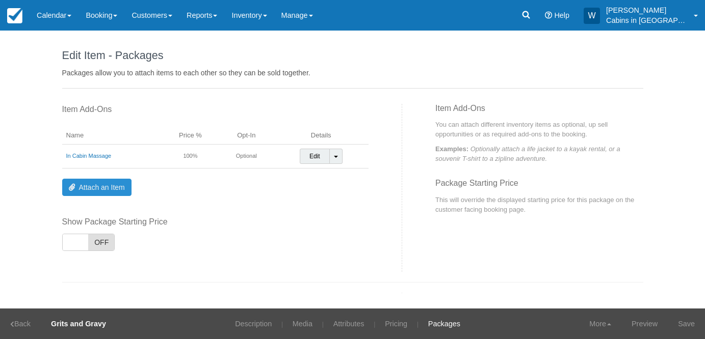
click at [104, 186] on link "Attach an Item" at bounding box center [96, 187] width 69 height 17
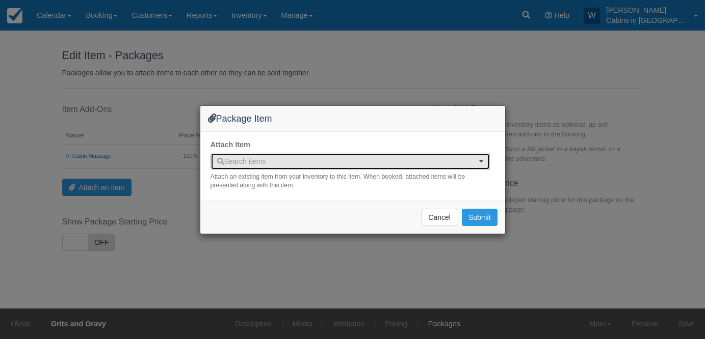
click at [276, 159] on span "Search items" at bounding box center [346, 161] width 259 height 10
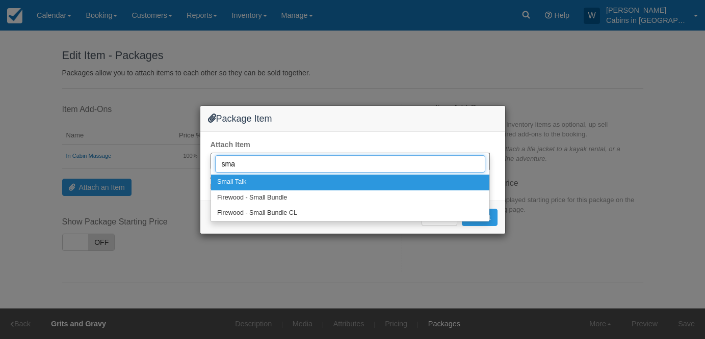
type input "smal"
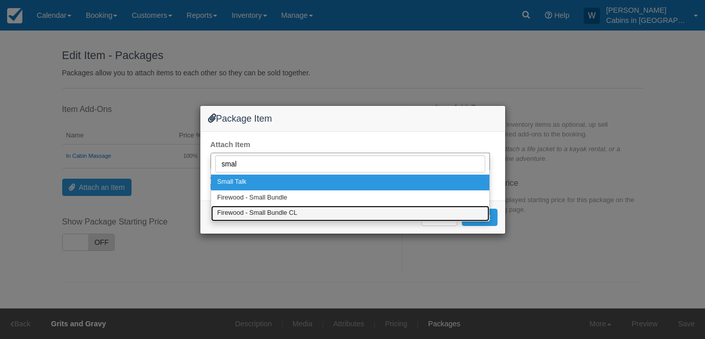
click at [288, 213] on span "Firewood - Small Bundle CL" at bounding box center [257, 213] width 80 height 9
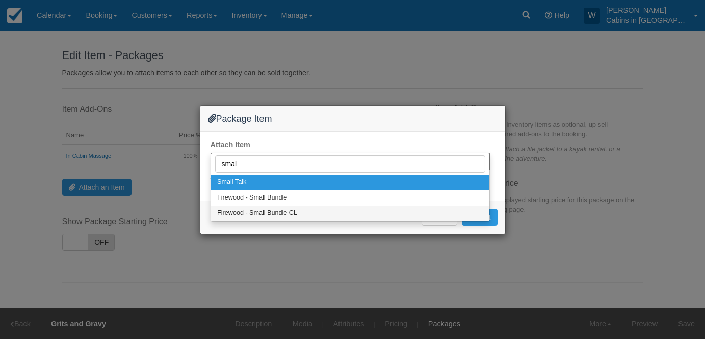
select select "319"
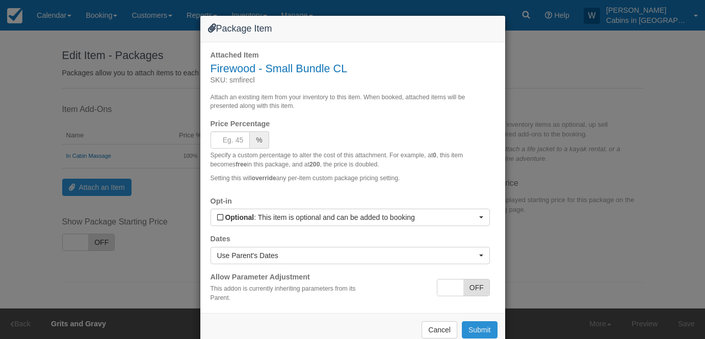
click at [477, 330] on button "Submit" at bounding box center [480, 330] width 36 height 17
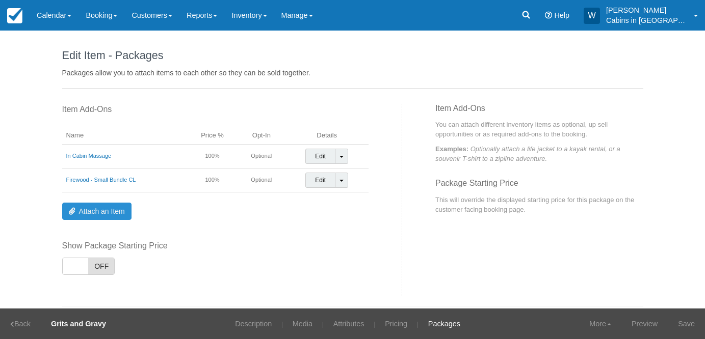
click at [94, 204] on link "Attach an Item" at bounding box center [96, 211] width 69 height 17
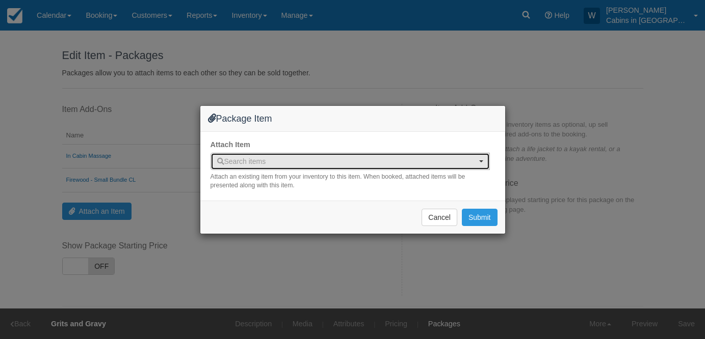
click at [340, 154] on button "Search items" at bounding box center [350, 161] width 279 height 17
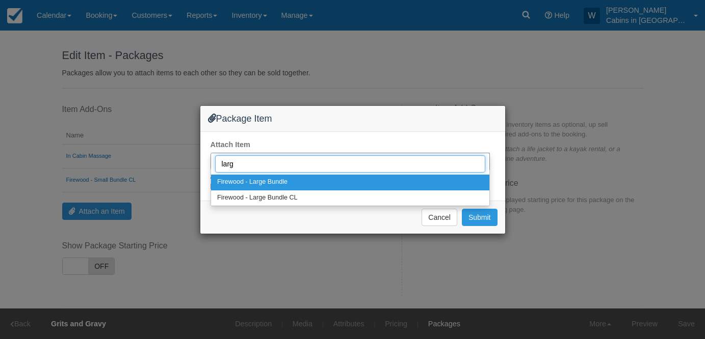
type input "large"
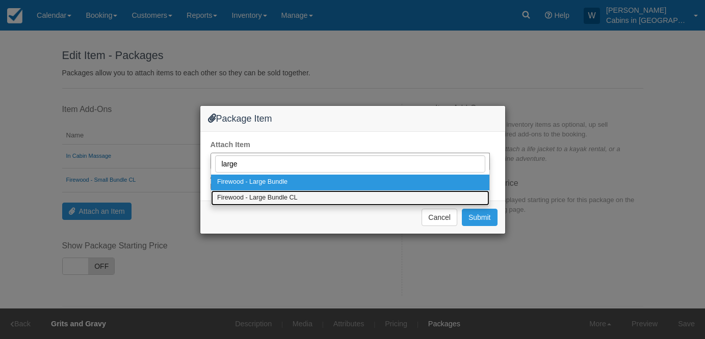
click at [380, 191] on link "Firewood - Large Bundle CL" at bounding box center [350, 199] width 278 height 16
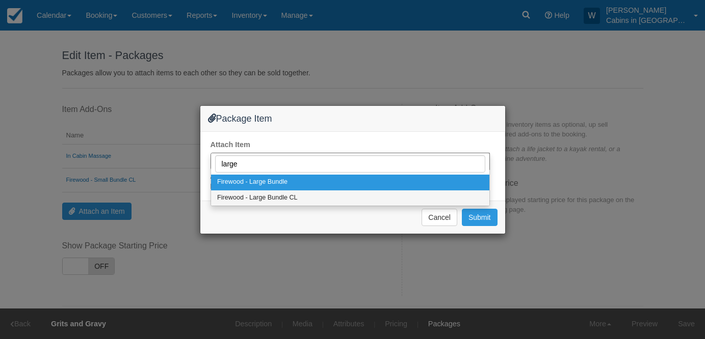
select select "320"
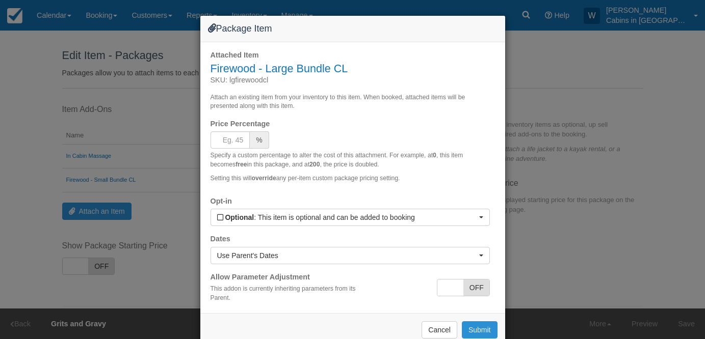
click at [475, 326] on button "Submit" at bounding box center [480, 330] width 36 height 17
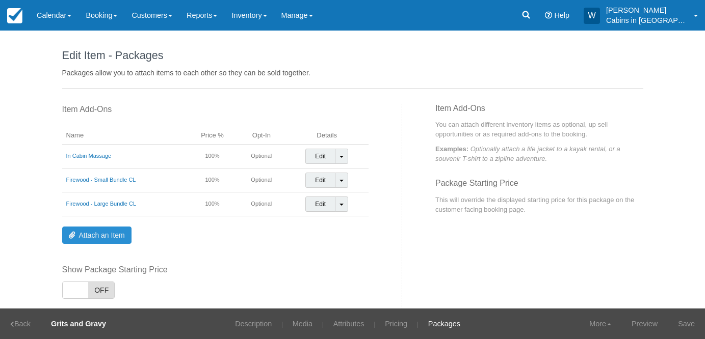
click at [115, 232] on link "Attach an Item" at bounding box center [96, 235] width 69 height 17
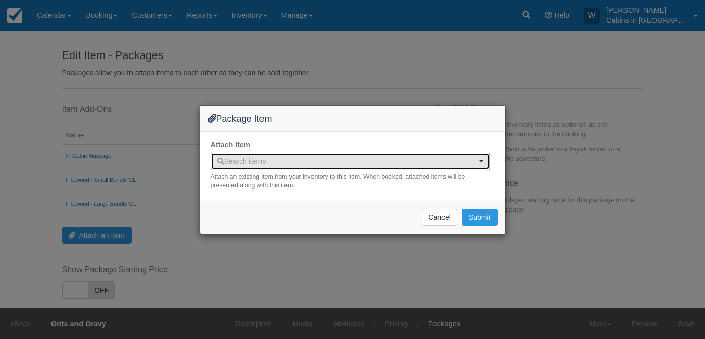
click at [264, 160] on span "Search items" at bounding box center [241, 162] width 49 height 8
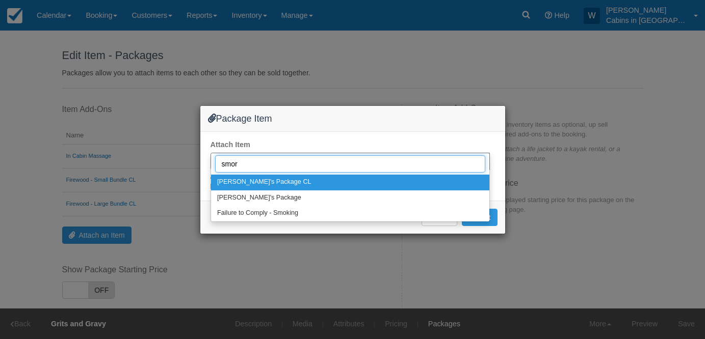
type input "smore"
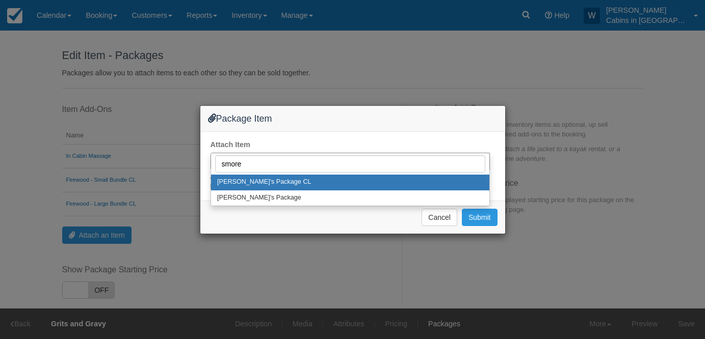
click at [272, 178] on span "[PERSON_NAME]'s Package CL" at bounding box center [264, 182] width 94 height 9
select select "327"
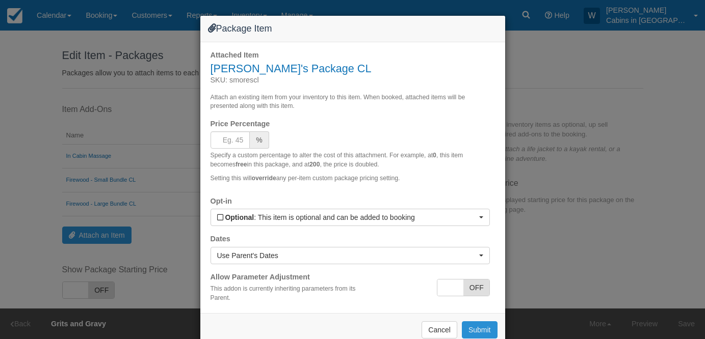
click at [473, 329] on button "Submit" at bounding box center [480, 330] width 36 height 17
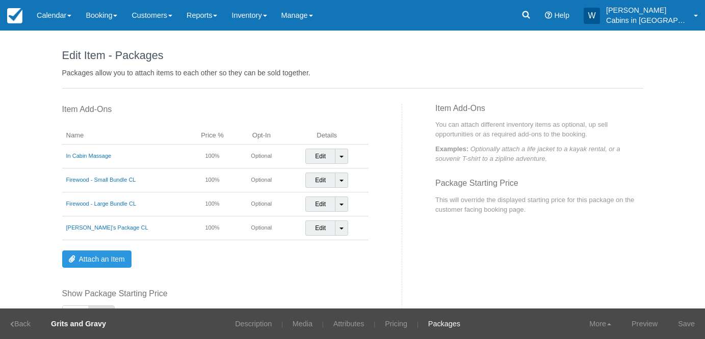
click at [93, 249] on div "Name Price % Opt-In Details In Cabin Massage 100% Optional Edit Toggle Dropdown…" at bounding box center [215, 195] width 307 height 147
click at [94, 254] on link "Attach an Item" at bounding box center [96, 259] width 69 height 17
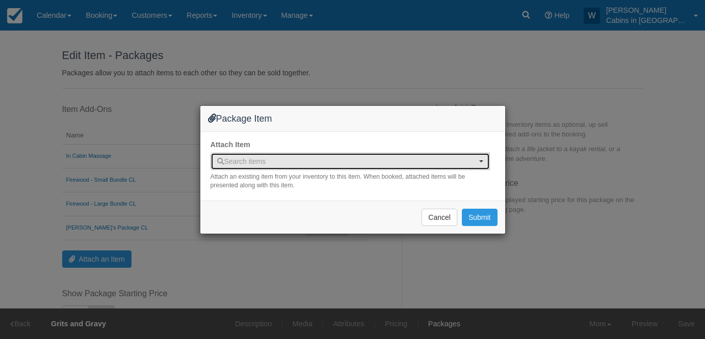
click at [259, 161] on span "Search items" at bounding box center [241, 162] width 49 height 8
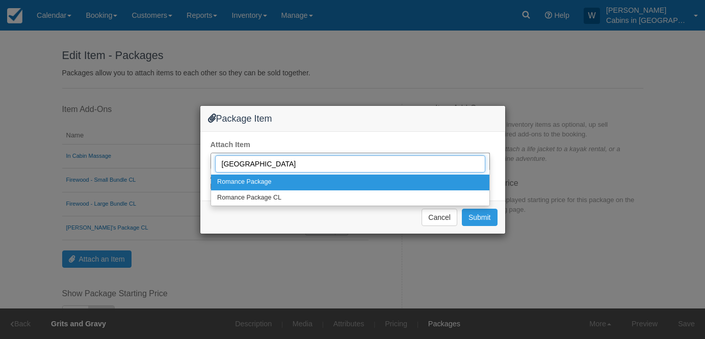
type input "roman"
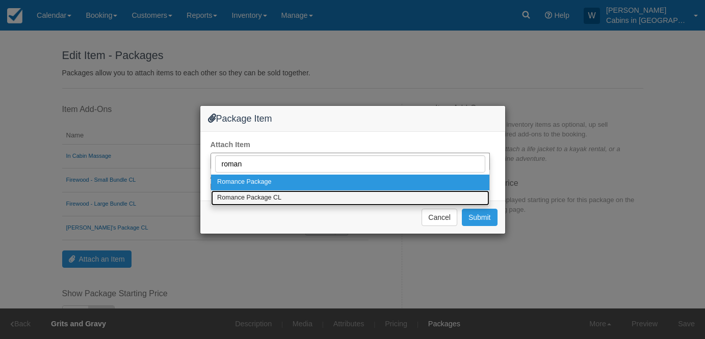
click at [270, 195] on span "Romance Package CL" at bounding box center [249, 198] width 64 height 9
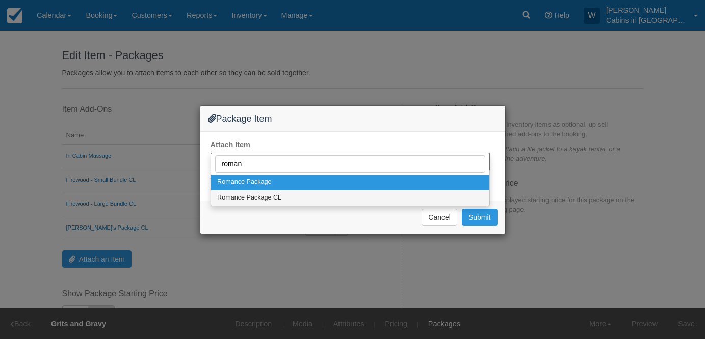
select select "321"
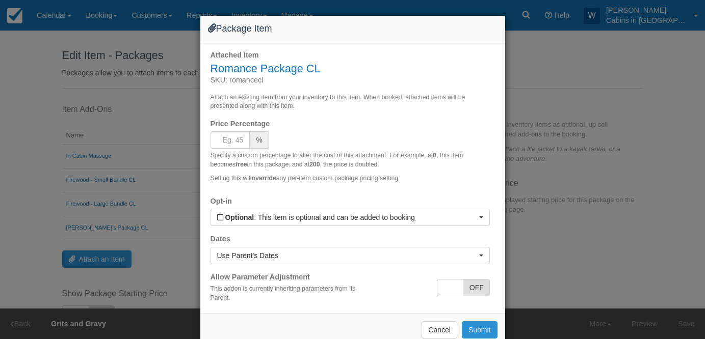
click at [471, 326] on button "Submit" at bounding box center [480, 330] width 36 height 17
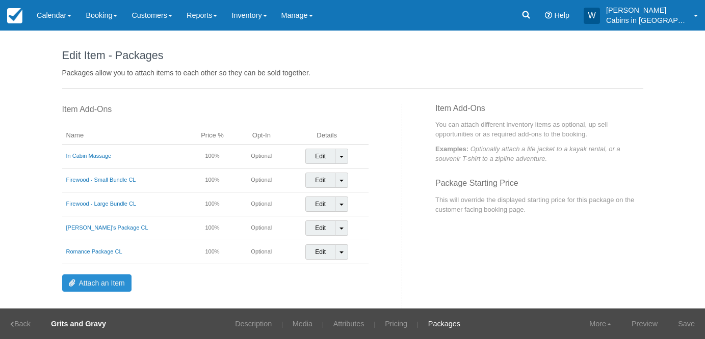
click at [108, 277] on link "Attach an Item" at bounding box center [96, 283] width 69 height 17
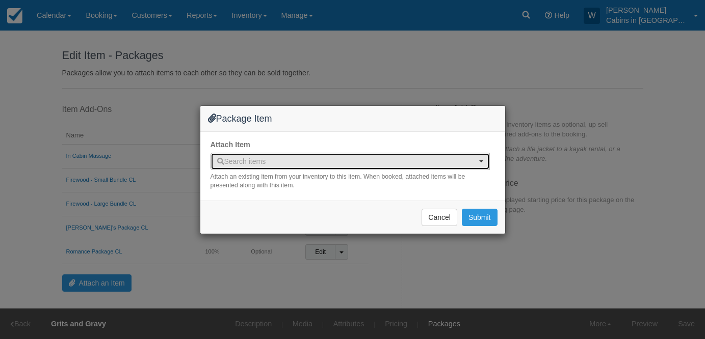
click at [259, 159] on span "Search items" at bounding box center [241, 162] width 49 height 8
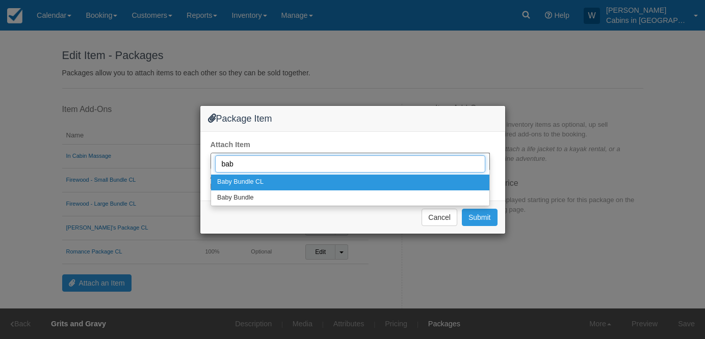
type input "baby"
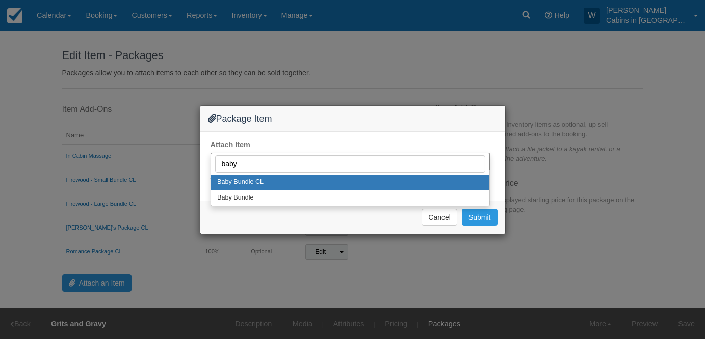
click at [274, 182] on link "Baby Bundle CL" at bounding box center [350, 183] width 278 height 16
select select "329"
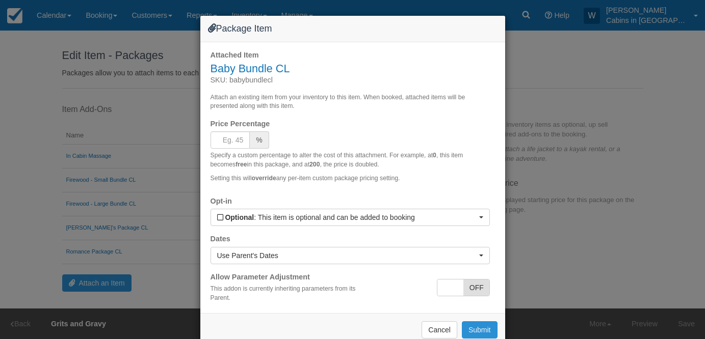
click at [476, 329] on button "Submit" at bounding box center [480, 330] width 36 height 17
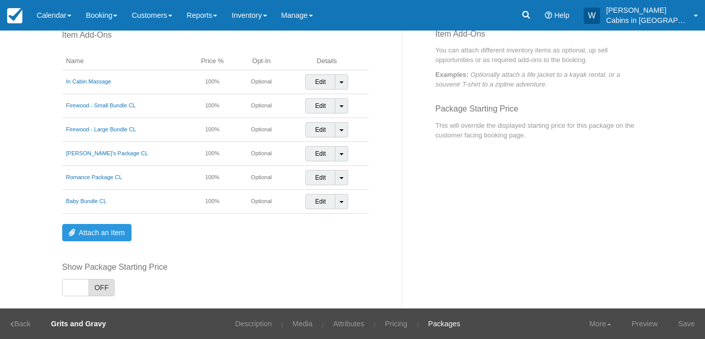
scroll to position [120, 0]
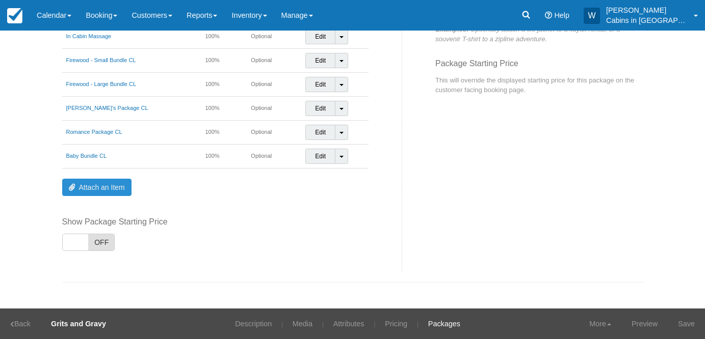
click at [117, 186] on link "Attach an Item" at bounding box center [96, 187] width 69 height 17
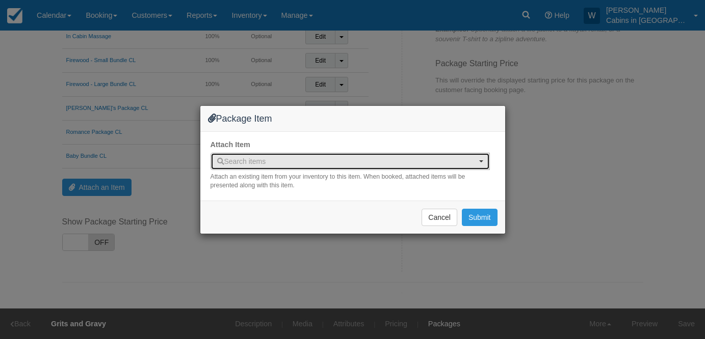
click at [243, 159] on span "Search items" at bounding box center [241, 162] width 49 height 8
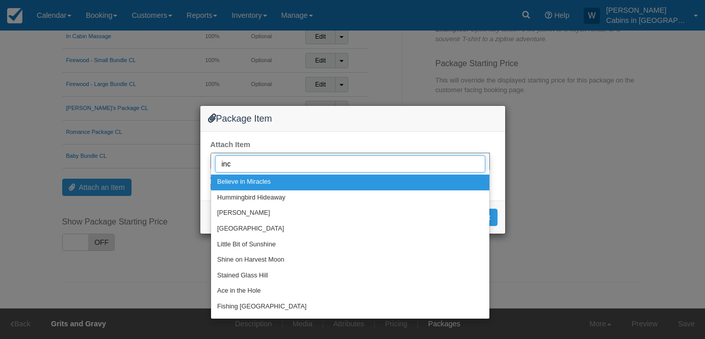
type input "inci"
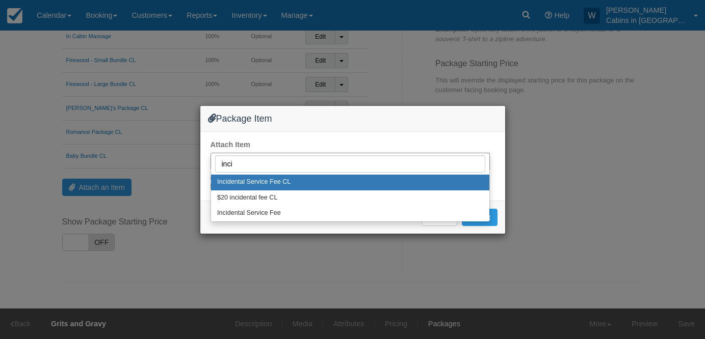
click at [271, 179] on span "Incidental Service Fee CL" at bounding box center [253, 182] width 73 height 9
select select "326"
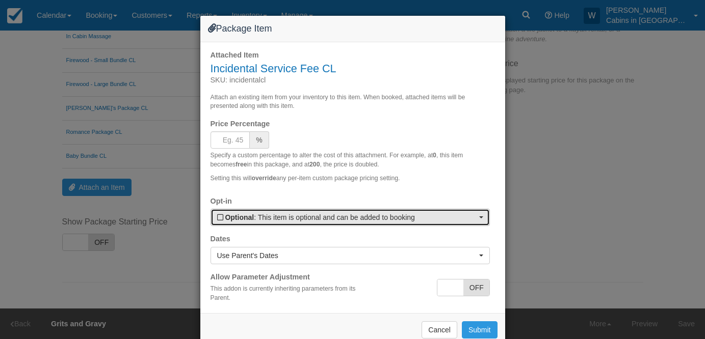
click at [344, 219] on span "Optional : This item is optional and can be added to booking" at bounding box center [346, 218] width 259 height 10
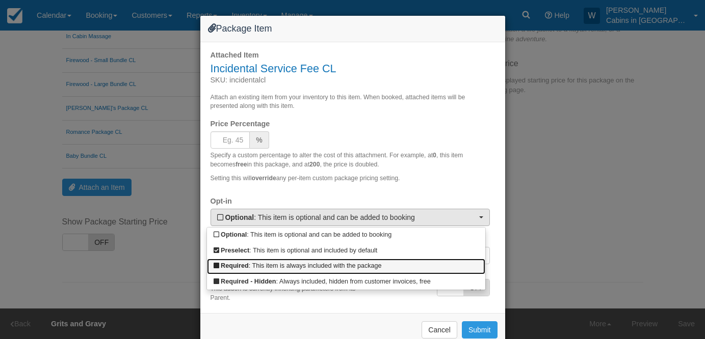
click at [338, 263] on link "Required : This item is always included with the package" at bounding box center [346, 267] width 278 height 16
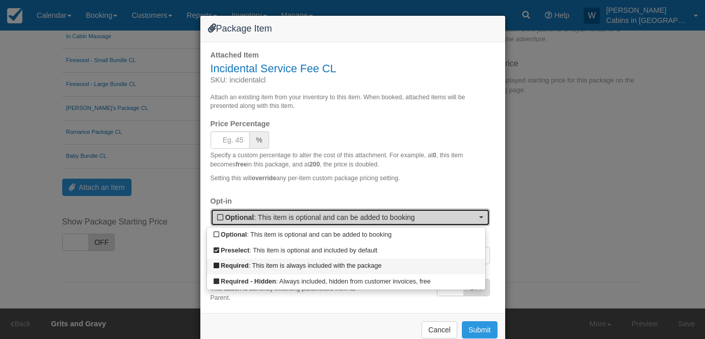
select select "R"
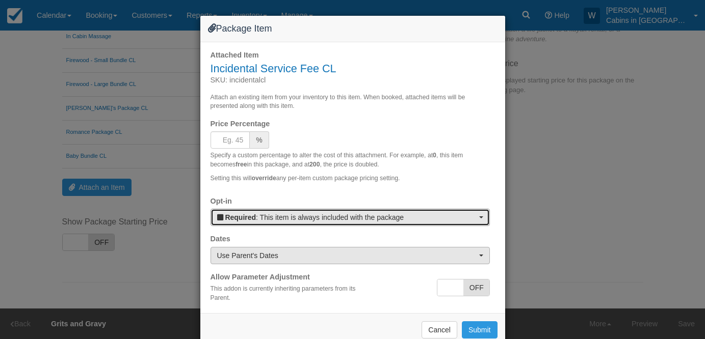
scroll to position [22, 0]
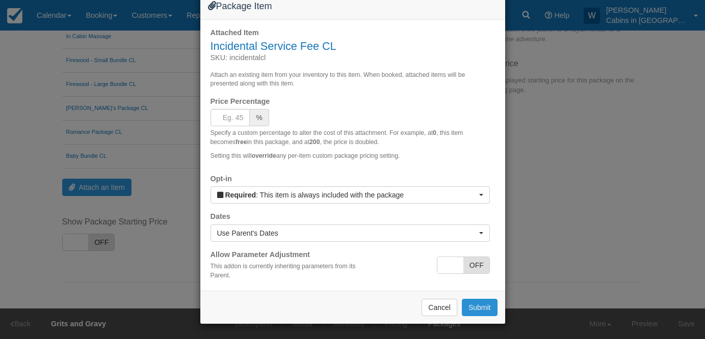
click at [479, 308] on button "Submit" at bounding box center [480, 307] width 36 height 17
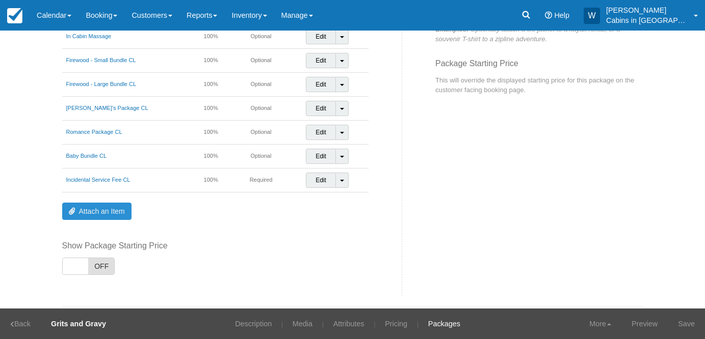
click at [113, 206] on link "Attach an Item" at bounding box center [96, 211] width 69 height 17
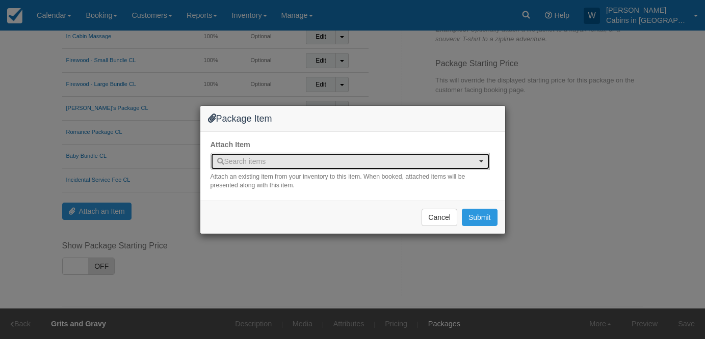
click at [246, 162] on span "Search items" at bounding box center [241, 162] width 49 height 8
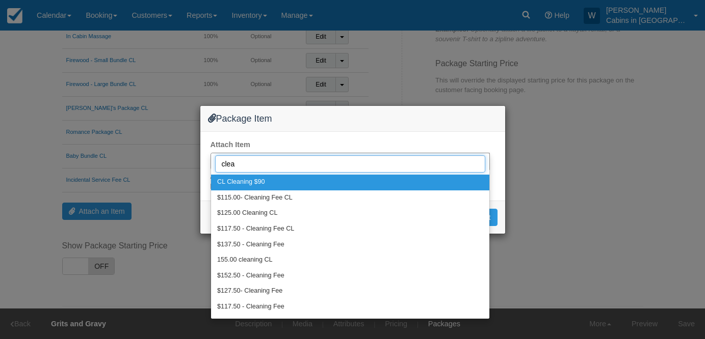
type input "clean"
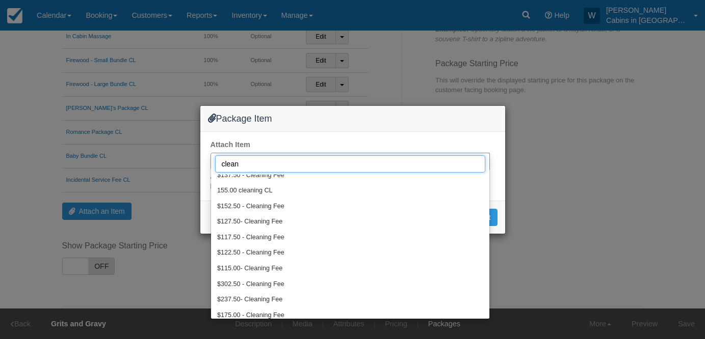
scroll to position [74, 0]
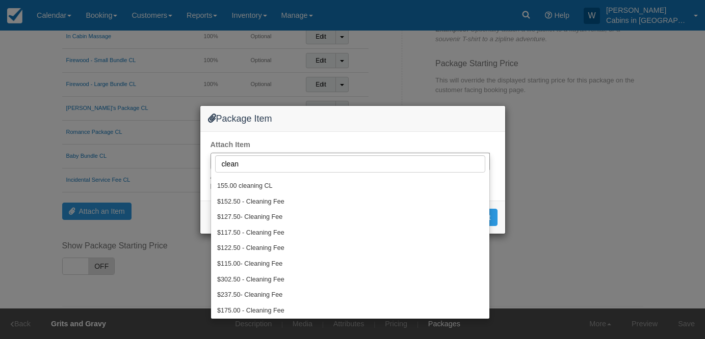
click at [559, 231] on div "Package Item Attach Item Search items clean Search items Believe in Miracles Ha…" at bounding box center [352, 169] width 705 height 339
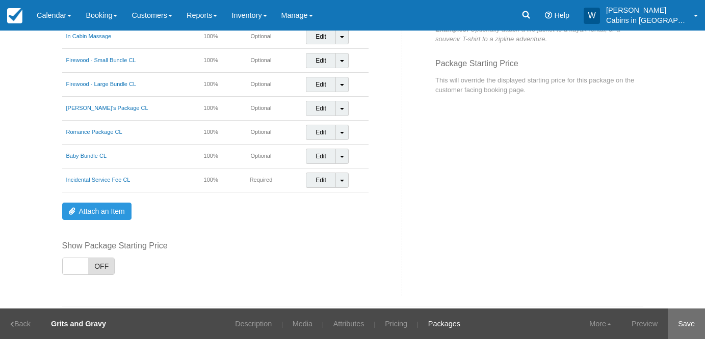
click at [686, 325] on link "Save" at bounding box center [686, 324] width 37 height 31
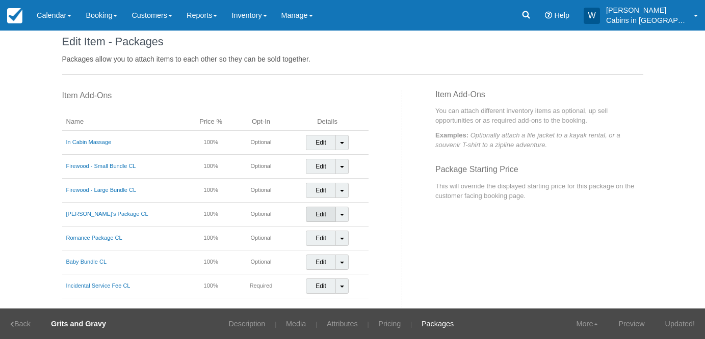
scroll to position [0, 0]
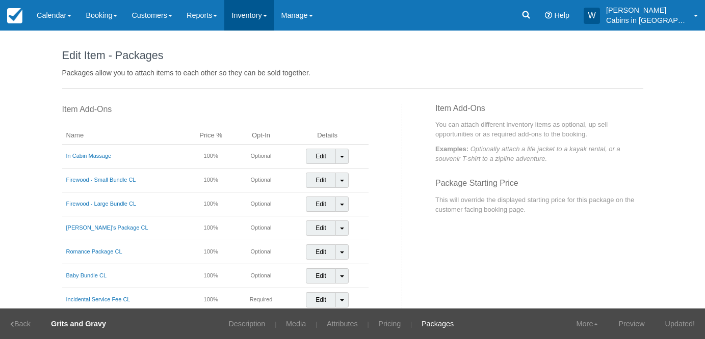
click at [261, 14] on link "Inventory" at bounding box center [248, 15] width 49 height 31
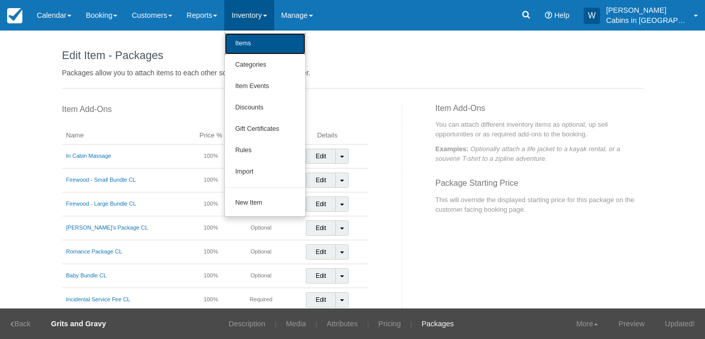
click at [256, 44] on link "Items" at bounding box center [265, 43] width 81 height 21
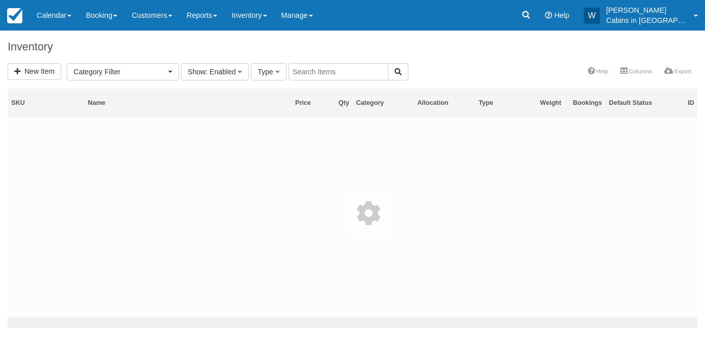
select select
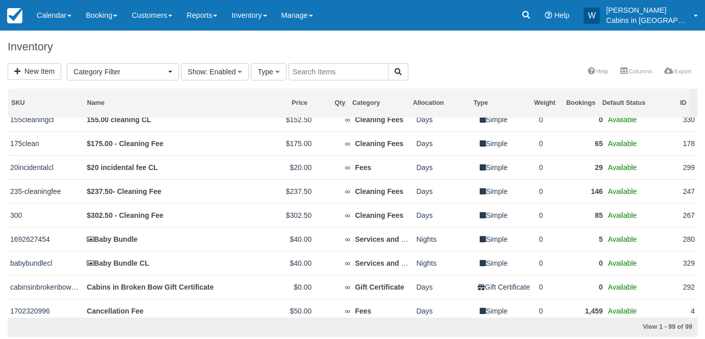
scroll to position [1664, 0]
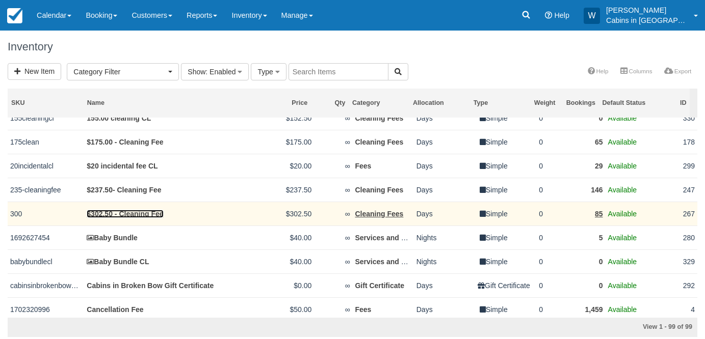
click at [139, 218] on link "$302.50 - Cleaning Fee" at bounding box center [125, 214] width 76 height 8
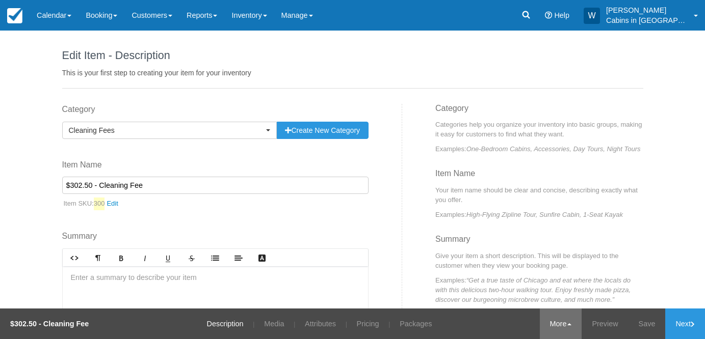
click at [573, 323] on link "More" at bounding box center [561, 324] width 42 height 31
click at [557, 276] on link "Copy" at bounding box center [541, 274] width 81 height 21
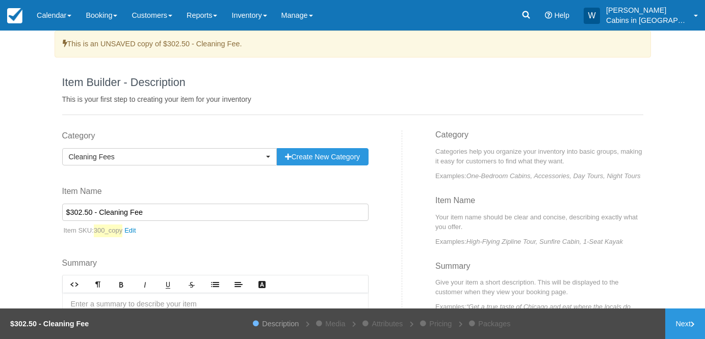
drag, startPoint x: 91, startPoint y: 213, endPoint x: 49, endPoint y: 213, distance: 41.3
click at [49, 213] on div "This is an UNSAVED copy of $302.50 - Cleaning Fee. Item Builder - Description T…" at bounding box center [352, 170] width 705 height 278
click at [151, 215] on input "310.00- Cleaning Fee" at bounding box center [215, 212] width 307 height 17
type input "310.00- Cleaning Fee CL"
click at [130, 233] on link "300_copy" at bounding box center [117, 231] width 47 height 13
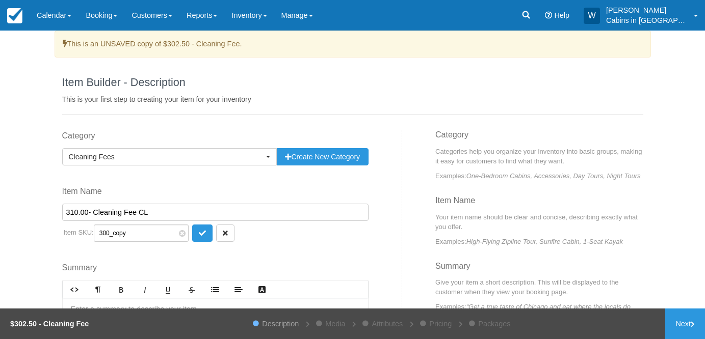
drag, startPoint x: 147, startPoint y: 231, endPoint x: 76, endPoint y: 227, distance: 71.4
click at [76, 227] on p "Item SKU: 300_copy 300_copy" at bounding box center [215, 233] width 307 height 17
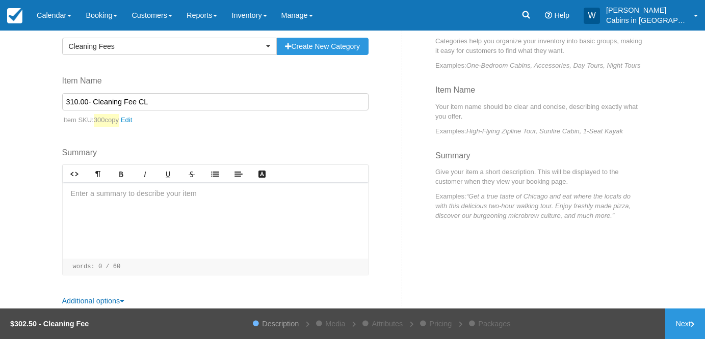
scroll to position [123, 0]
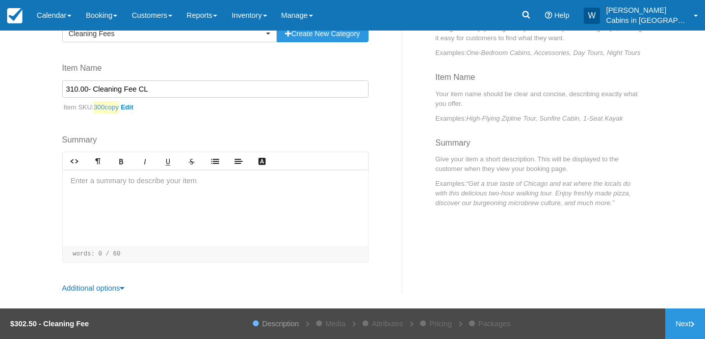
click at [131, 104] on link "300copy" at bounding box center [116, 107] width 44 height 13
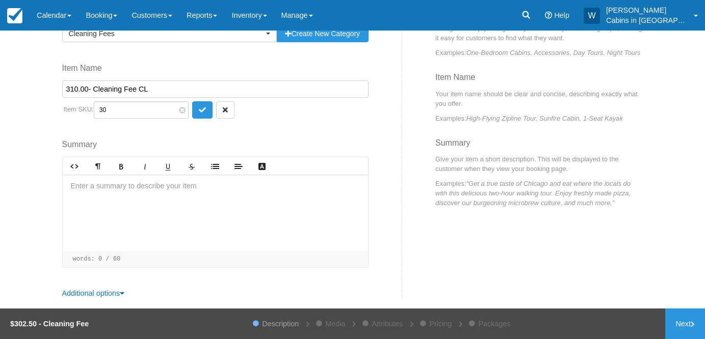
type input "3"
type input "310 cleaning CL"
click at [192, 114] on button "submit" at bounding box center [202, 109] width 20 height 17
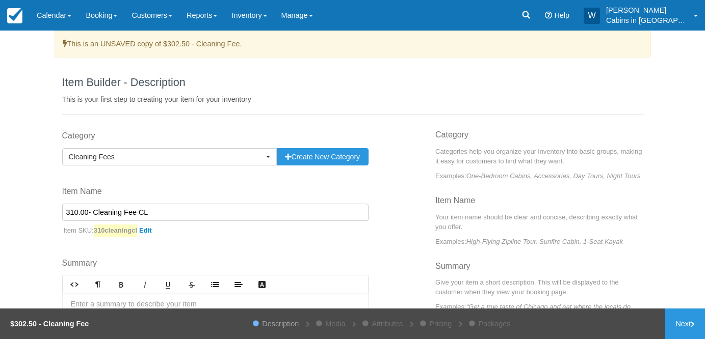
scroll to position [1, 0]
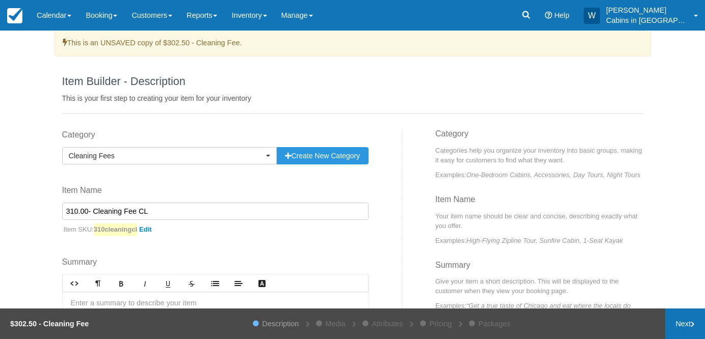
click at [684, 322] on link "Next" at bounding box center [685, 324] width 40 height 31
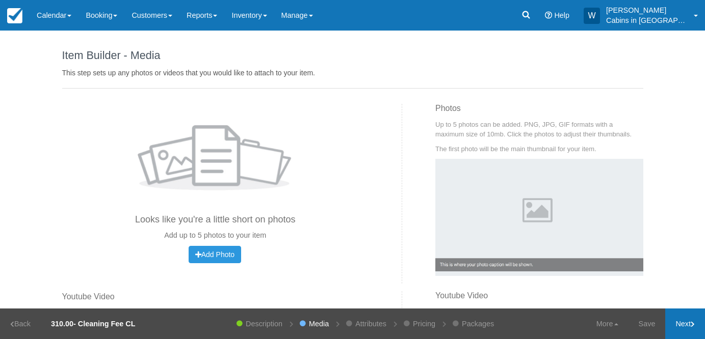
click at [695, 321] on link "Next" at bounding box center [685, 324] width 40 height 31
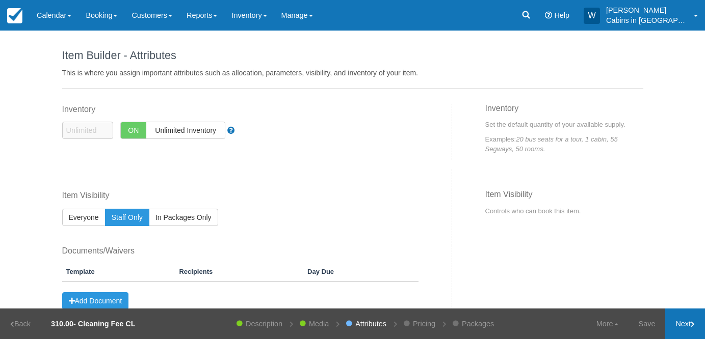
click at [690, 322] on link "Next" at bounding box center [685, 324] width 40 height 31
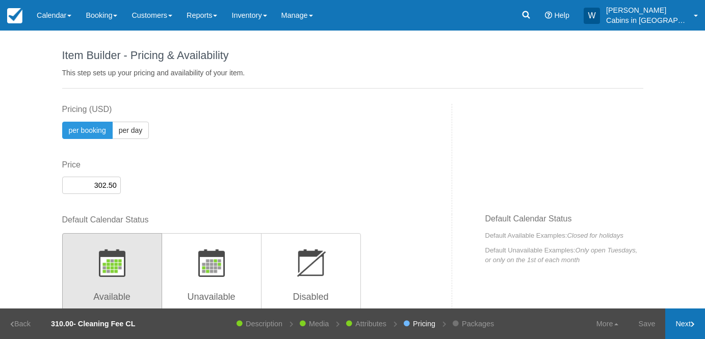
click at [690, 321] on link "Next" at bounding box center [685, 324] width 40 height 31
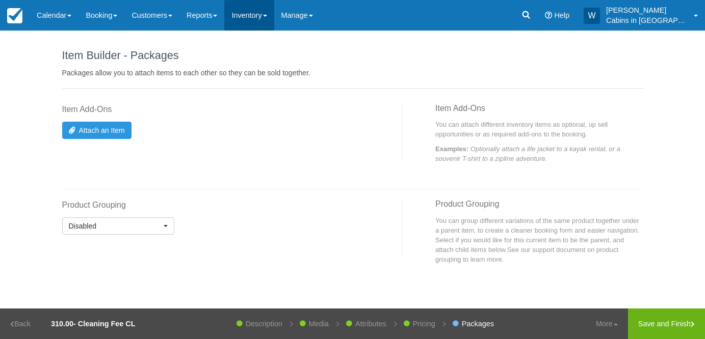
click at [274, 20] on link "Inventory" at bounding box center [248, 15] width 49 height 31
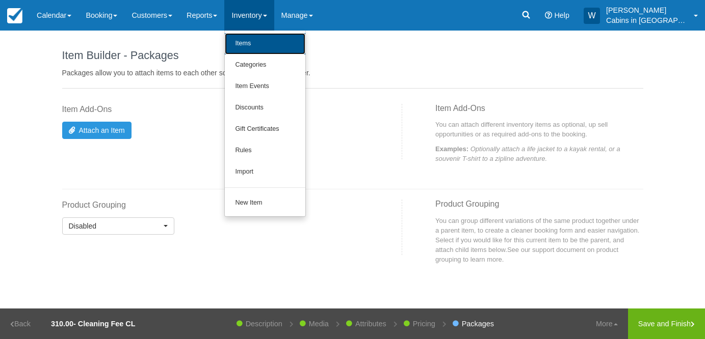
click at [273, 42] on link "Items" at bounding box center [265, 43] width 81 height 21
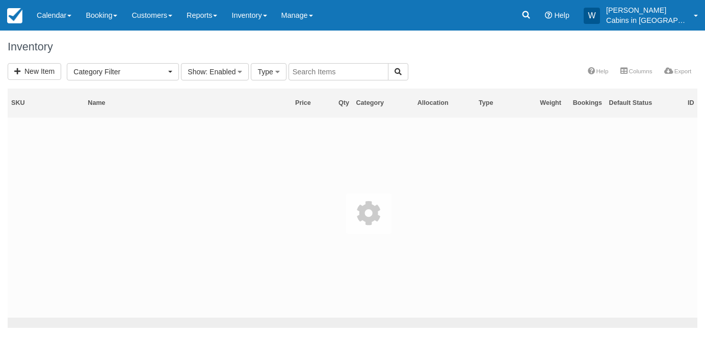
select select
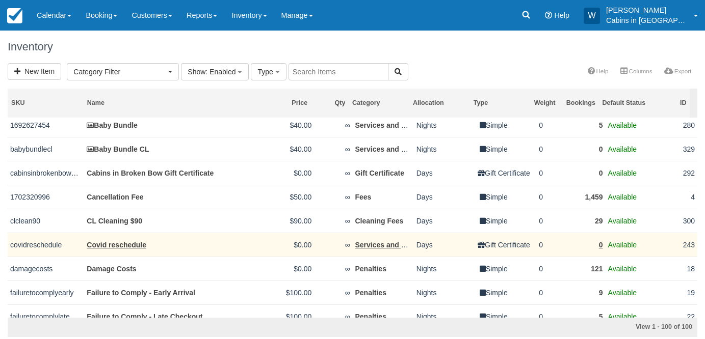
scroll to position [1786, 0]
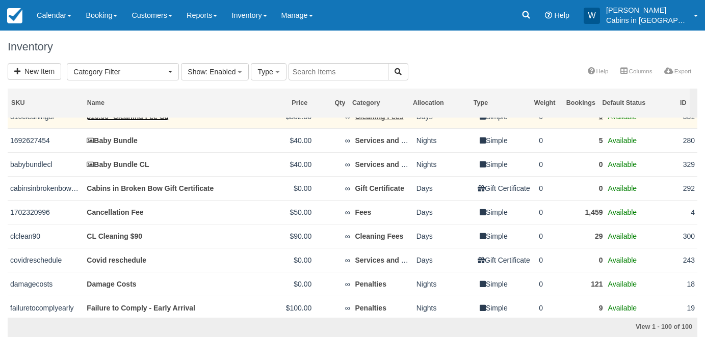
click at [149, 121] on link "310.00- Cleaning Fee CL" at bounding box center [128, 117] width 82 height 8
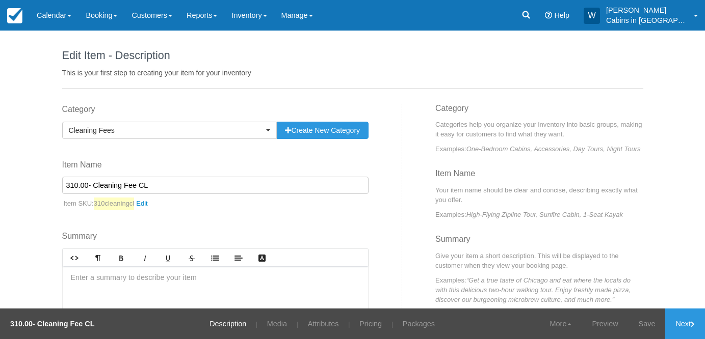
scroll to position [97, 0]
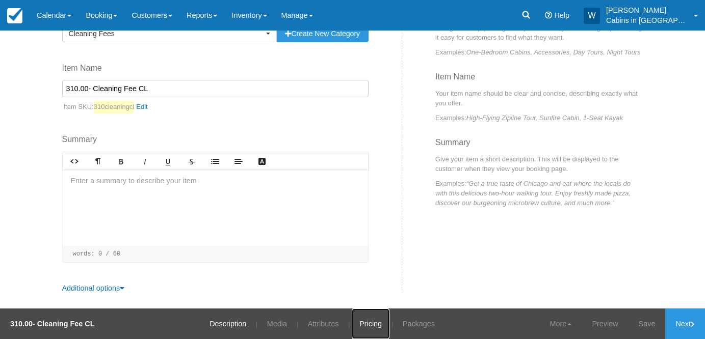
click at [374, 319] on link "Pricing" at bounding box center [371, 324] width 38 height 31
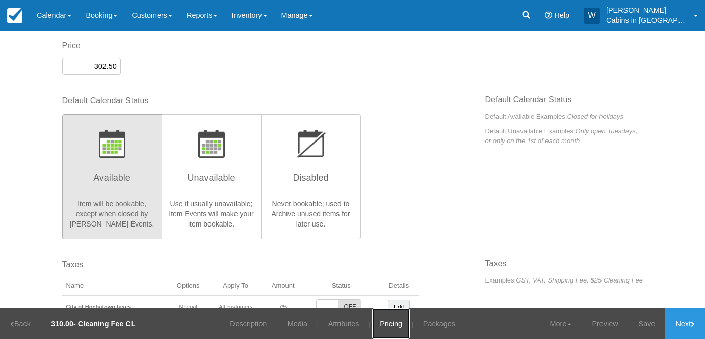
scroll to position [307, 0]
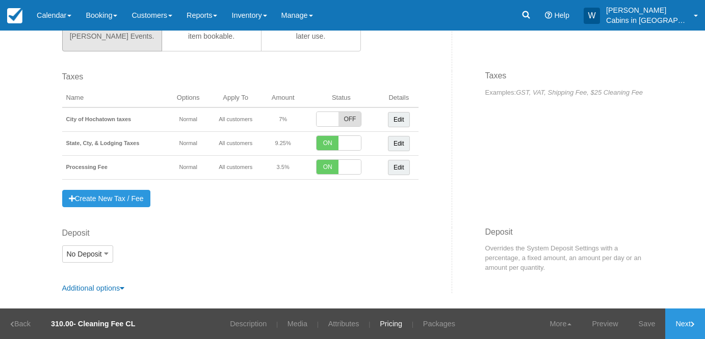
click at [351, 122] on span "OFF" at bounding box center [349, 119] width 22 height 14
checkbox input "true"
click at [650, 321] on link "Save" at bounding box center [646, 324] width 37 height 31
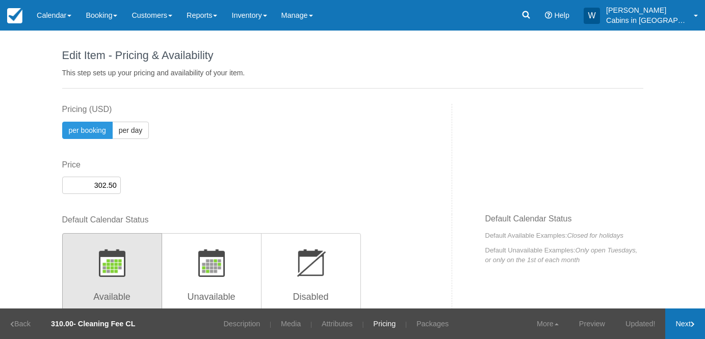
click at [691, 325] on icon at bounding box center [693, 325] width 4 height 6
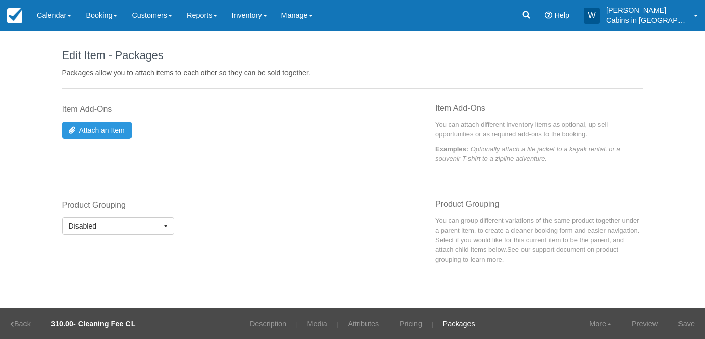
click at [691, 324] on link "Save" at bounding box center [686, 324] width 37 height 31
click at [274, 17] on link "Inventory" at bounding box center [248, 15] width 49 height 31
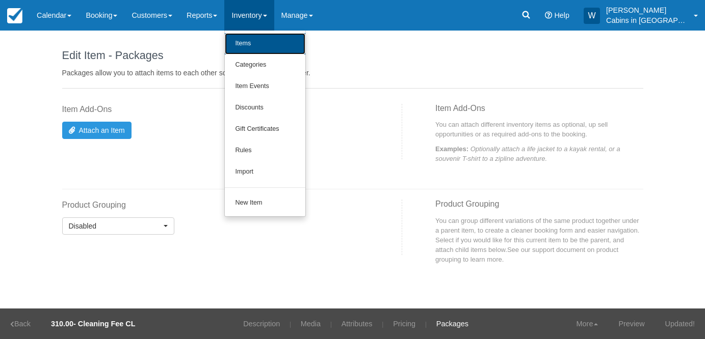
click at [278, 41] on link "Items" at bounding box center [265, 43] width 81 height 21
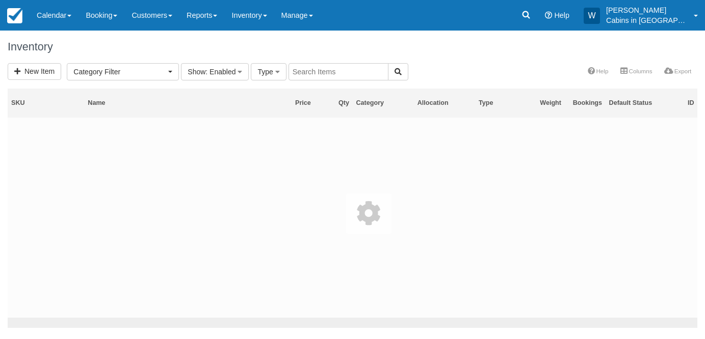
select select
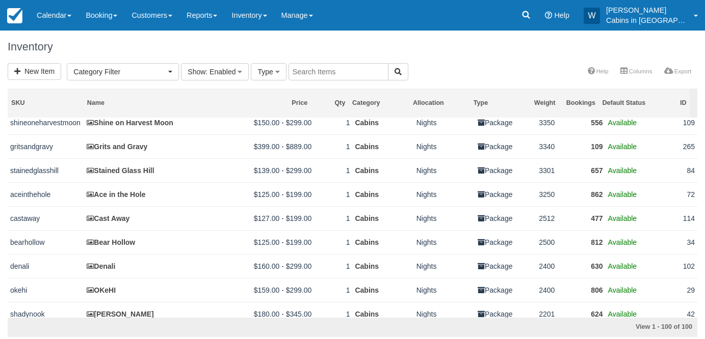
scroll to position [557, 0]
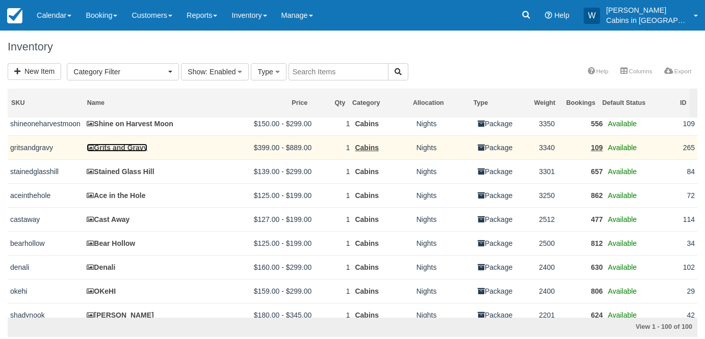
click at [128, 152] on link "Grits and Gravy" at bounding box center [117, 148] width 61 height 8
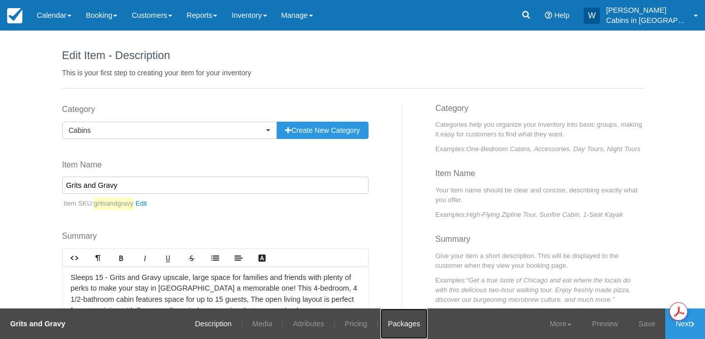
click at [406, 324] on link "Packages" at bounding box center [403, 324] width 47 height 31
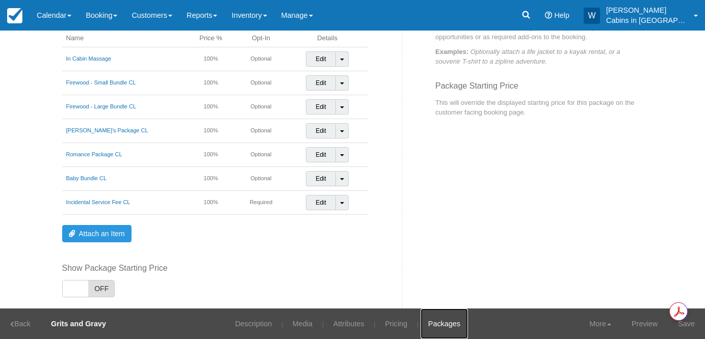
scroll to position [144, 0]
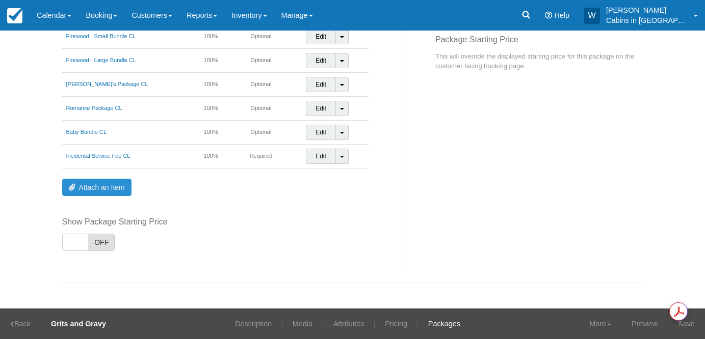
click at [114, 183] on link "Attach an Item" at bounding box center [96, 187] width 69 height 17
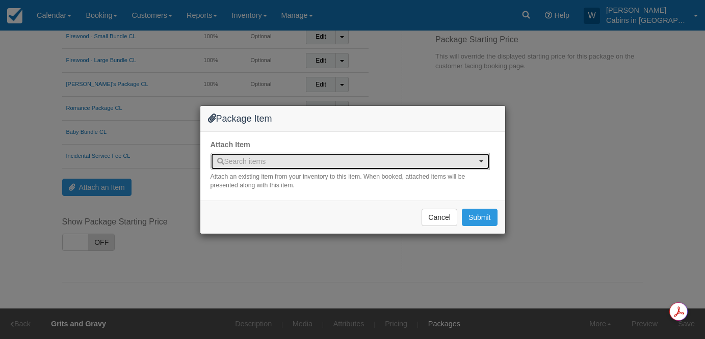
click at [269, 159] on span "Search items" at bounding box center [346, 161] width 259 height 10
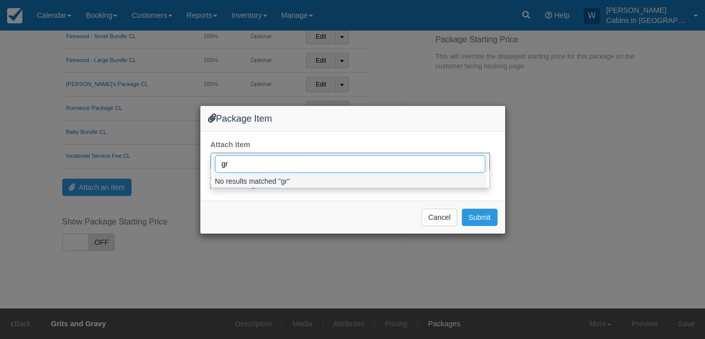
type input "g"
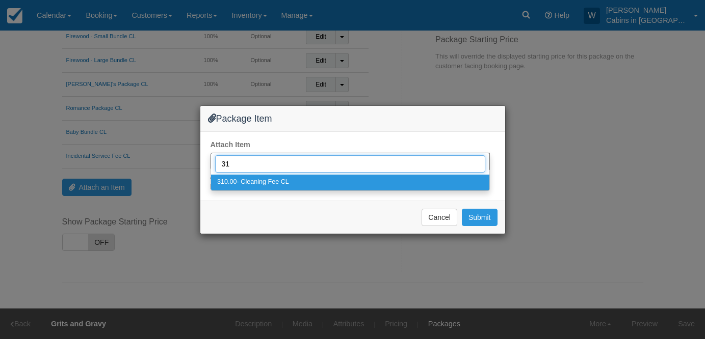
type input "310"
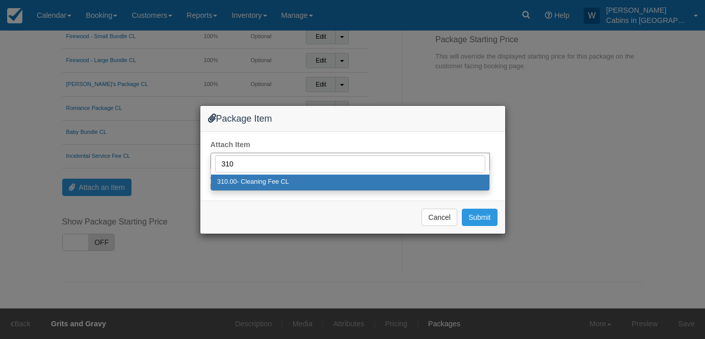
click at [287, 183] on span "310.00- Cleaning Fee CL" at bounding box center [253, 182] width 72 height 9
select select "331"
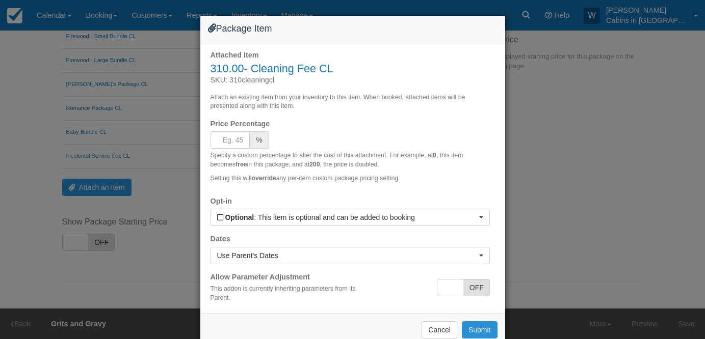
click at [475, 327] on button "Submit" at bounding box center [480, 330] width 36 height 17
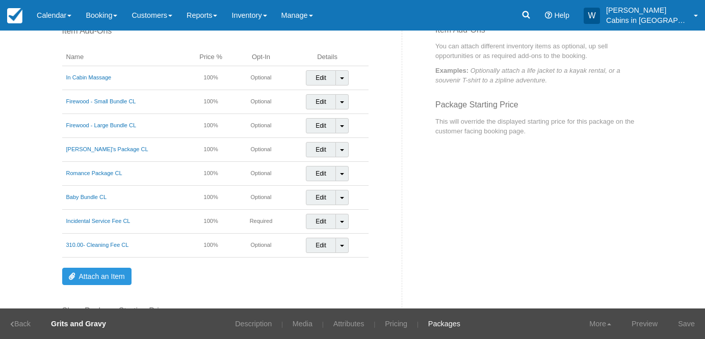
scroll to position [89, 0]
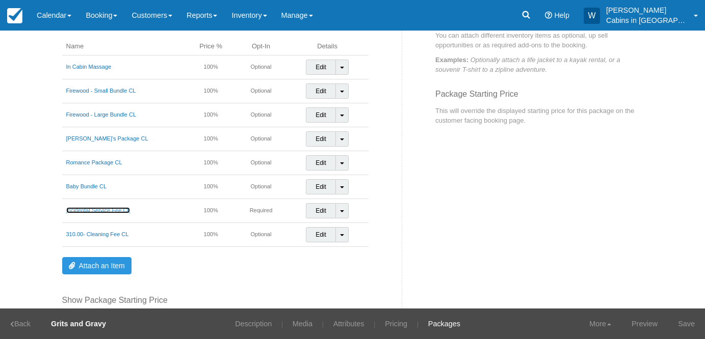
click at [95, 211] on link "Incidental Service Fee CL" at bounding box center [98, 210] width 64 height 6
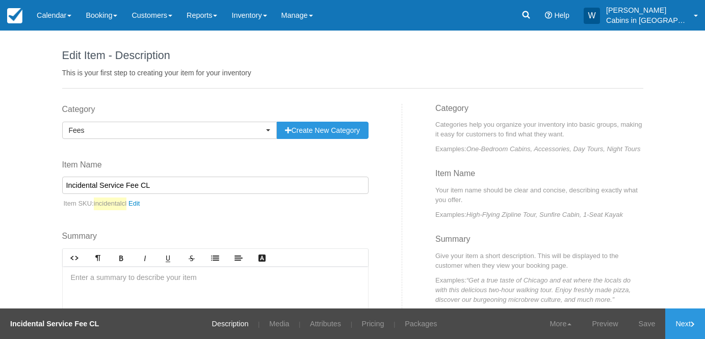
scroll to position [97, 0]
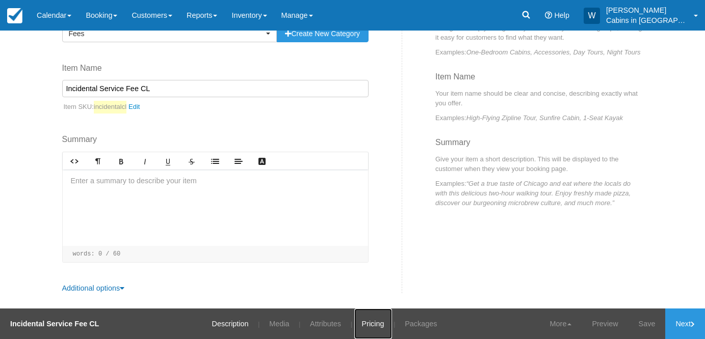
click at [374, 330] on link "Pricing" at bounding box center [373, 324] width 38 height 31
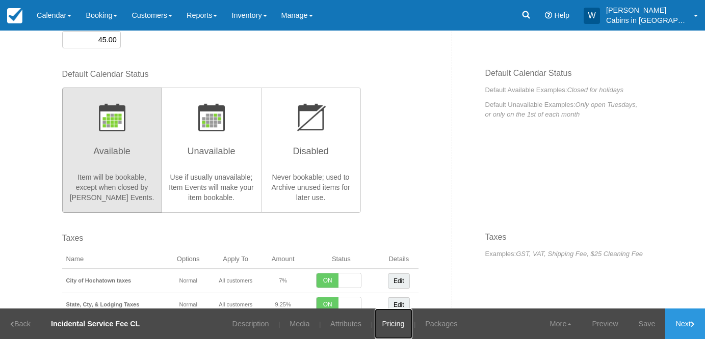
scroll to position [307, 0]
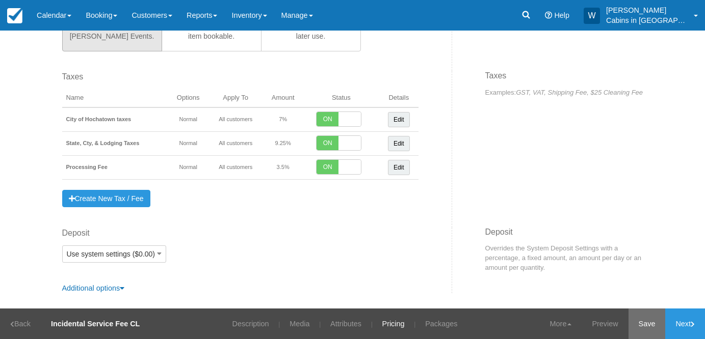
click at [657, 329] on link "Save" at bounding box center [646, 324] width 37 height 31
click at [688, 325] on link "Next" at bounding box center [685, 324] width 40 height 31
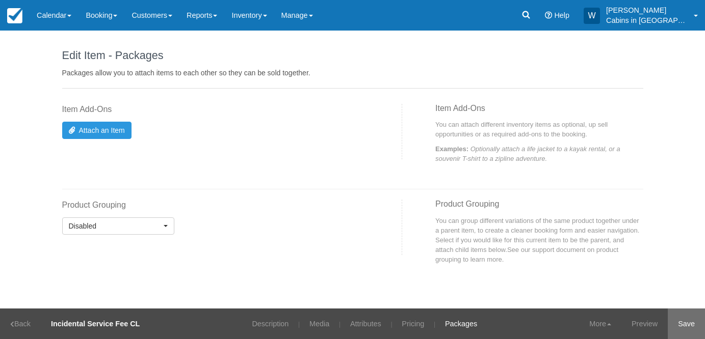
click at [689, 326] on link "Save" at bounding box center [686, 324] width 37 height 31
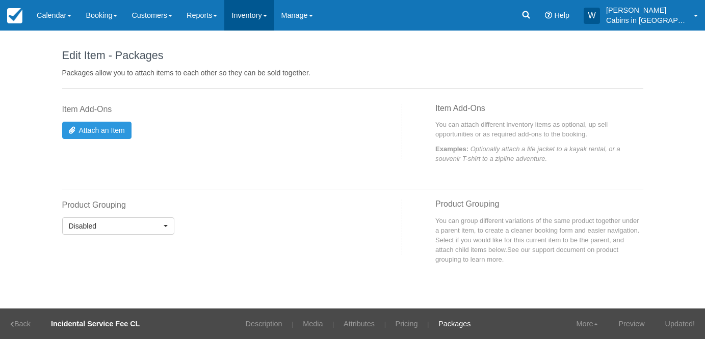
click at [274, 10] on link "Inventory" at bounding box center [248, 15] width 49 height 31
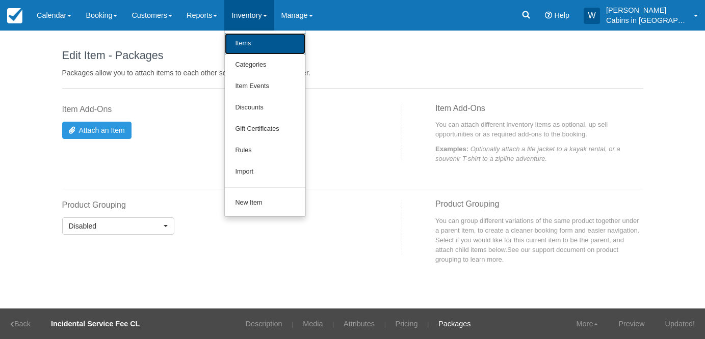
click at [273, 45] on link "Items" at bounding box center [265, 43] width 81 height 21
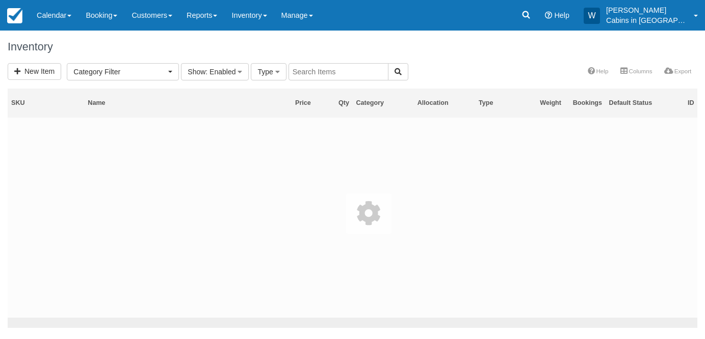
select select
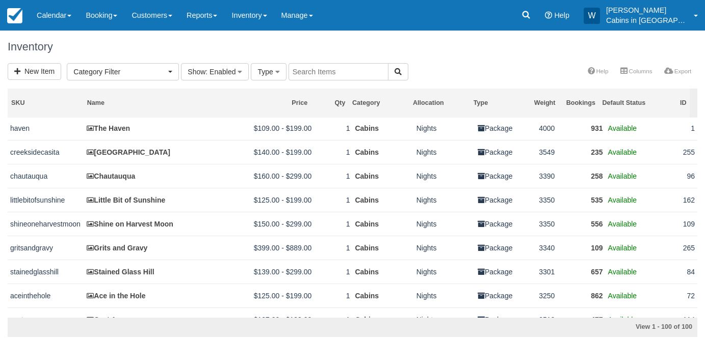
scroll to position [459, 0]
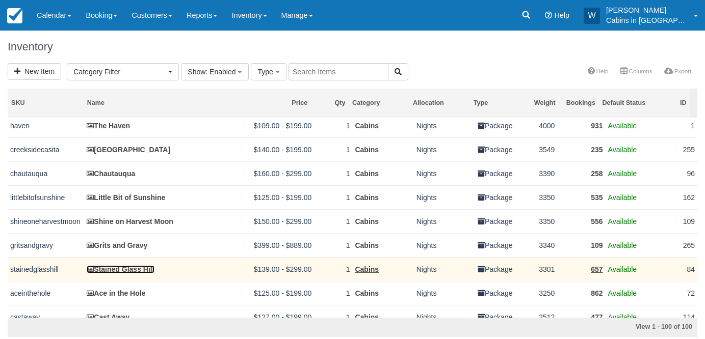
click at [124, 274] on link "Stained Glass Hill" at bounding box center [120, 270] width 67 height 8
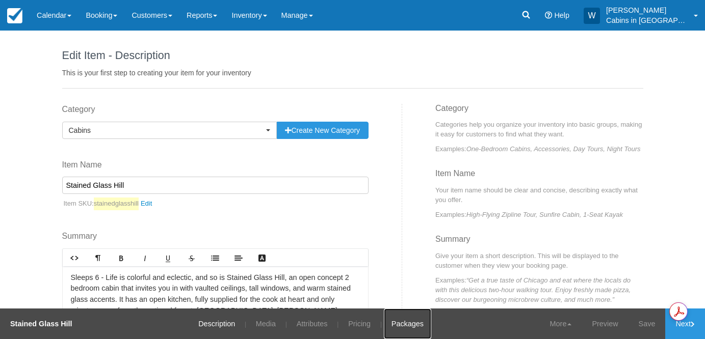
click at [411, 324] on link "Packages" at bounding box center [407, 324] width 47 height 31
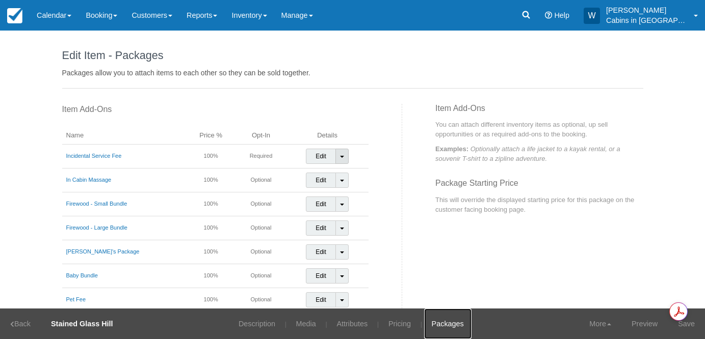
click at [339, 153] on link "Toggle Dropdown" at bounding box center [341, 156] width 13 height 15
click at [339, 180] on link "Detach Item" at bounding box center [332, 178] width 53 height 24
click at [338, 183] on link "Toggle Dropdown" at bounding box center [341, 180] width 13 height 15
click at [338, 196] on link "Detach Item" at bounding box center [332, 202] width 53 height 24
click at [338, 195] on td "Edit Toggle Dropdown Detach Item" at bounding box center [327, 205] width 83 height 24
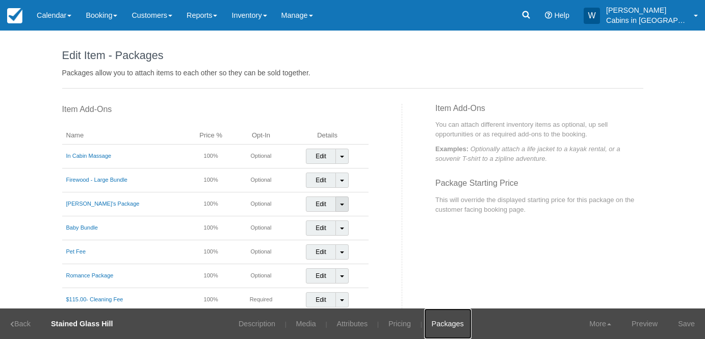
click at [338, 199] on link "Toggle Dropdown" at bounding box center [341, 204] width 13 height 15
click at [340, 223] on link "Detach Item" at bounding box center [332, 226] width 53 height 24
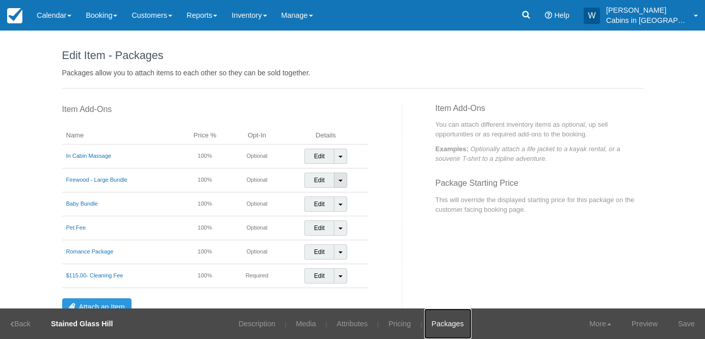
click at [340, 182] on link "Toggle Dropdown" at bounding box center [340, 180] width 13 height 15
click at [340, 198] on link "Detach Item" at bounding box center [331, 202] width 53 height 24
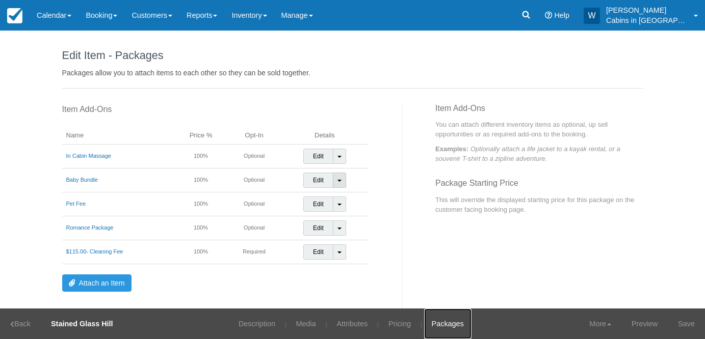
click at [337, 181] on span at bounding box center [339, 181] width 4 height 2
click at [335, 198] on link "Detach Item" at bounding box center [330, 202] width 53 height 24
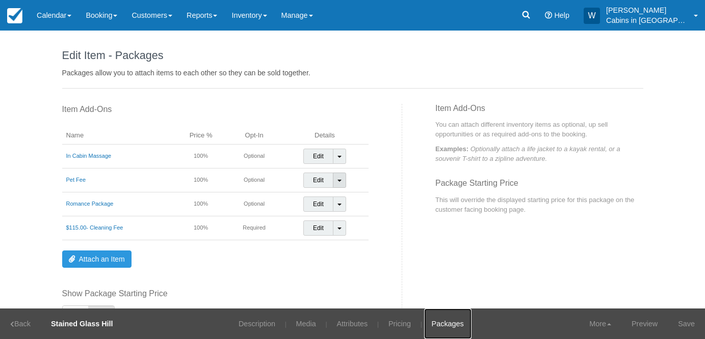
click at [337, 180] on span at bounding box center [339, 181] width 4 height 2
click at [337, 195] on link "Detach Item" at bounding box center [330, 202] width 53 height 24
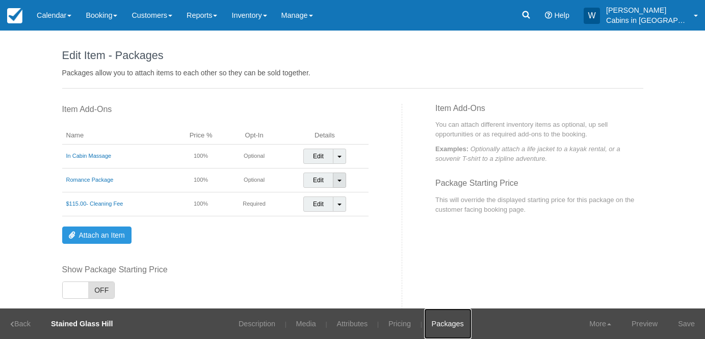
click at [337, 180] on span at bounding box center [339, 181] width 4 height 2
click at [338, 197] on link "Detach Item" at bounding box center [330, 202] width 53 height 24
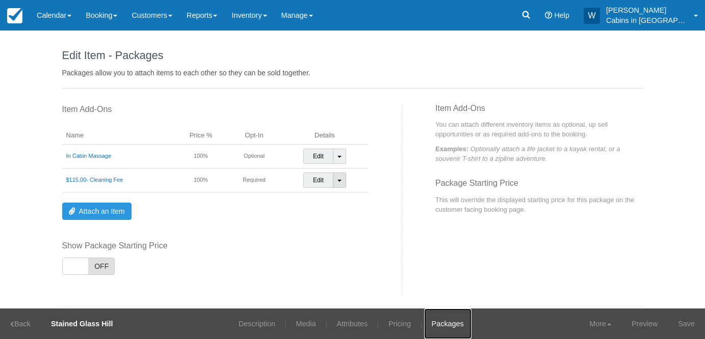
click at [337, 182] on span at bounding box center [339, 181] width 4 height 2
click at [338, 195] on link "Detach Item" at bounding box center [330, 202] width 53 height 24
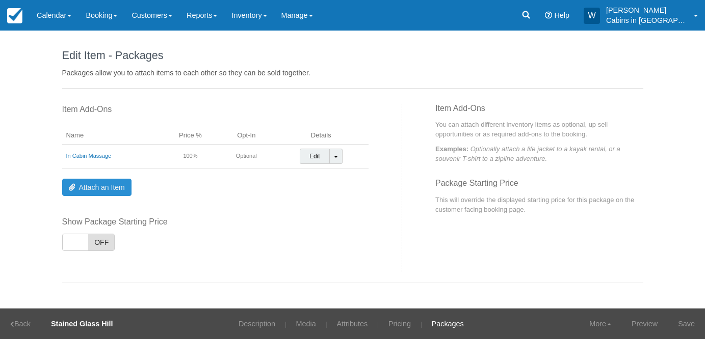
click at [117, 187] on link "Attach an Item" at bounding box center [96, 187] width 69 height 17
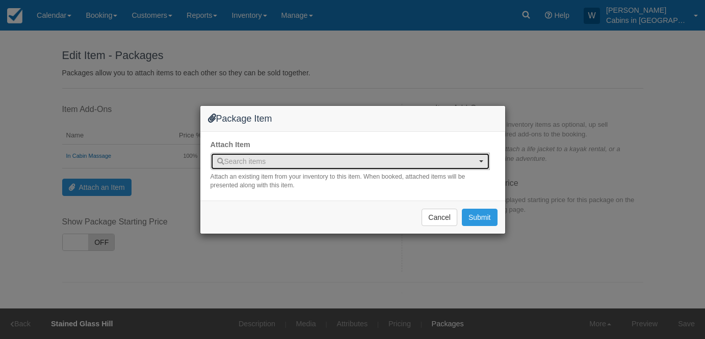
click at [238, 160] on span "Search items" at bounding box center [241, 162] width 49 height 8
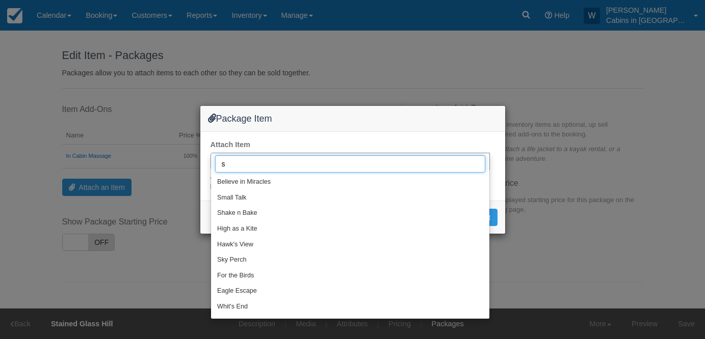
type input "sm"
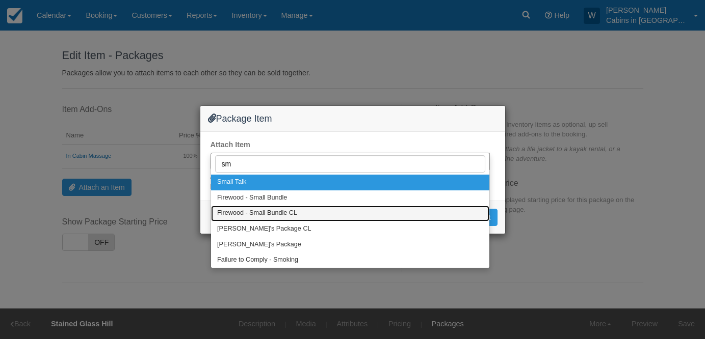
click at [254, 211] on span "Firewood - Small Bundle CL" at bounding box center [257, 213] width 80 height 9
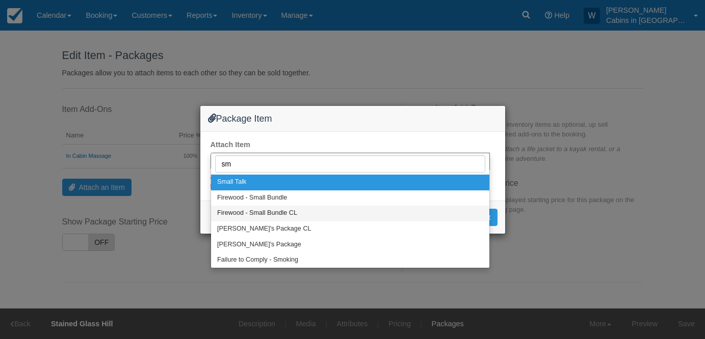
select select "319"
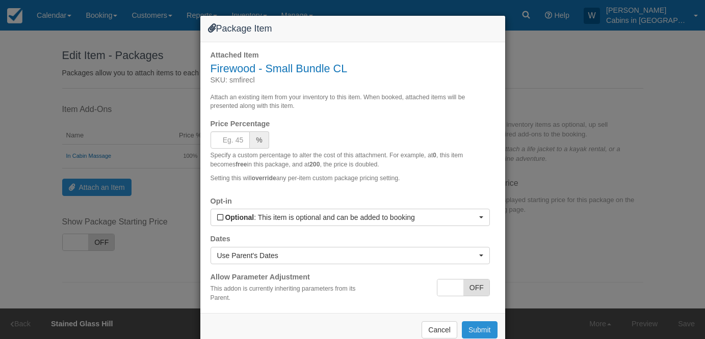
click at [475, 327] on button "Submit" at bounding box center [480, 330] width 36 height 17
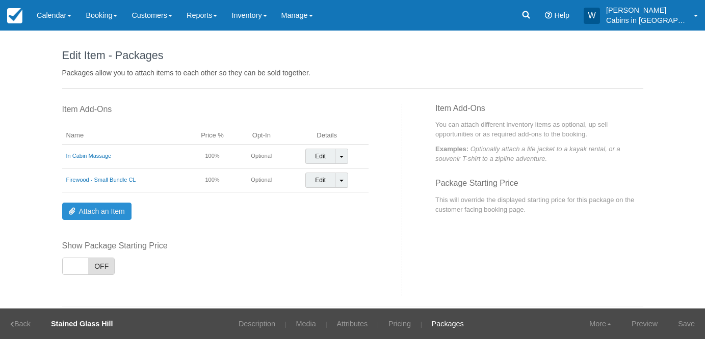
click at [89, 208] on link "Attach an Item" at bounding box center [96, 211] width 69 height 17
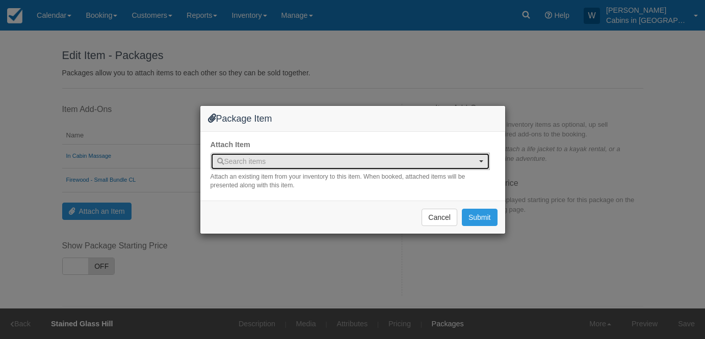
click at [266, 162] on span "Search items" at bounding box center [346, 161] width 259 height 10
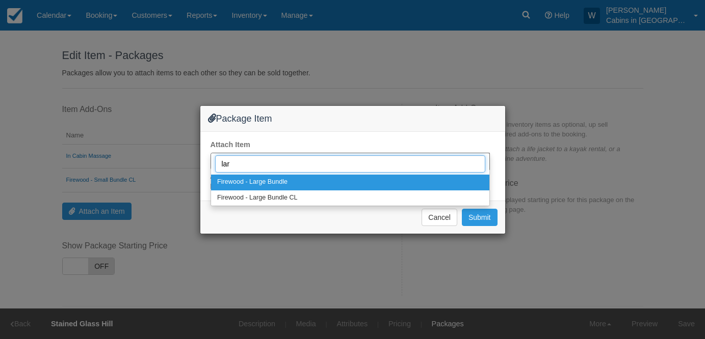
type input "larg"
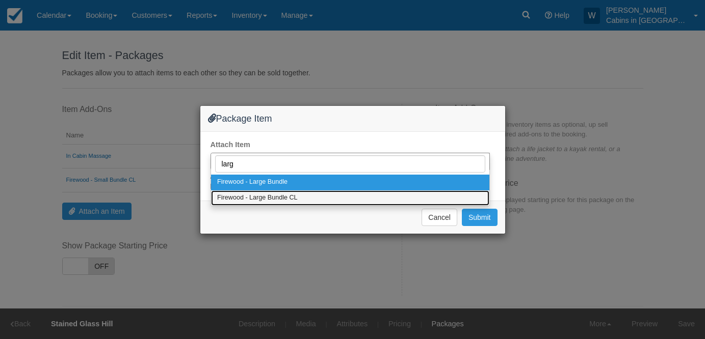
click at [281, 197] on span "Firewood - Large Bundle CL" at bounding box center [257, 198] width 81 height 9
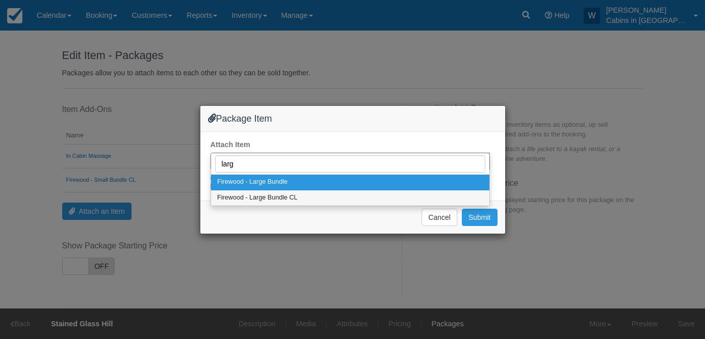
select select "320"
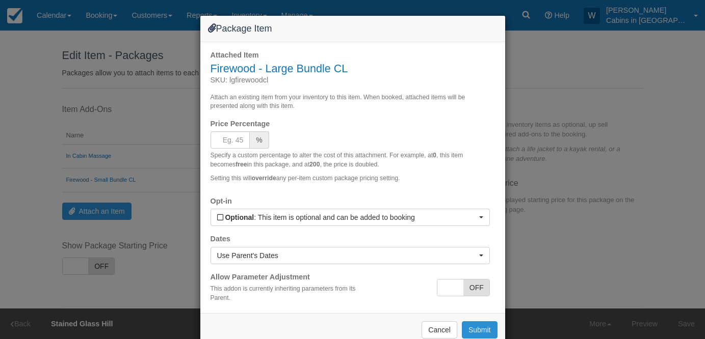
click at [468, 331] on button "Submit" at bounding box center [480, 330] width 36 height 17
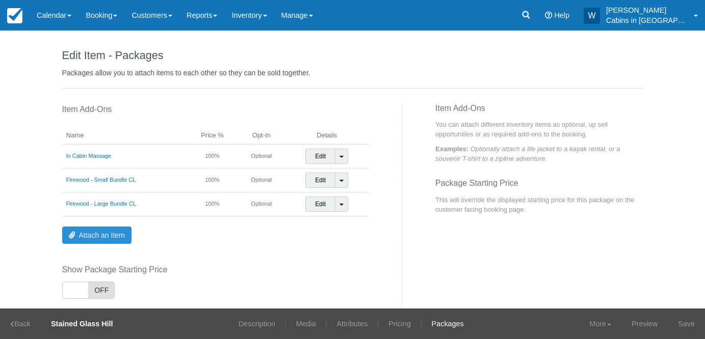
click at [110, 232] on link "Attach an Item" at bounding box center [96, 235] width 69 height 17
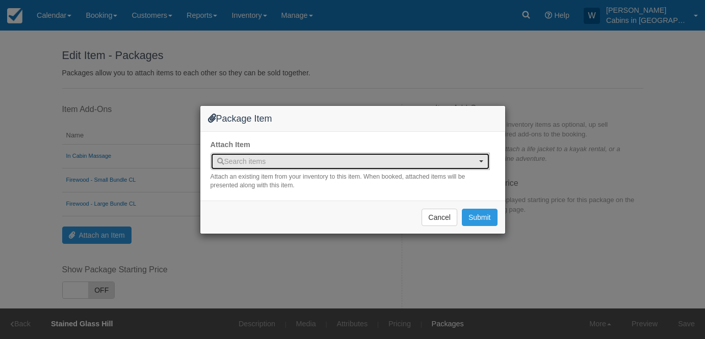
click at [276, 159] on span "Search items" at bounding box center [346, 161] width 259 height 10
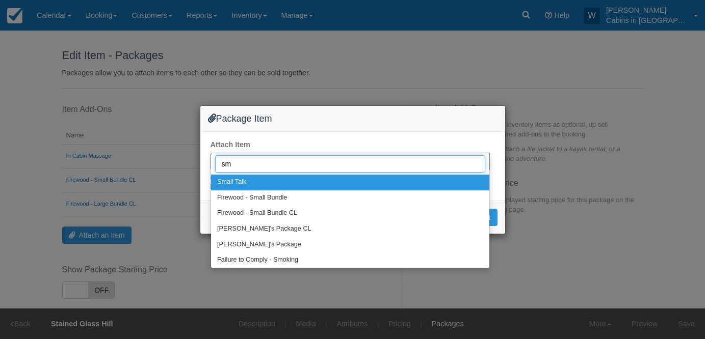
type input "smo"
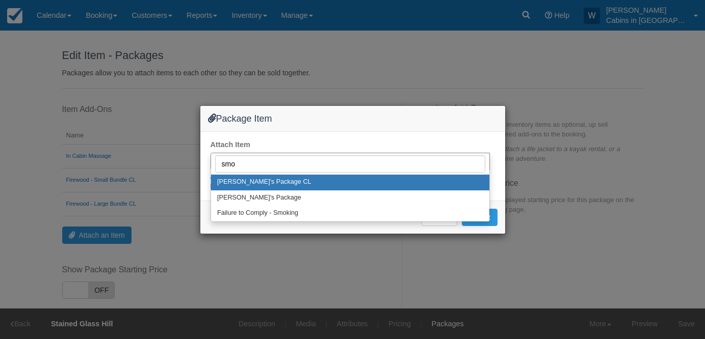
click at [280, 183] on link "[PERSON_NAME]'s Package CL" at bounding box center [350, 183] width 278 height 16
select select "327"
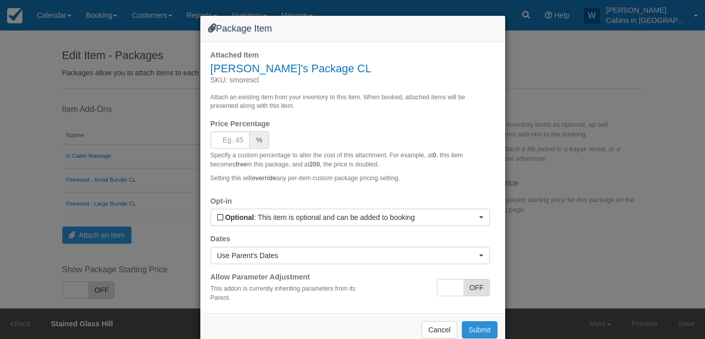
click at [470, 330] on button "Submit" at bounding box center [480, 330] width 36 height 17
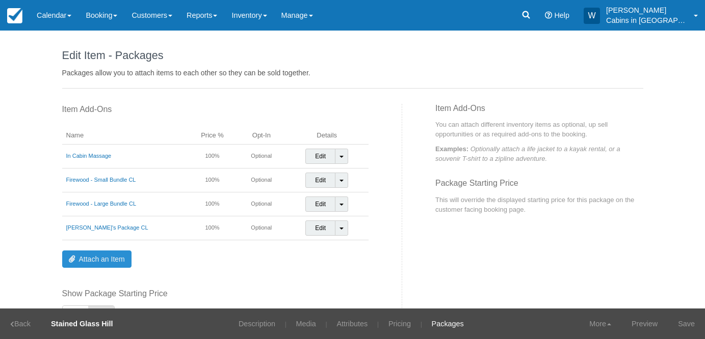
click at [118, 258] on link "Attach an Item" at bounding box center [96, 259] width 69 height 17
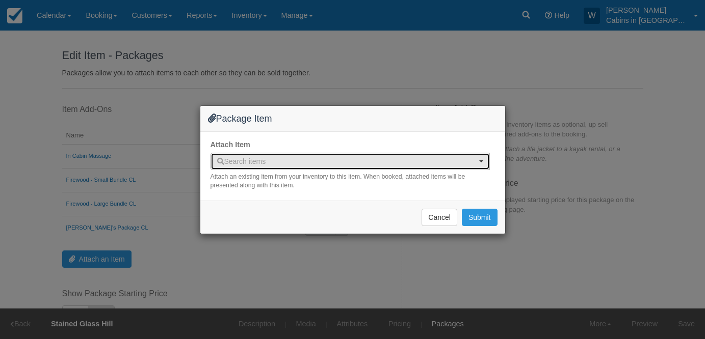
click at [258, 164] on span "Search items" at bounding box center [241, 162] width 49 height 8
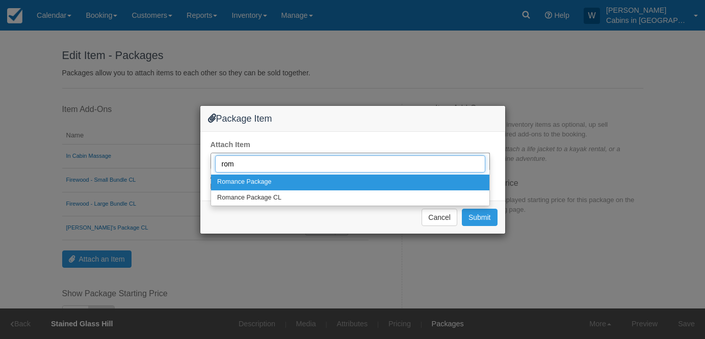
type input "roma"
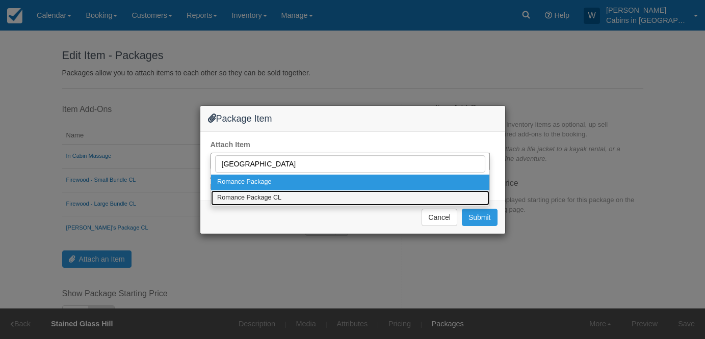
click at [270, 196] on span "Romance Package CL" at bounding box center [249, 198] width 64 height 9
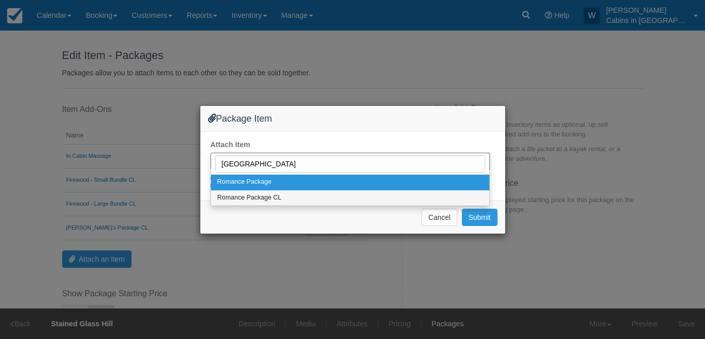
select select "321"
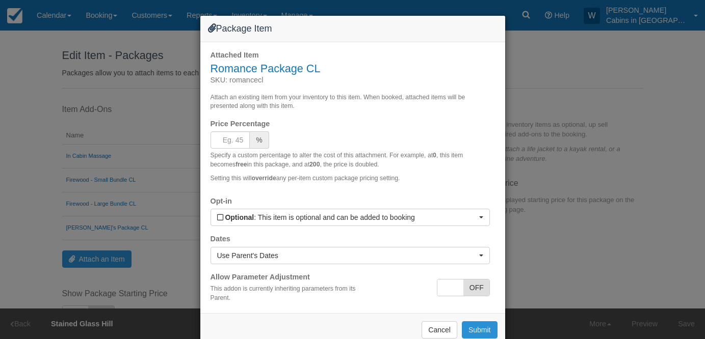
click at [473, 329] on button "Submit" at bounding box center [480, 330] width 36 height 17
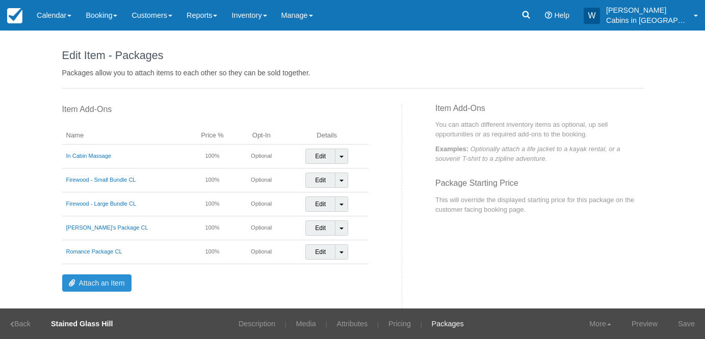
click at [108, 275] on link "Attach an Item" at bounding box center [96, 283] width 69 height 17
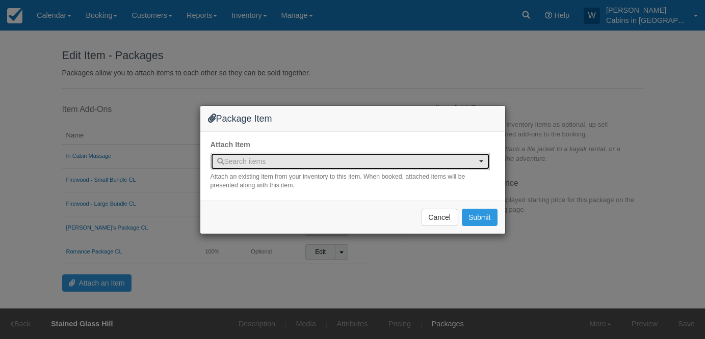
click at [249, 168] on button "Search items" at bounding box center [350, 161] width 279 height 17
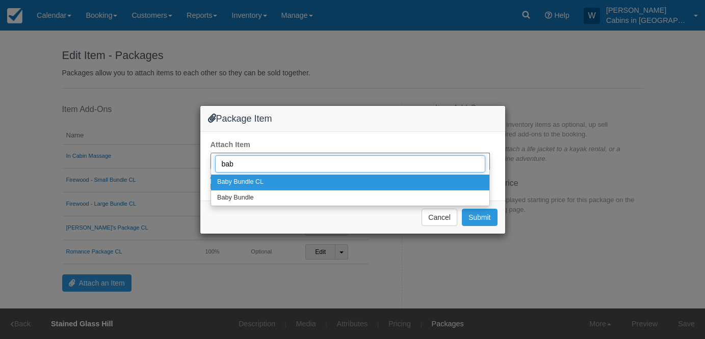
type input "baby"
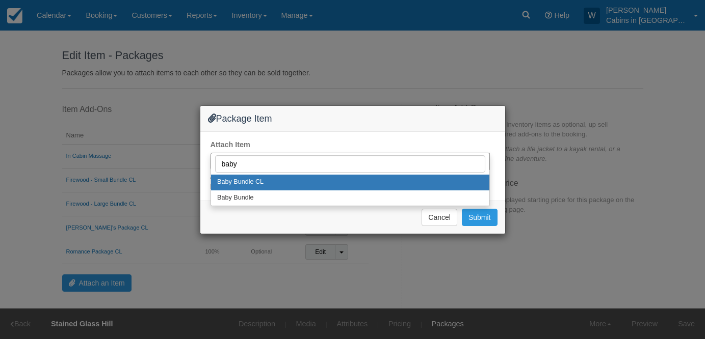
click at [259, 180] on span "Baby Bundle CL" at bounding box center [240, 182] width 46 height 9
select select "329"
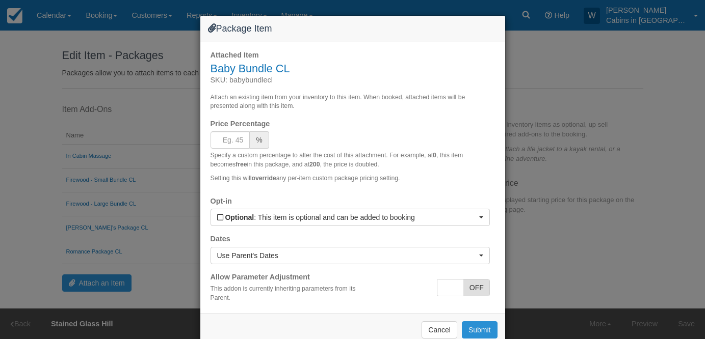
click at [474, 333] on button "Submit" at bounding box center [480, 330] width 36 height 17
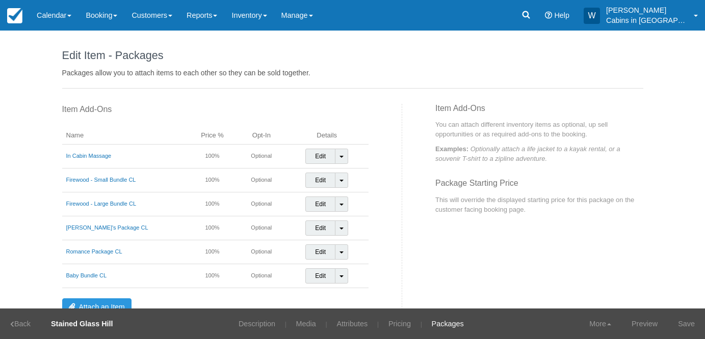
scroll to position [120, 0]
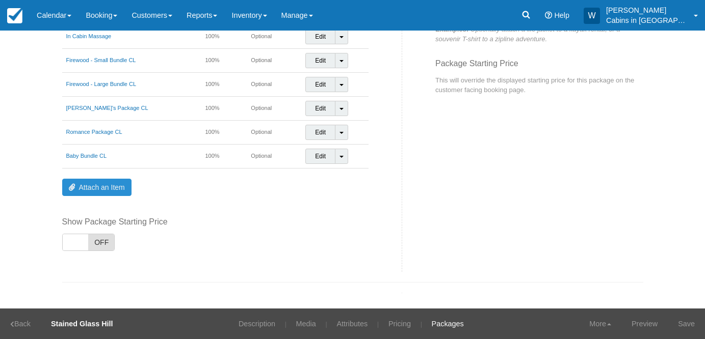
click at [106, 190] on link "Attach an Item" at bounding box center [96, 187] width 69 height 17
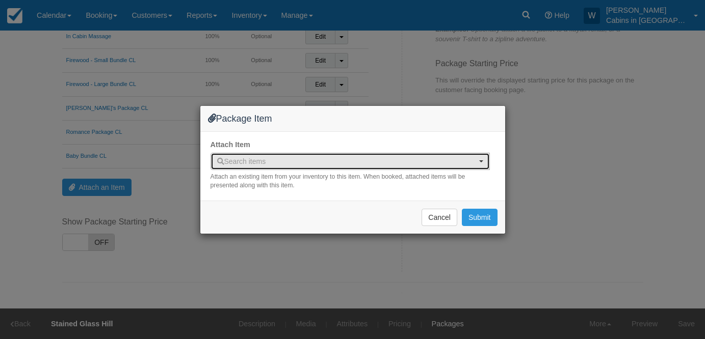
click at [246, 155] on button "Search items" at bounding box center [350, 161] width 279 height 17
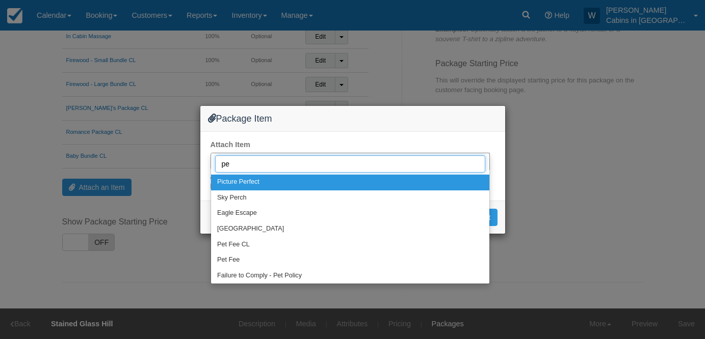
type input "pet"
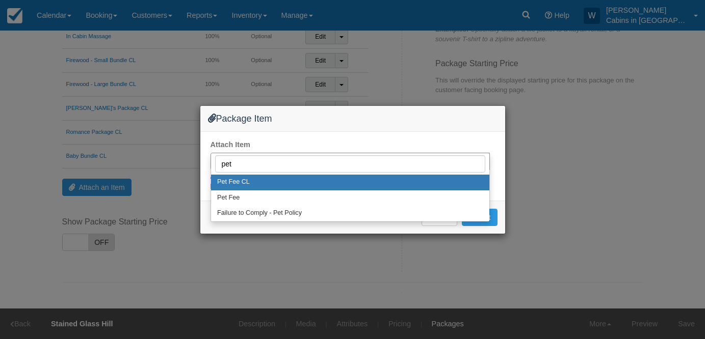
click at [256, 178] on link "Pet Fee CL" at bounding box center [350, 183] width 278 height 16
select select "328"
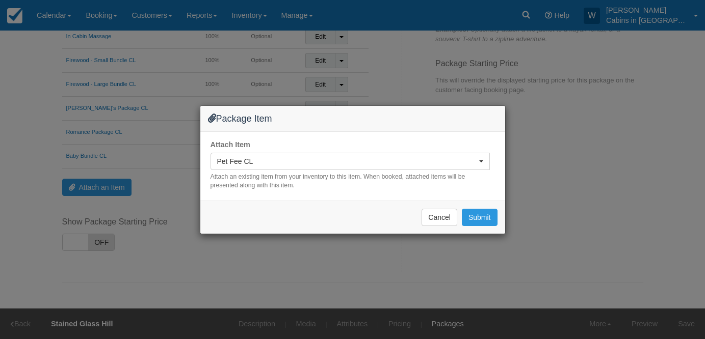
select select
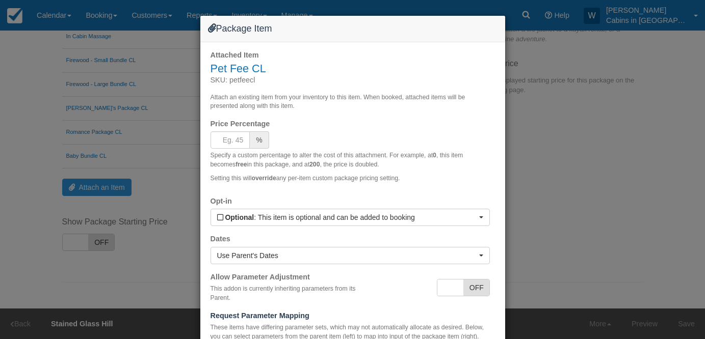
click at [470, 286] on span "OFF" at bounding box center [476, 288] width 26 height 16
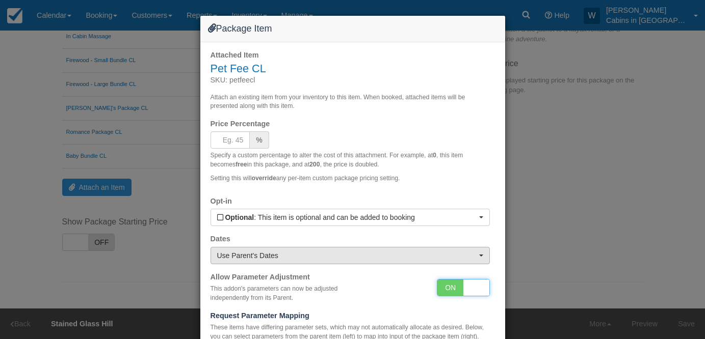
scroll to position [143, 0]
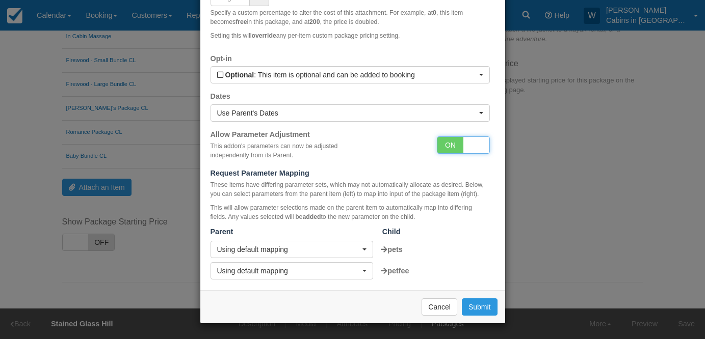
click at [449, 140] on span "ON" at bounding box center [450, 145] width 26 height 16
checkbox input "false"
click at [478, 302] on button "Submit" at bounding box center [480, 307] width 36 height 17
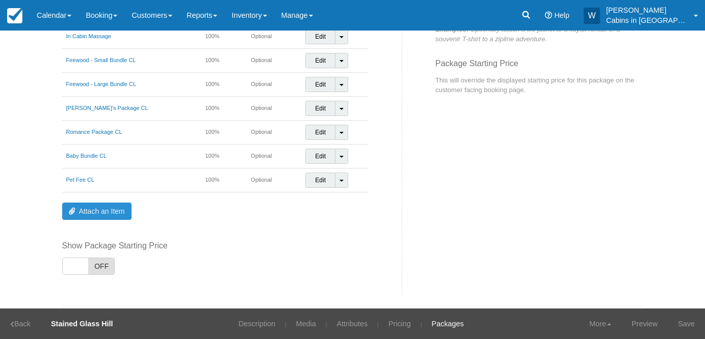
click at [92, 209] on link "Attach an Item" at bounding box center [96, 211] width 69 height 17
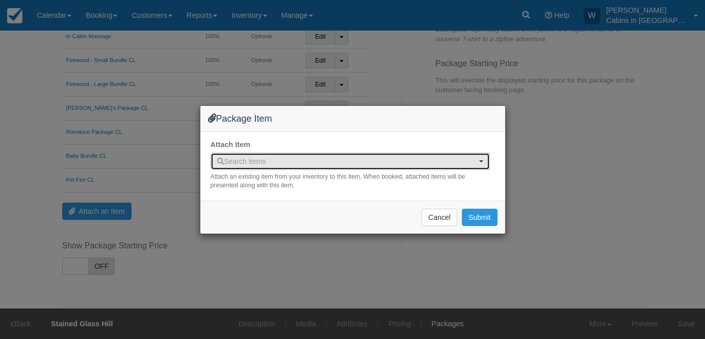
click at [272, 154] on button "Search items" at bounding box center [350, 161] width 279 height 17
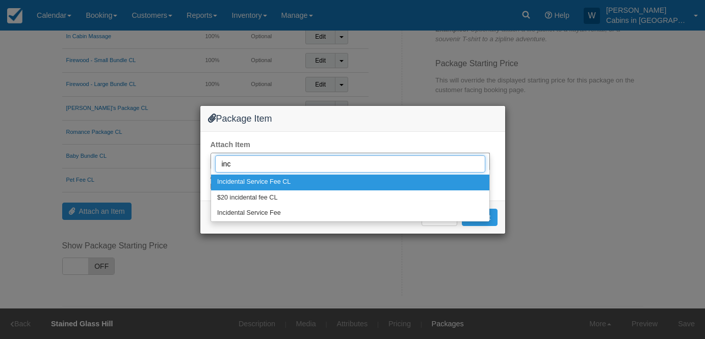
type input "inci"
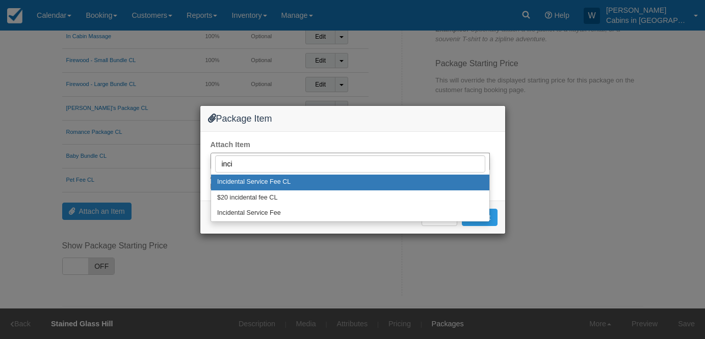
click at [269, 186] on span "Incidental Service Fee CL" at bounding box center [253, 182] width 73 height 9
select select "326"
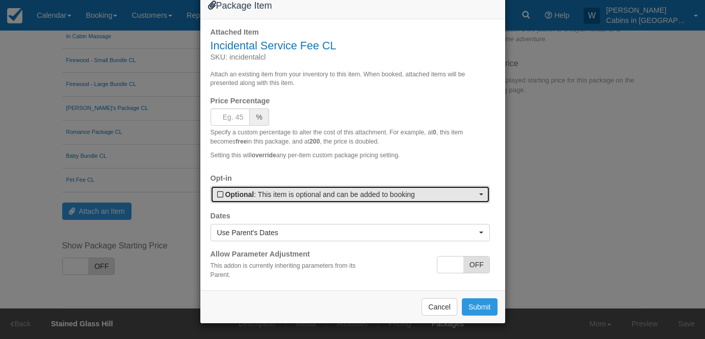
click at [460, 200] on span "Optional : This item is optional and can be added to booking" at bounding box center [346, 195] width 259 height 10
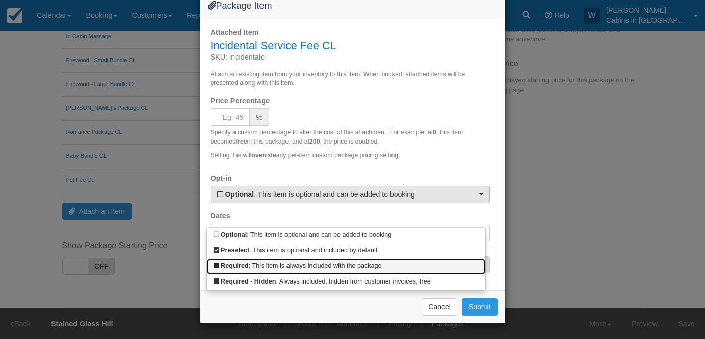
click at [375, 266] on link "Required : This item is always included with the package" at bounding box center [346, 267] width 278 height 16
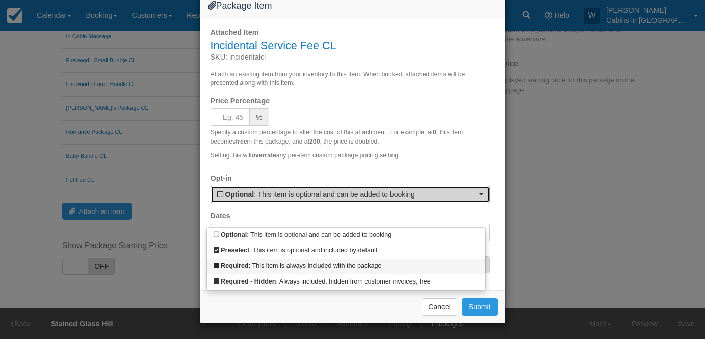
select select "R"
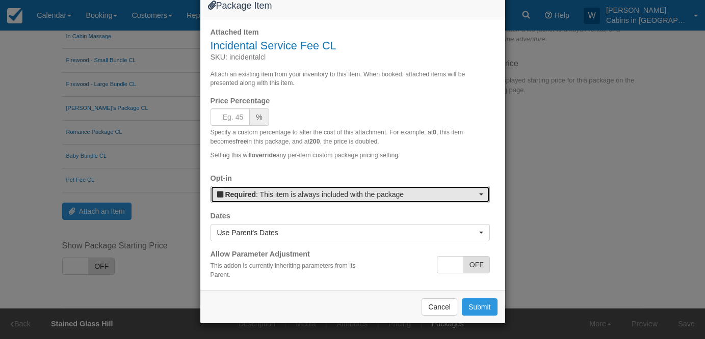
scroll to position [22, 0]
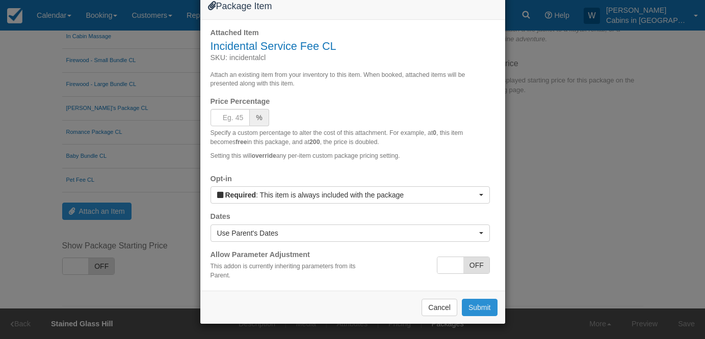
click at [478, 308] on button "Submit" at bounding box center [480, 307] width 36 height 17
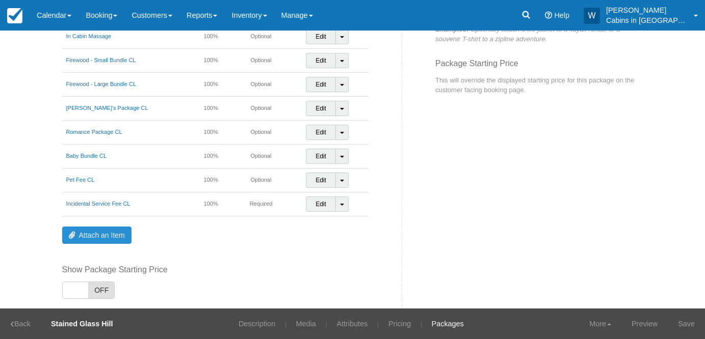
click at [109, 234] on link "Attach an Item" at bounding box center [96, 235] width 69 height 17
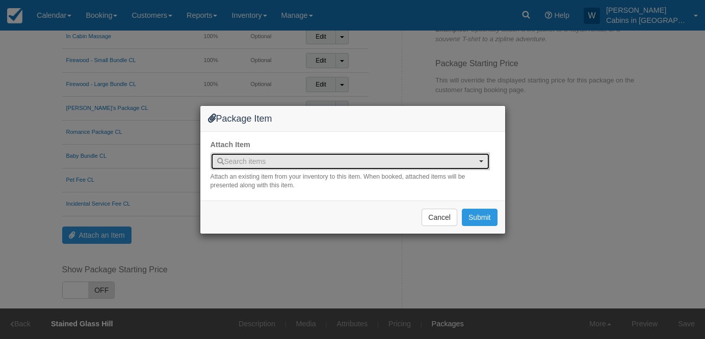
click at [253, 160] on span "Search items" at bounding box center [241, 162] width 49 height 8
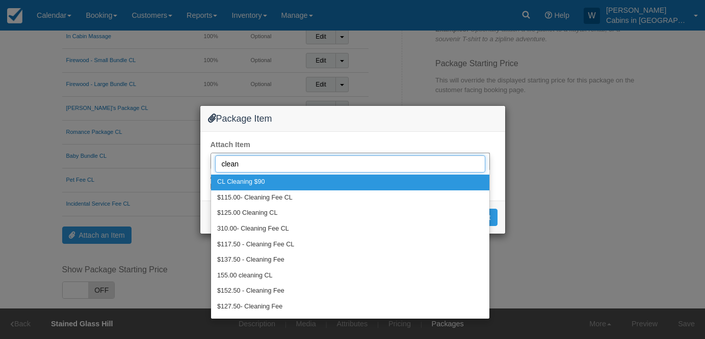
type input "cleani"
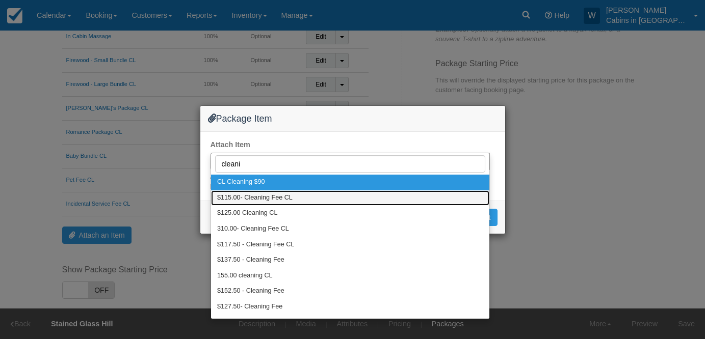
click at [257, 196] on span "$115.00- Cleaning Fee CL" at bounding box center [254, 198] width 75 height 9
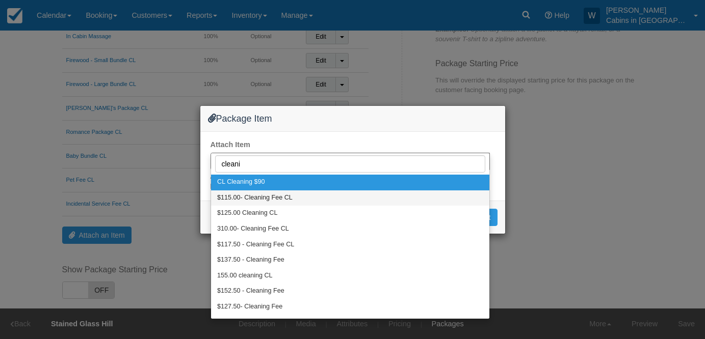
select select "325"
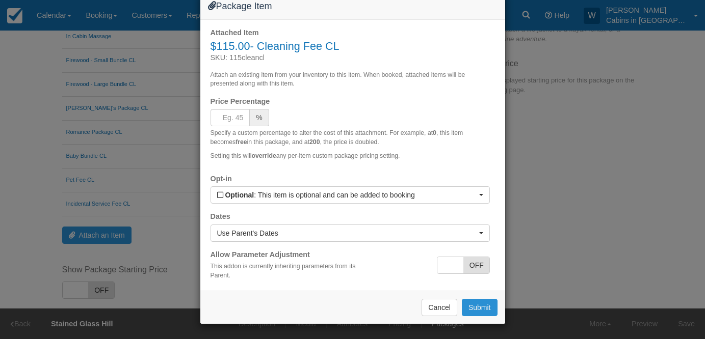
click at [478, 317] on button "Submit" at bounding box center [480, 307] width 36 height 17
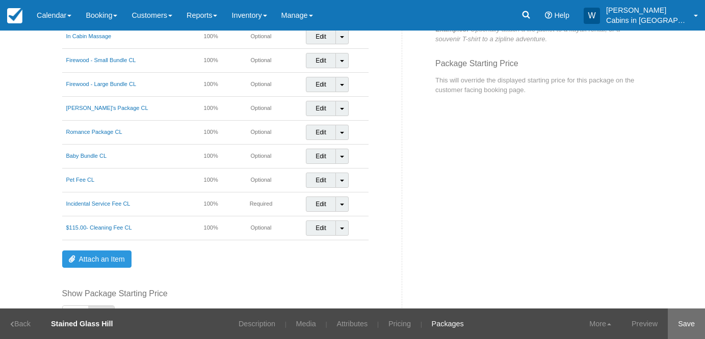
click at [681, 321] on link "Save" at bounding box center [686, 324] width 37 height 31
click at [64, 6] on link "Calendar" at bounding box center [54, 15] width 49 height 31
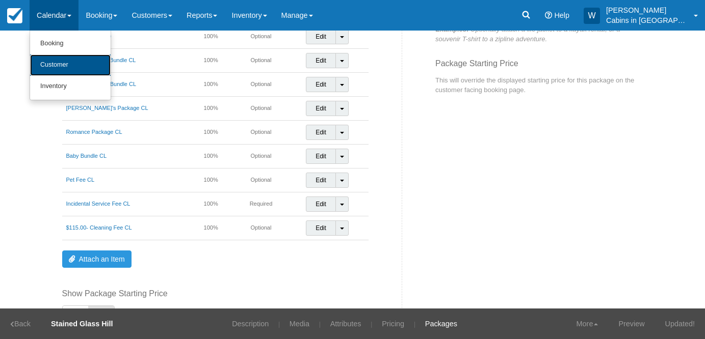
click at [69, 64] on link "Customer" at bounding box center [70, 65] width 81 height 21
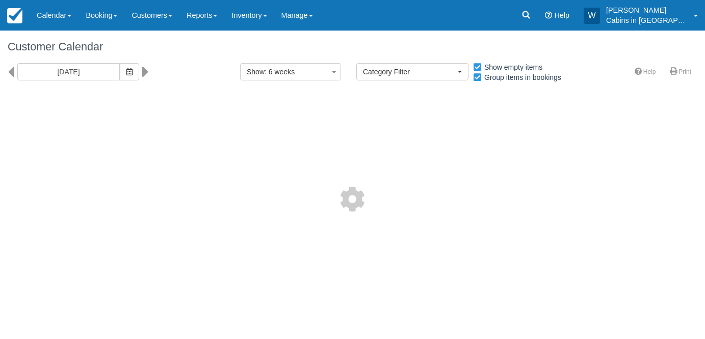
select select
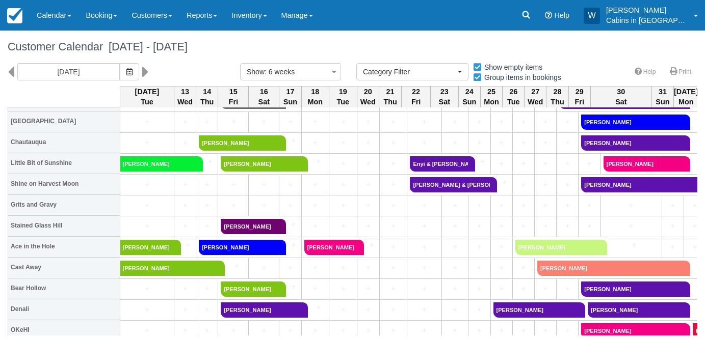
scroll to position [430, 0]
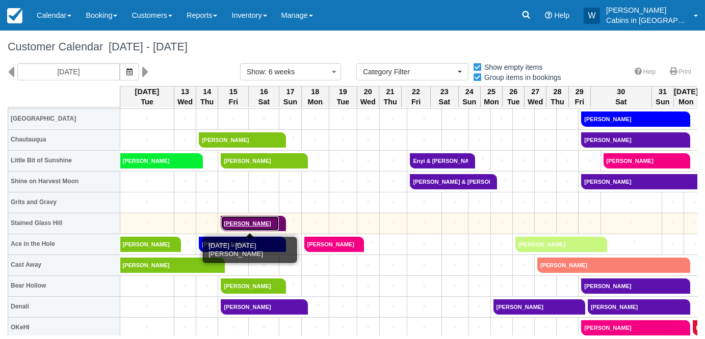
click at [257, 223] on link "[PERSON_NAME]" at bounding box center [250, 223] width 59 height 15
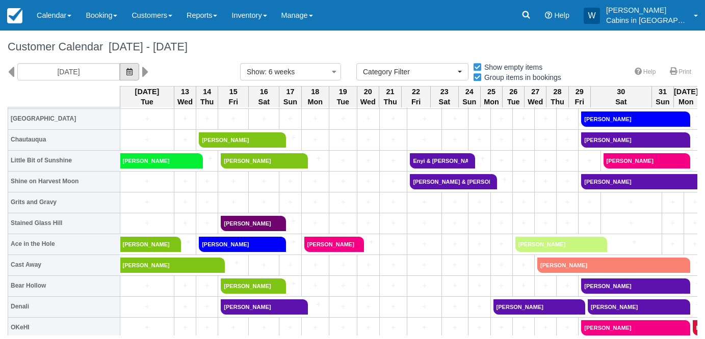
click at [122, 70] on button "button" at bounding box center [129, 71] width 19 height 17
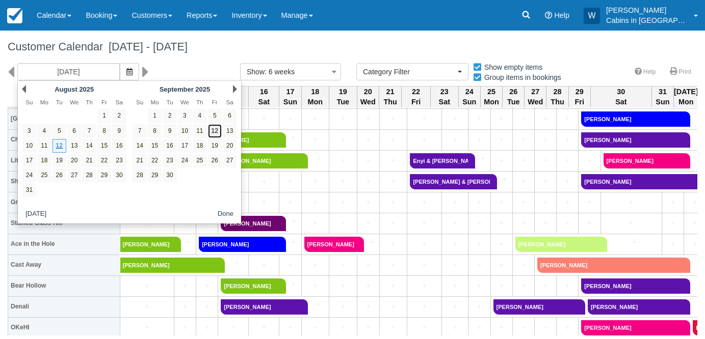
click at [217, 133] on link "12" at bounding box center [215, 131] width 14 height 14
type input "[DATE]"
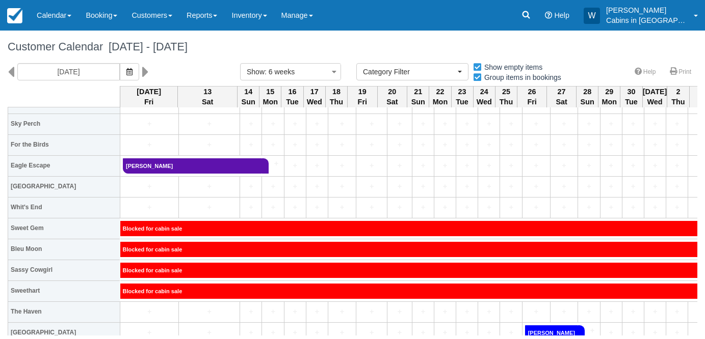
scroll to position [242, 0]
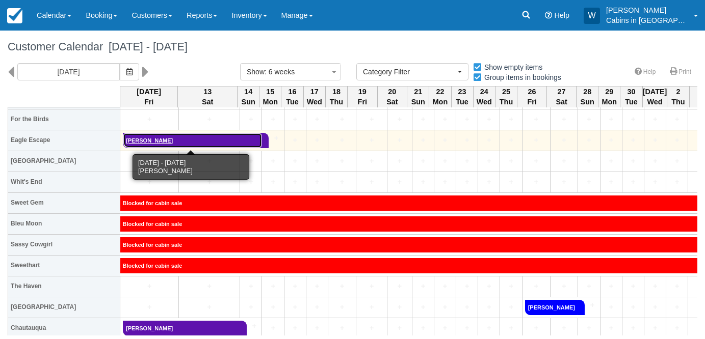
click at [214, 138] on link "[PERSON_NAME]" at bounding box center [192, 140] width 139 height 15
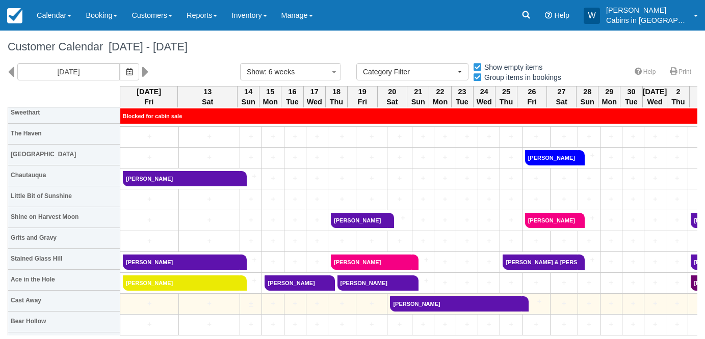
scroll to position [373, 0]
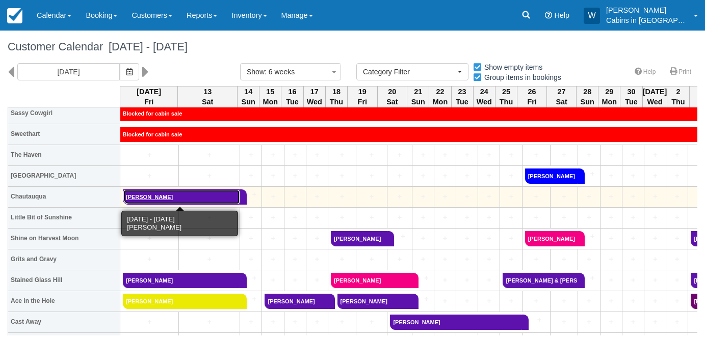
click at [203, 198] on link "[PERSON_NAME]" at bounding box center [181, 197] width 117 height 15
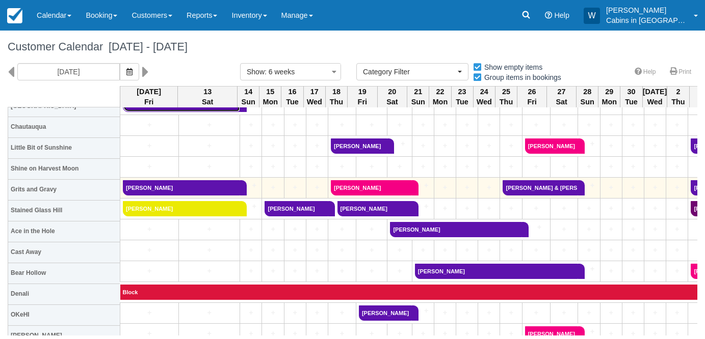
scroll to position [468, 0]
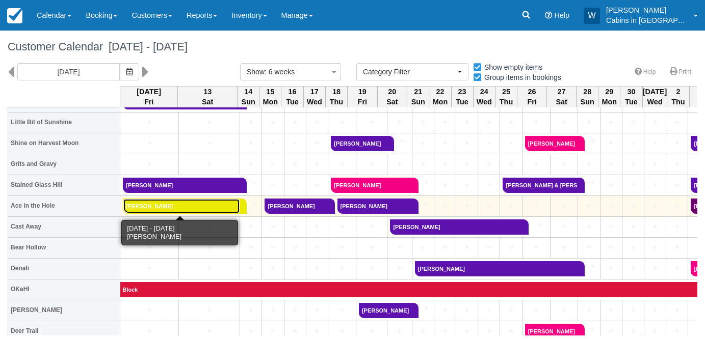
click at [193, 208] on link "[PERSON_NAME]" at bounding box center [181, 206] width 117 height 15
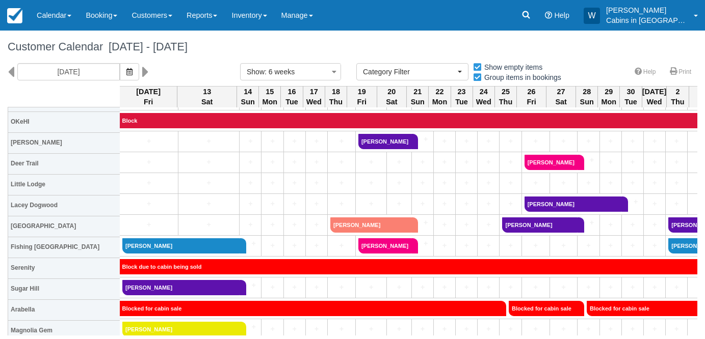
scroll to position [641, 1]
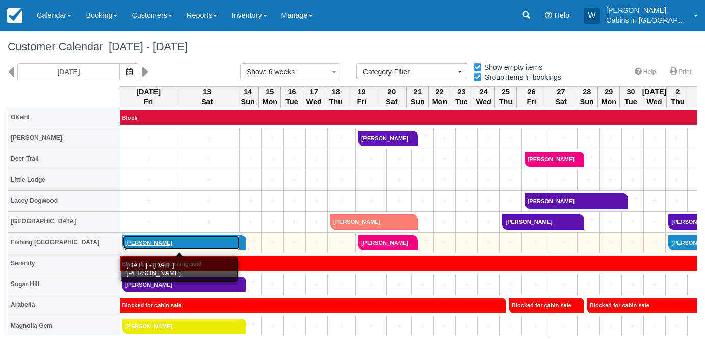
click at [191, 243] on link "[PERSON_NAME]" at bounding box center [180, 242] width 117 height 15
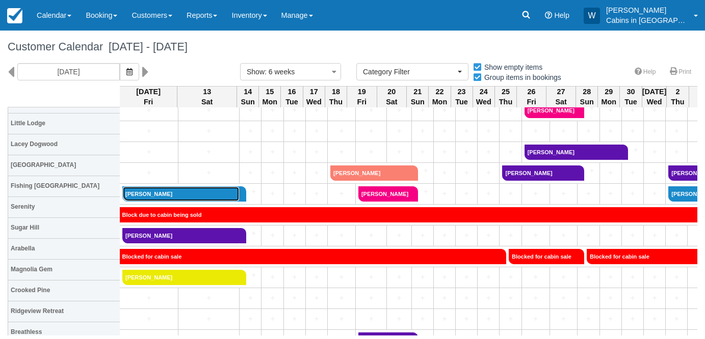
scroll to position [701, 1]
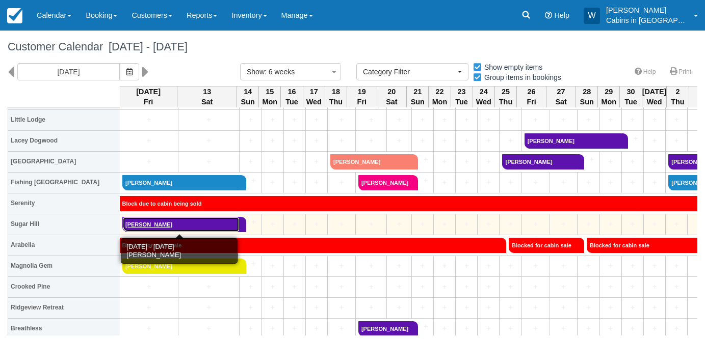
click at [197, 224] on link "[PERSON_NAME]" at bounding box center [180, 224] width 117 height 15
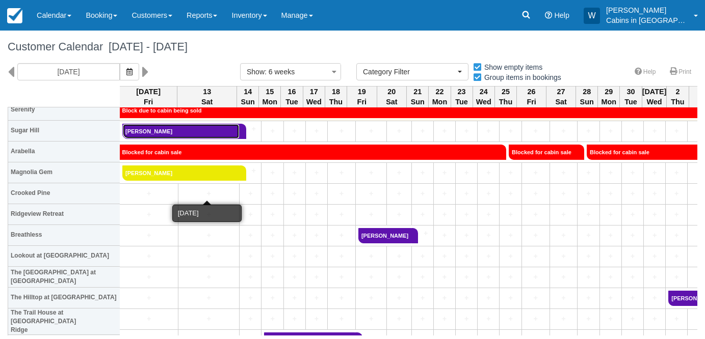
scroll to position [795, 1]
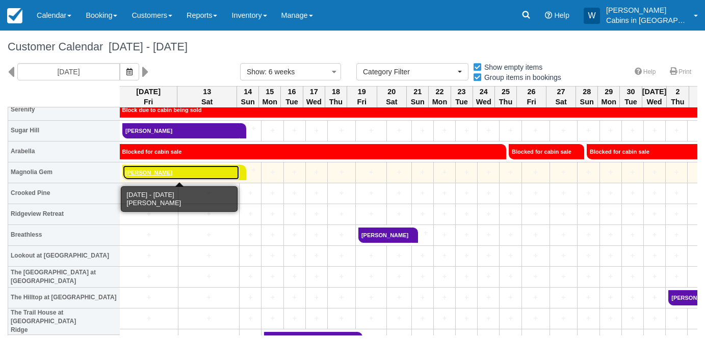
click at [190, 171] on link "Vanessa Dunson" at bounding box center [180, 172] width 117 height 15
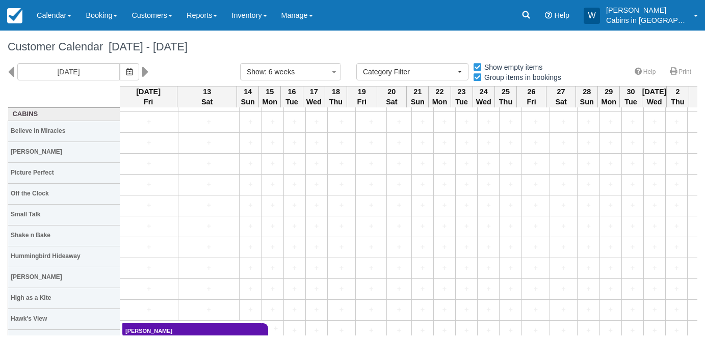
scroll to position [0, 1]
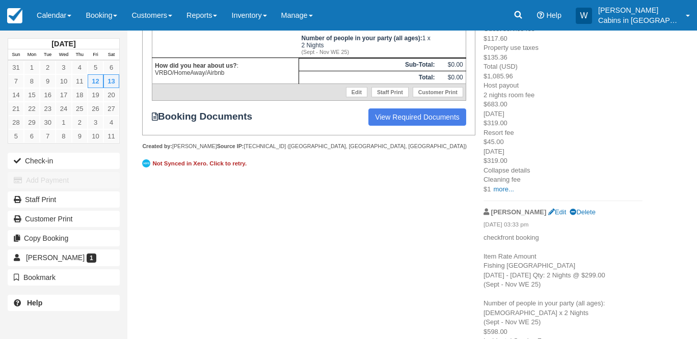
scroll to position [244, 0]
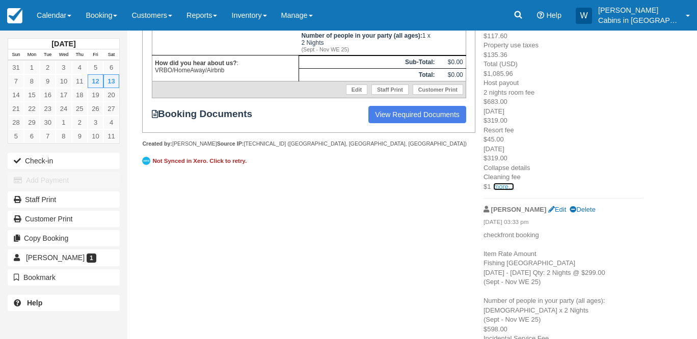
click at [507, 188] on link "more..." at bounding box center [503, 187] width 20 height 8
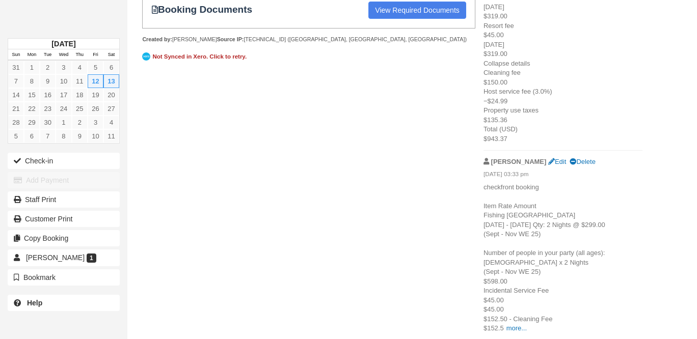
scroll to position [349, 0]
click at [515, 327] on link "more..." at bounding box center [517, 328] width 20 height 8
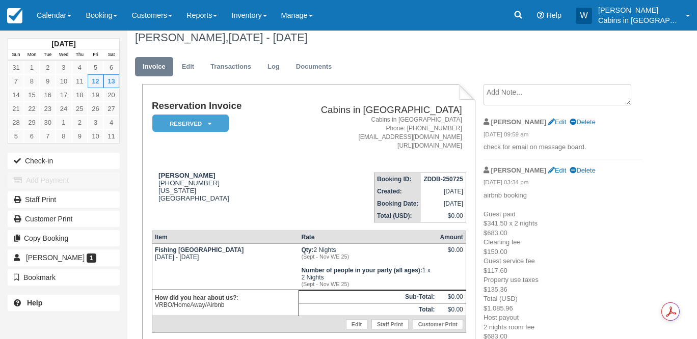
scroll to position [0, 0]
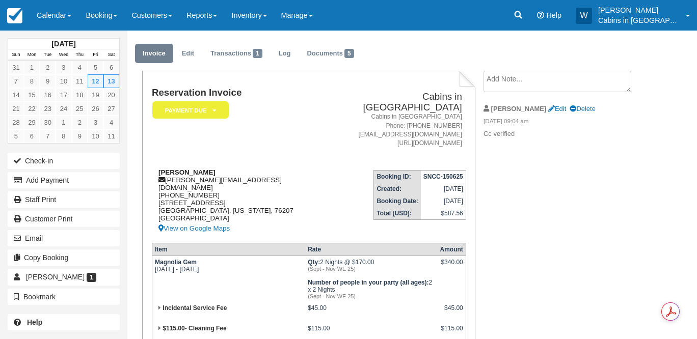
scroll to position [17, 0]
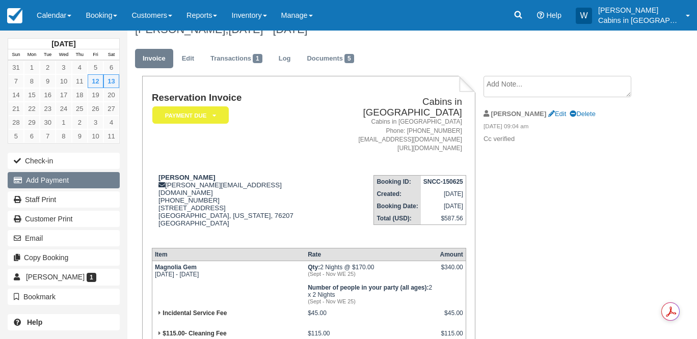
click at [86, 173] on button "Add Payment" at bounding box center [64, 180] width 112 height 16
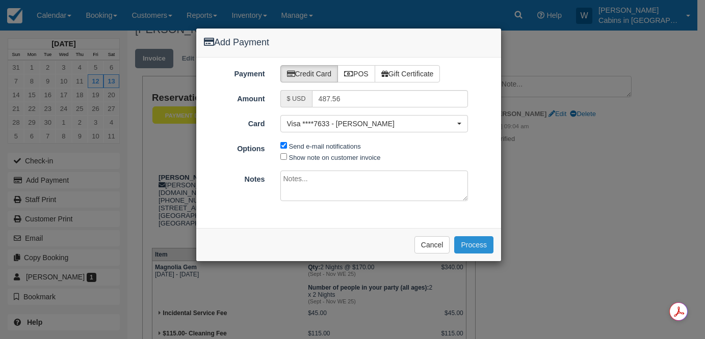
click at [476, 240] on button "Process" at bounding box center [473, 245] width 39 height 17
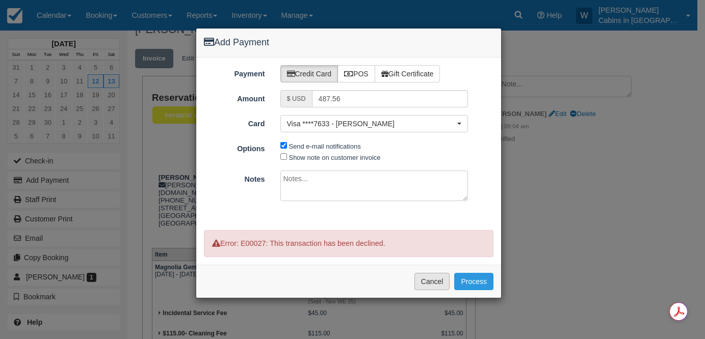
click at [431, 282] on button "Cancel" at bounding box center [432, 281] width 36 height 17
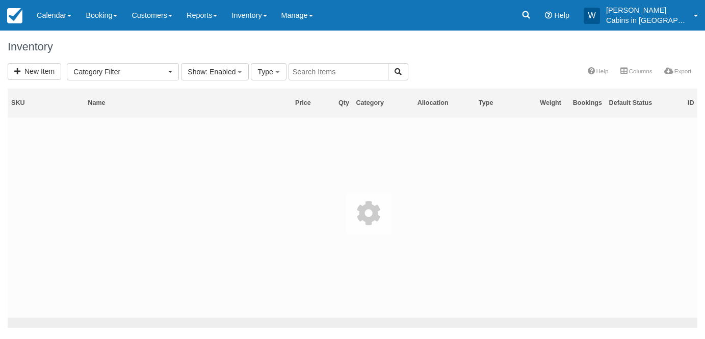
select select
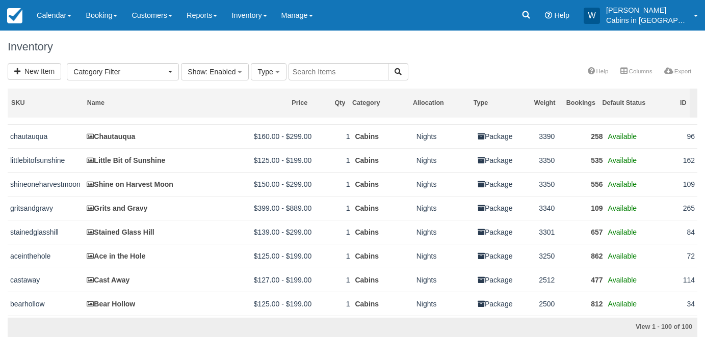
scroll to position [500, 0]
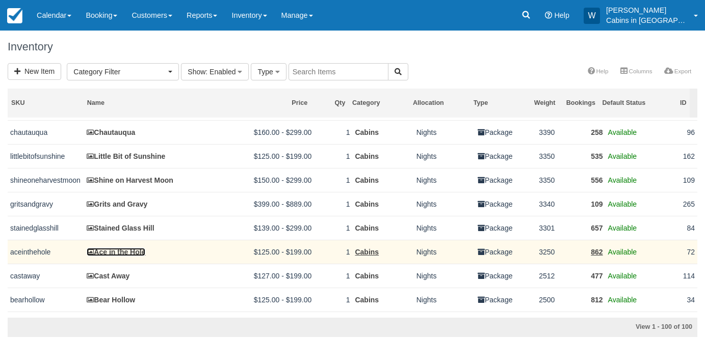
click at [119, 256] on link "Ace in the Hole" at bounding box center [116, 252] width 59 height 8
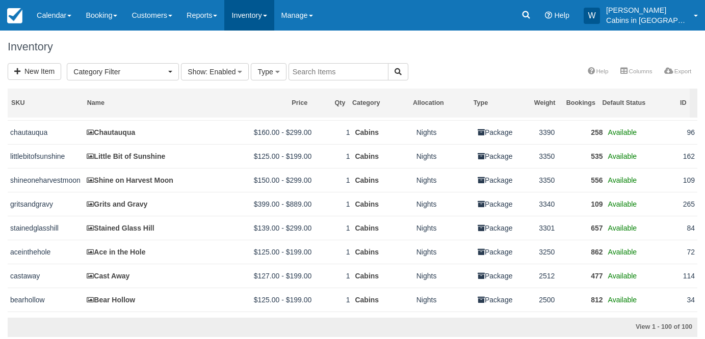
click at [267, 15] on span at bounding box center [265, 16] width 4 height 2
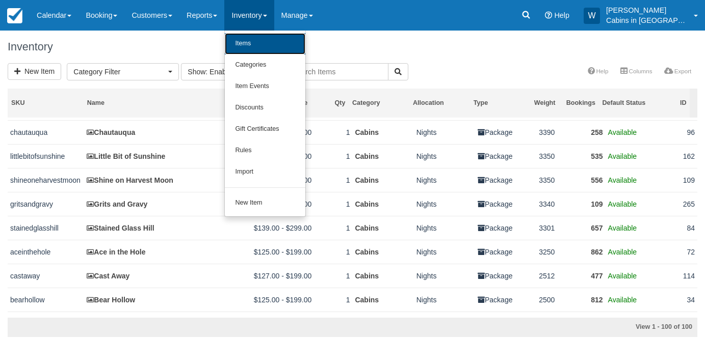
click at [264, 41] on link "Items" at bounding box center [265, 43] width 81 height 21
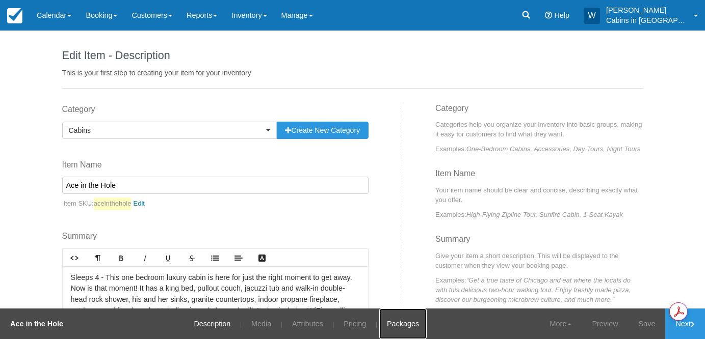
click at [404, 321] on link "Packages" at bounding box center [402, 324] width 47 height 31
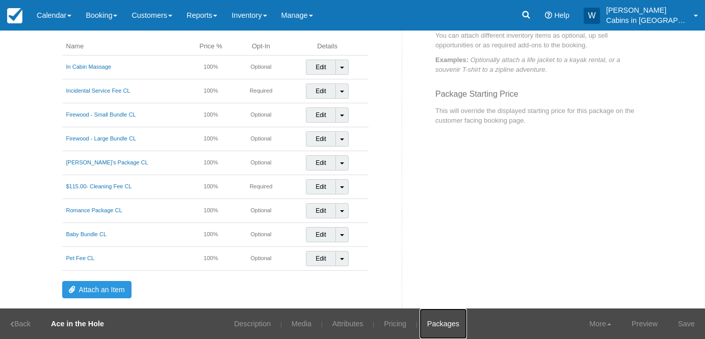
scroll to position [93, 0]
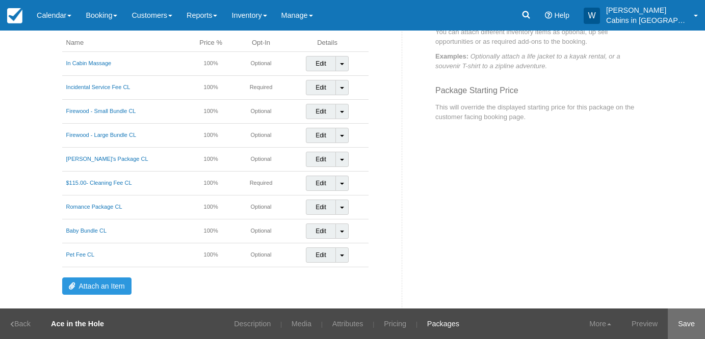
click at [691, 326] on link "Save" at bounding box center [686, 324] width 37 height 31
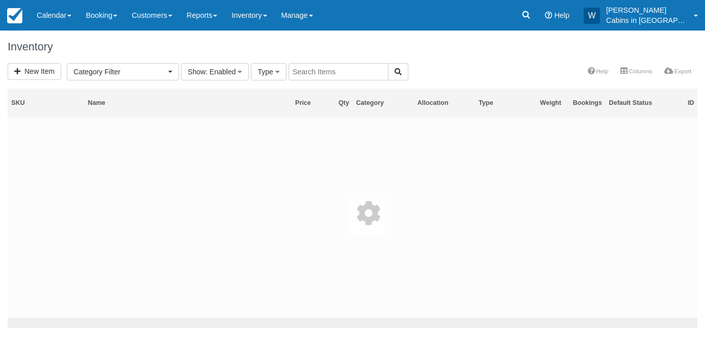
select select
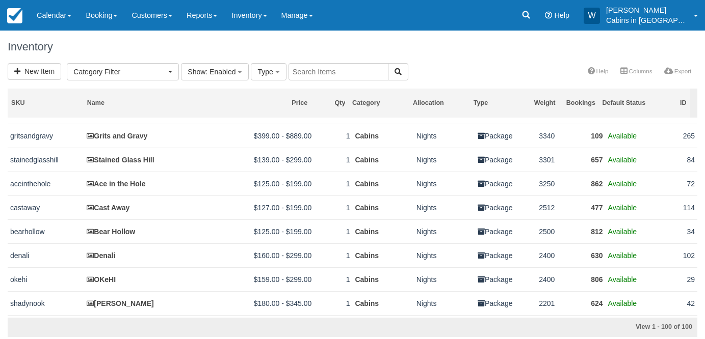
scroll to position [575, 0]
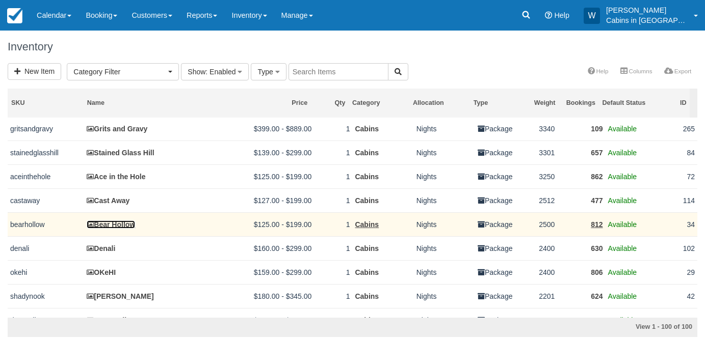
click at [121, 229] on link "Bear Hollow" at bounding box center [111, 225] width 48 height 8
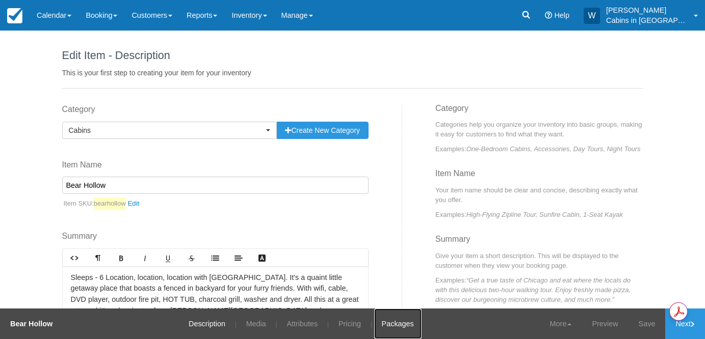
click at [404, 321] on link "Packages" at bounding box center [397, 324] width 47 height 31
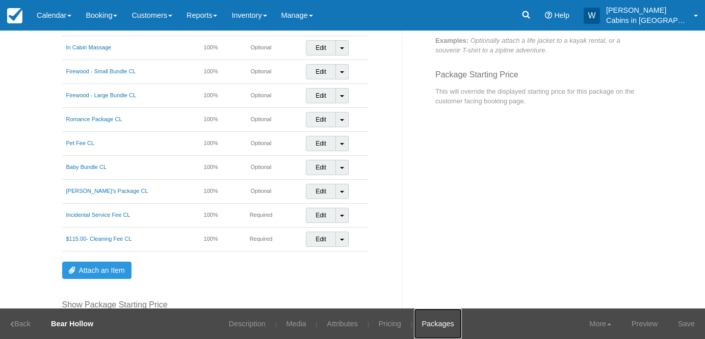
scroll to position [85, 0]
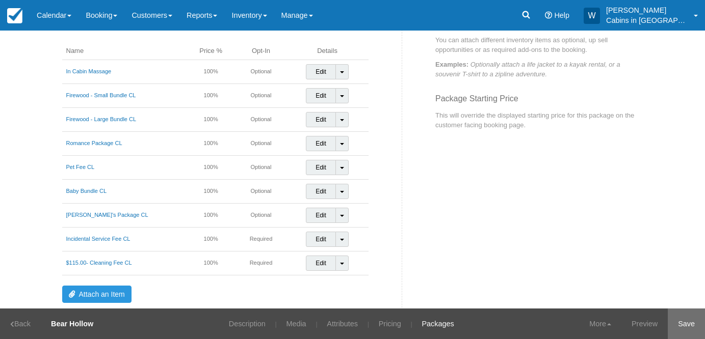
click at [688, 323] on link "Save" at bounding box center [686, 324] width 37 height 31
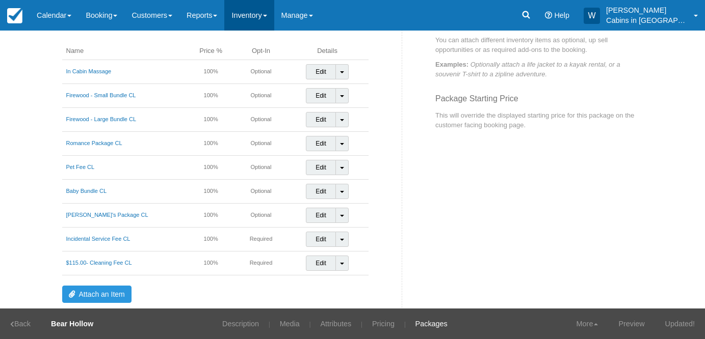
click at [272, 5] on link "Inventory" at bounding box center [248, 15] width 49 height 31
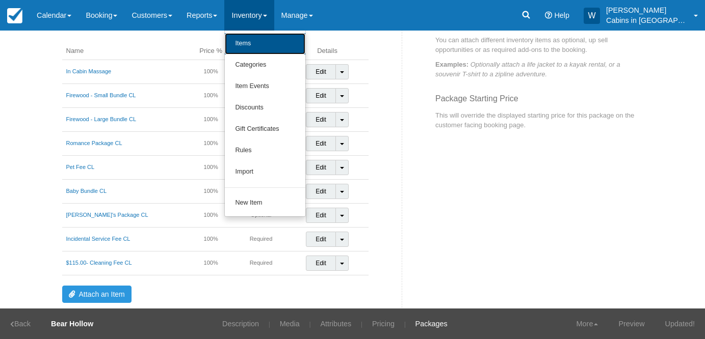
click at [268, 43] on link "Items" at bounding box center [265, 43] width 81 height 21
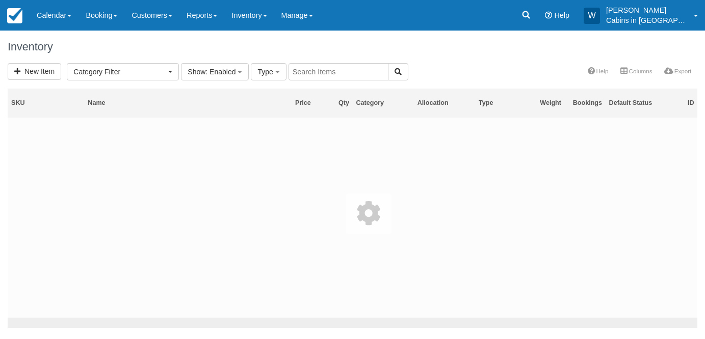
select select
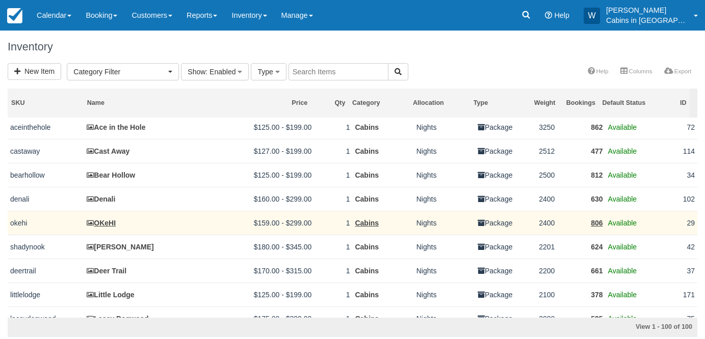
scroll to position [639, 0]
